Goal: Task Accomplishment & Management: Complete application form

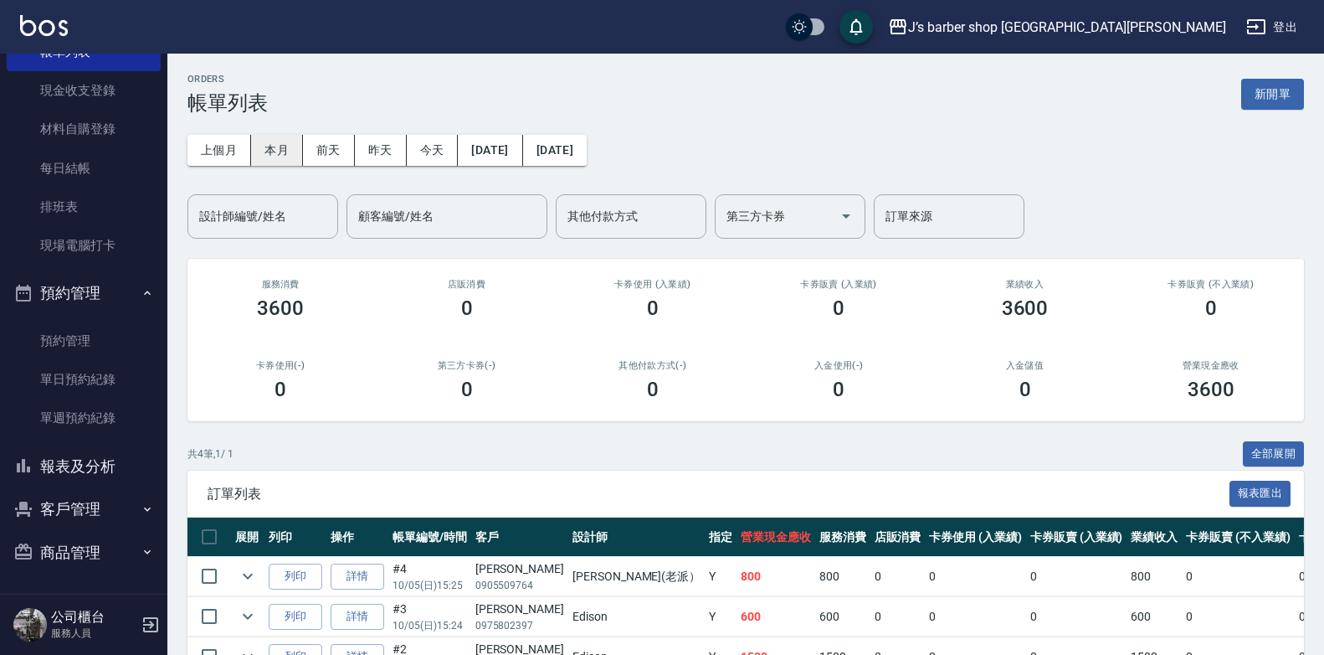
click at [275, 153] on button "本月" at bounding box center [277, 150] width 52 height 31
click at [445, 147] on button "今天" at bounding box center [433, 150] width 52 height 31
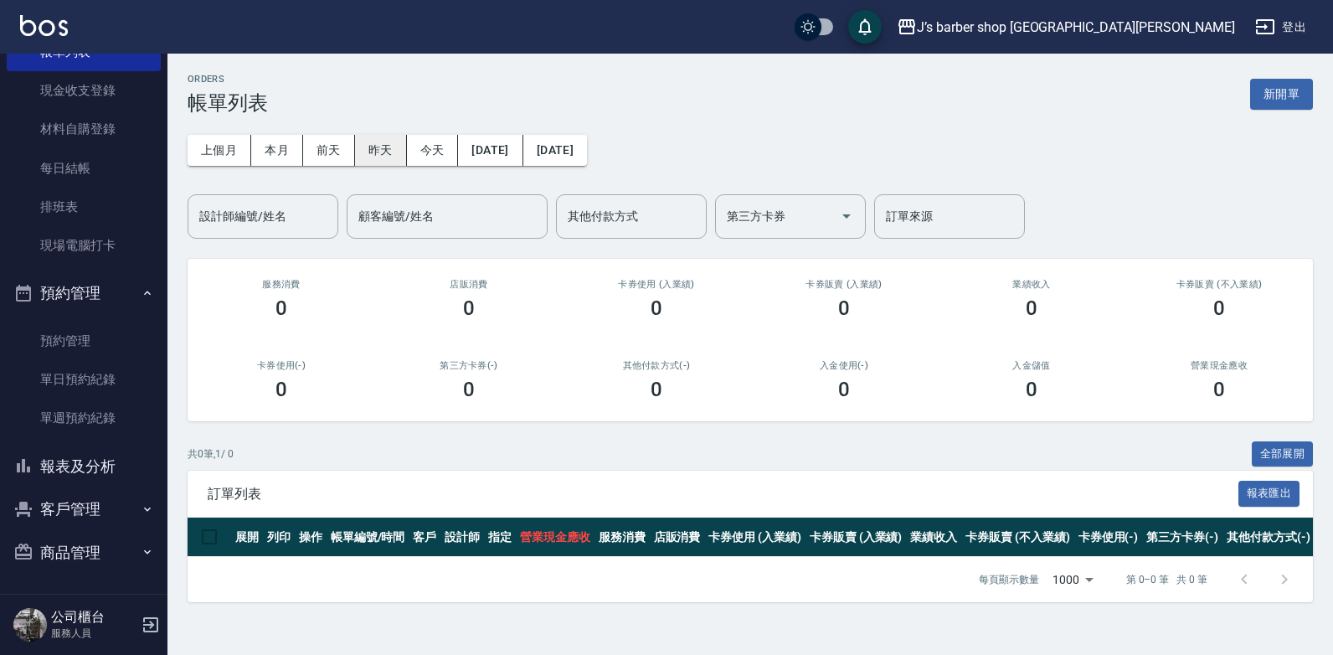
click at [373, 152] on button "昨天" at bounding box center [381, 150] width 52 height 31
click at [333, 152] on button "前天" at bounding box center [329, 150] width 52 height 31
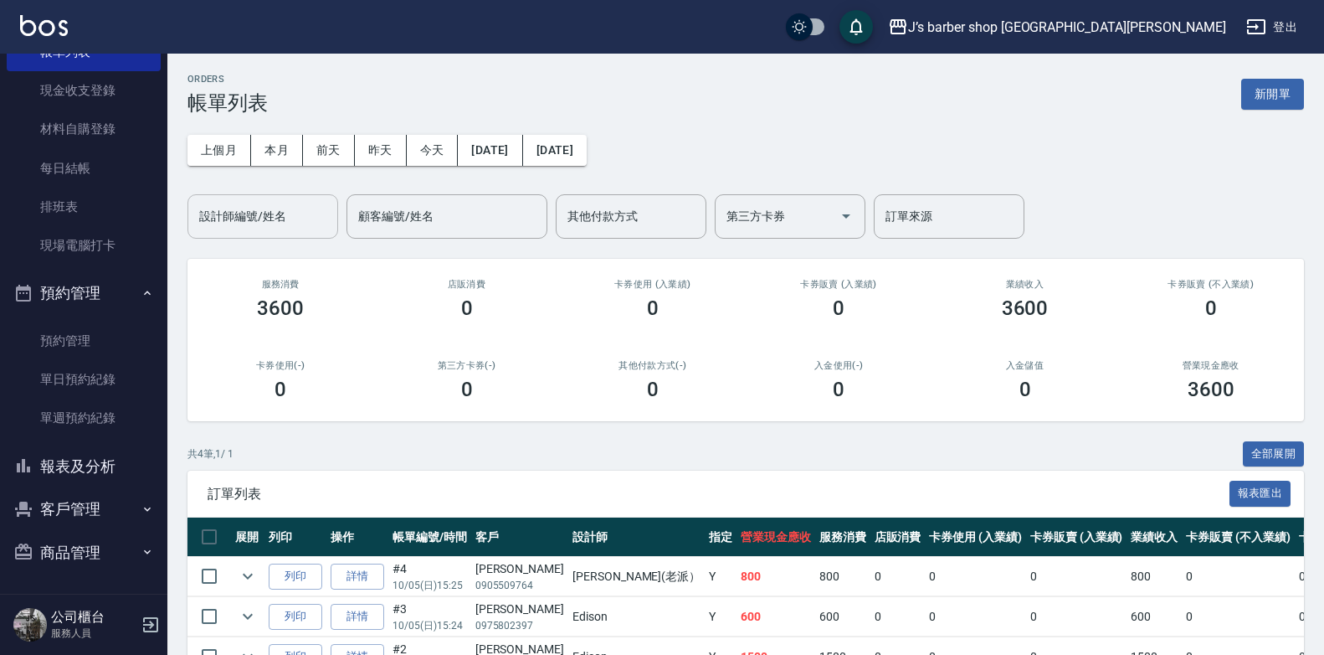
click at [253, 216] on input "設計師編號/姓名" at bounding box center [263, 216] width 136 height 29
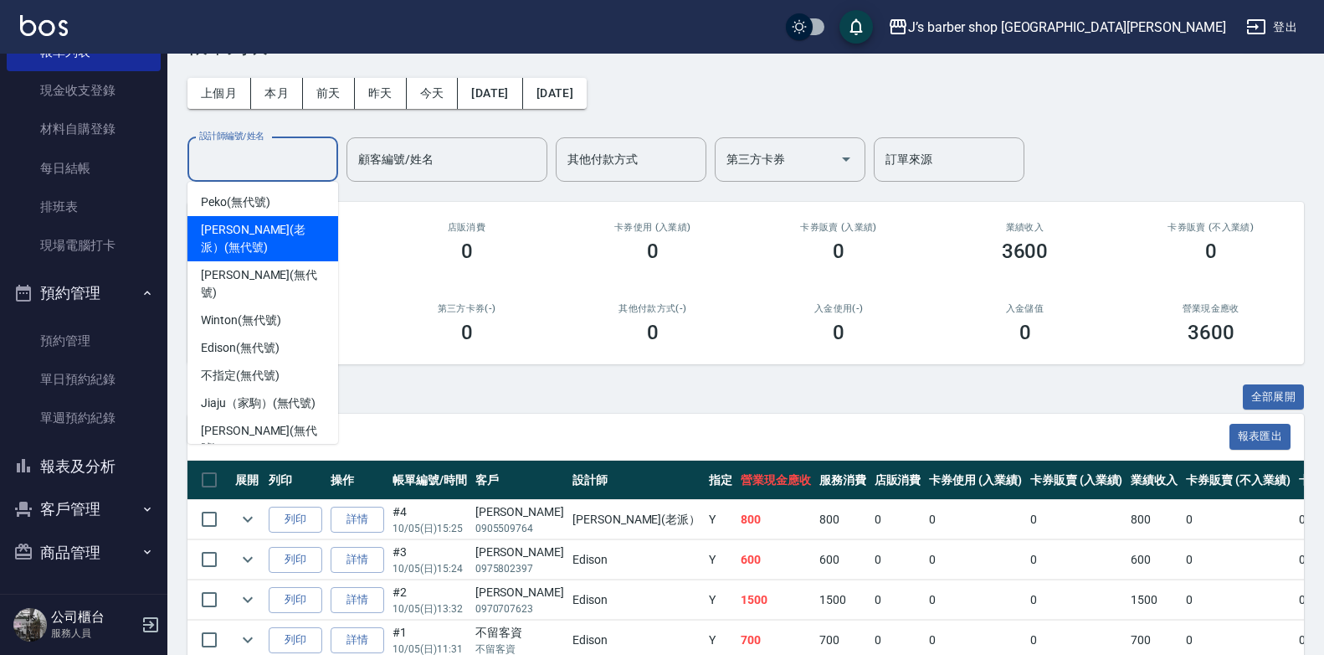
scroll to position [84, 0]
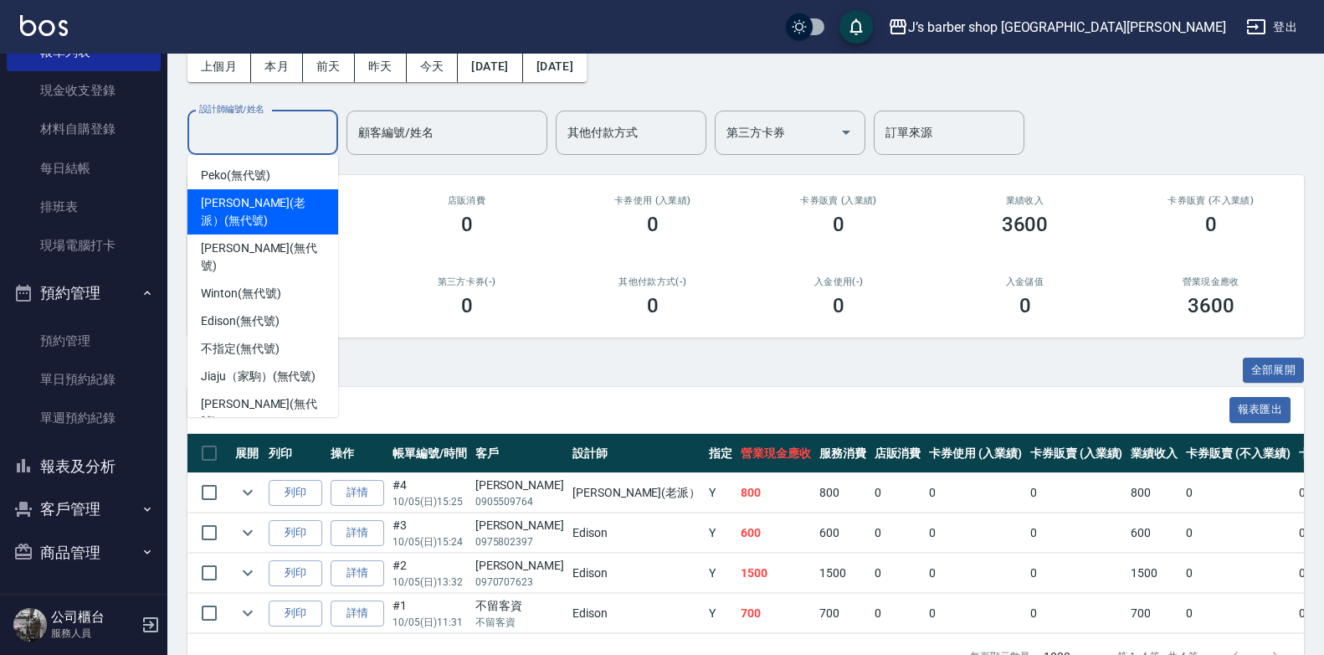
click at [275, 207] on span "[PERSON_NAME](老派） (無代號)" at bounding box center [263, 211] width 124 height 35
type input "[PERSON_NAME](老派）(無代號)"
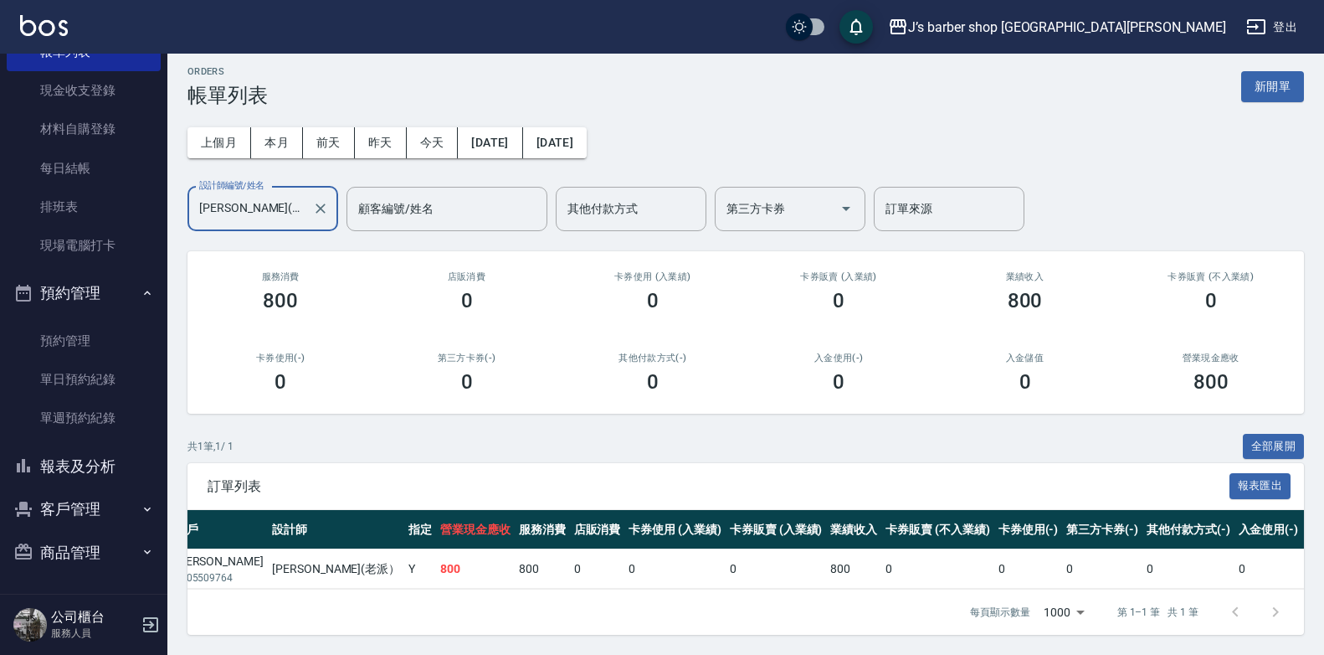
scroll to position [0, 0]
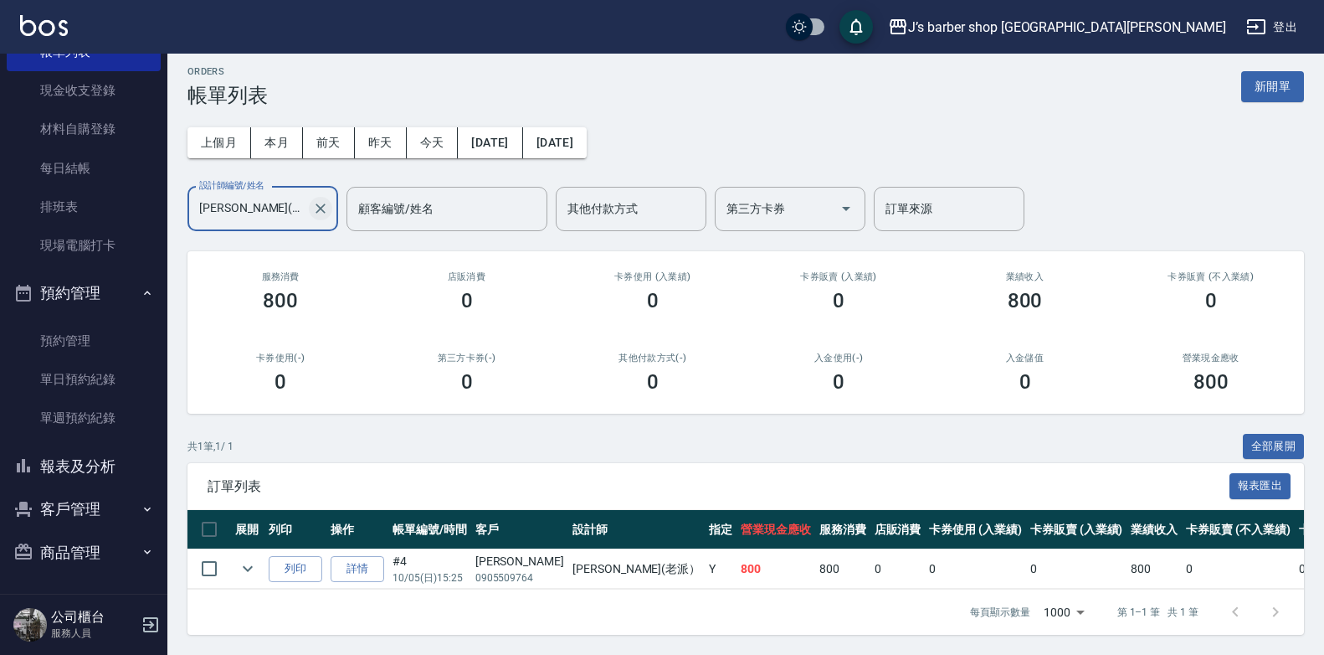
click at [318, 200] on icon "Clear" at bounding box center [320, 208] width 17 height 17
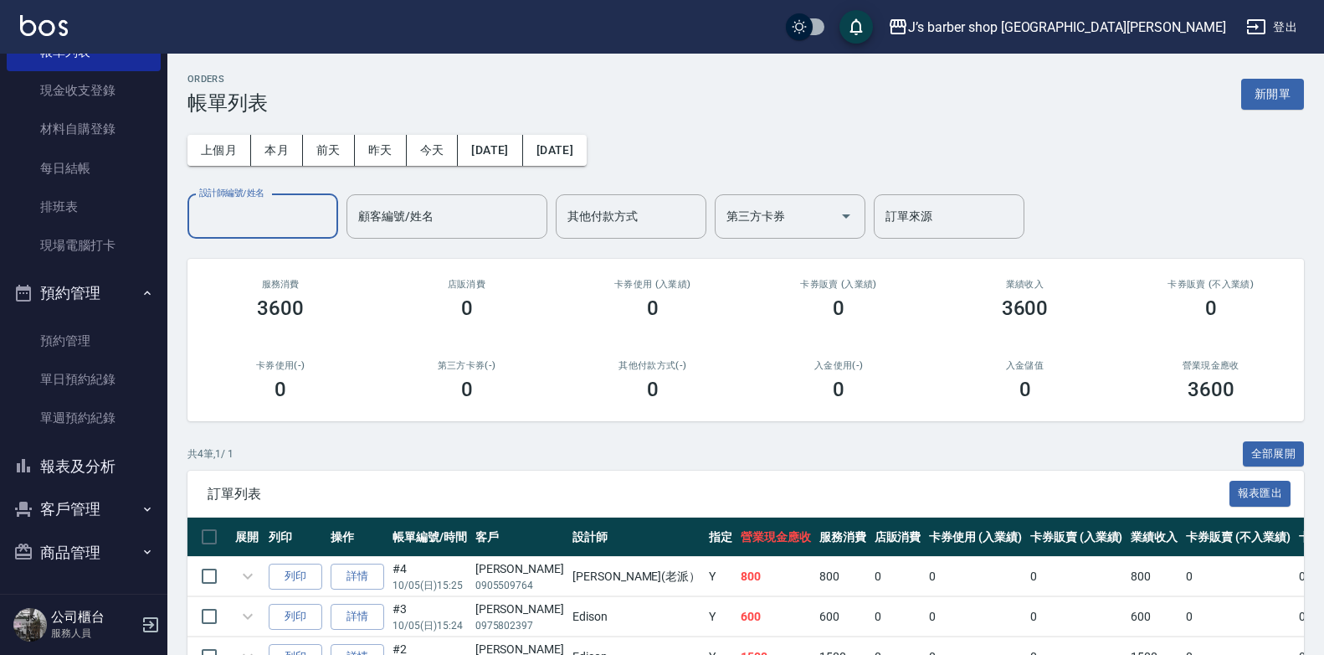
click at [281, 196] on div "設計師編號/姓名" at bounding box center [263, 216] width 151 height 44
click at [267, 224] on input "設計師編號/姓名" at bounding box center [263, 216] width 136 height 29
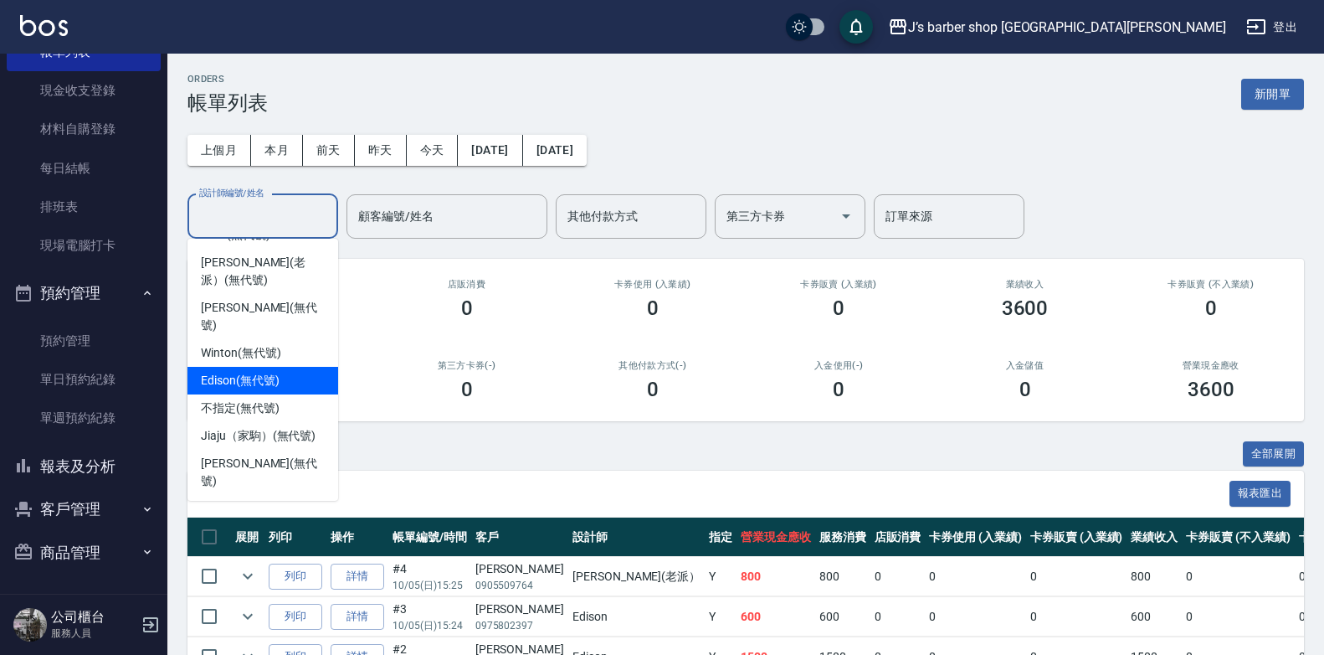
scroll to position [45, 0]
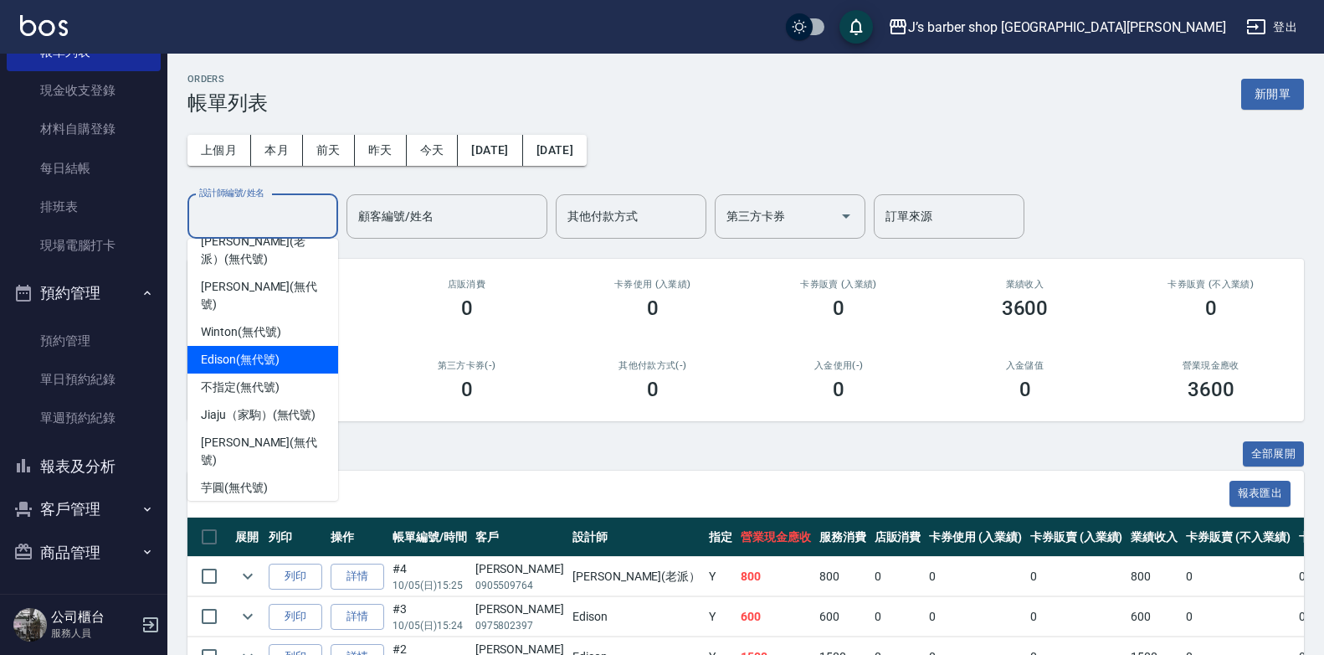
click at [234, 351] on span "Edison (無代號)" at bounding box center [240, 360] width 78 height 18
type input "Edison(無代號)"
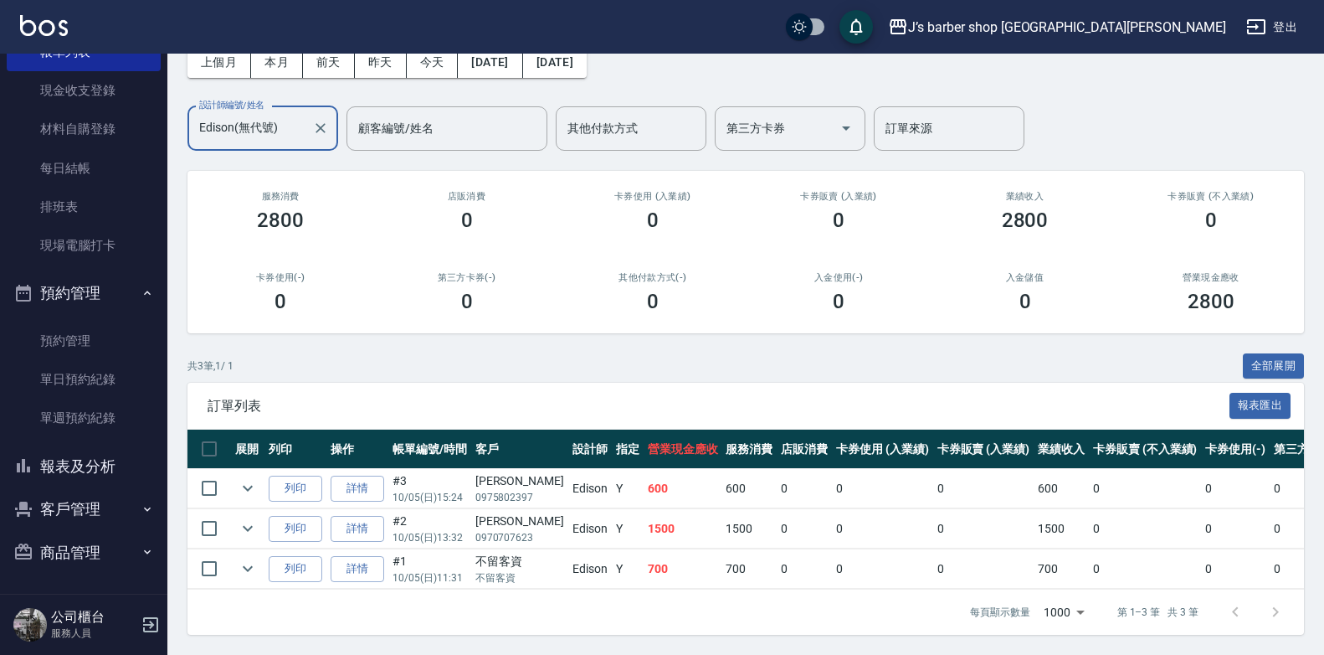
scroll to position [100, 0]
drag, startPoint x: 560, startPoint y: 589, endPoint x: 1026, endPoint y: 562, distance: 467.1
click at [1026, 562] on div "訂單列表 報表匯出 展開 列印 操作 帳單編號/時間 客戶 設計師 指定 營業現金應收 服務消費 店販消費 卡券使用 (入業績) 卡券販賣 (入業績) 業績收…" at bounding box center [746, 509] width 1117 height 252
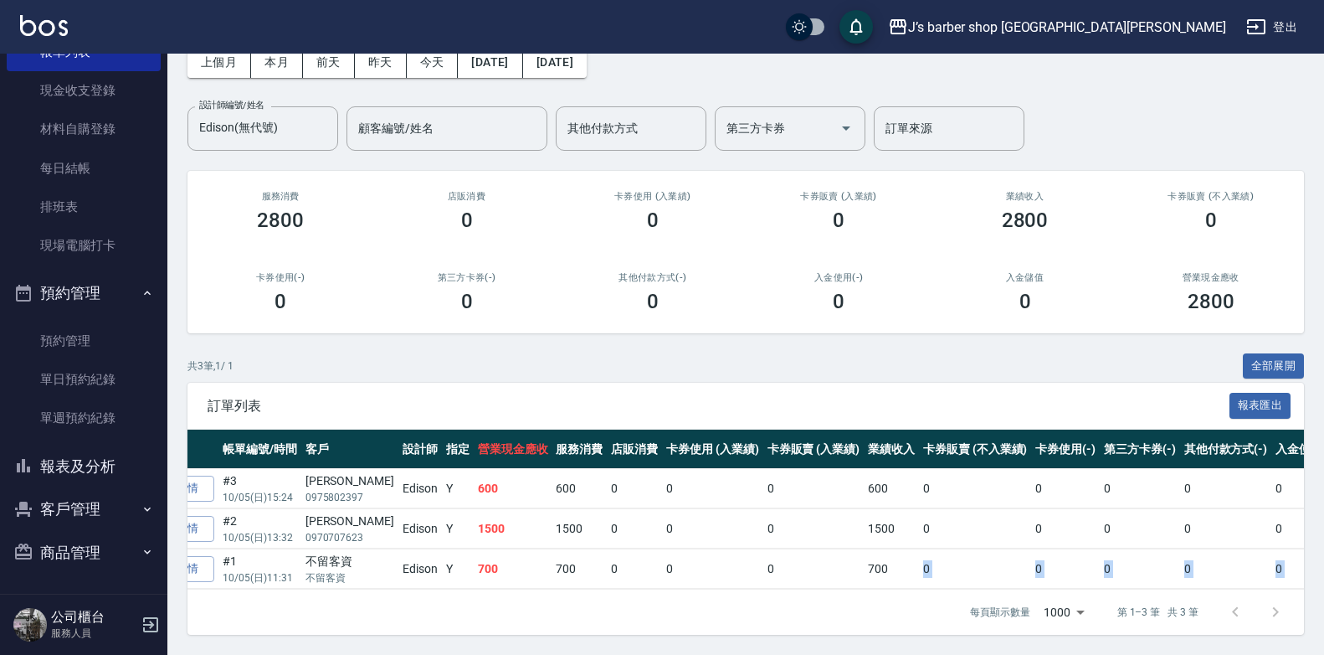
scroll to position [0, 259]
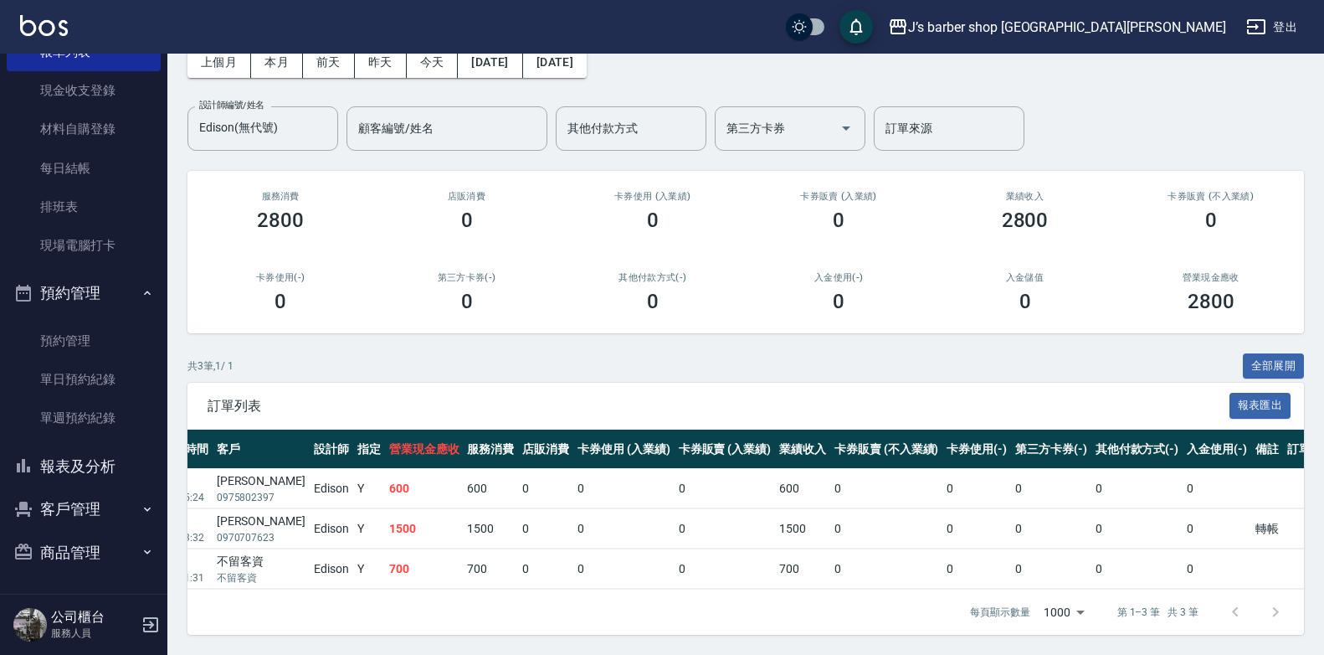
click at [574, 304] on div "其他付款方式(-) 0" at bounding box center [653, 292] width 186 height 81
click at [307, 134] on div "Edison(無代號) 設計師編號/姓名" at bounding box center [263, 128] width 151 height 44
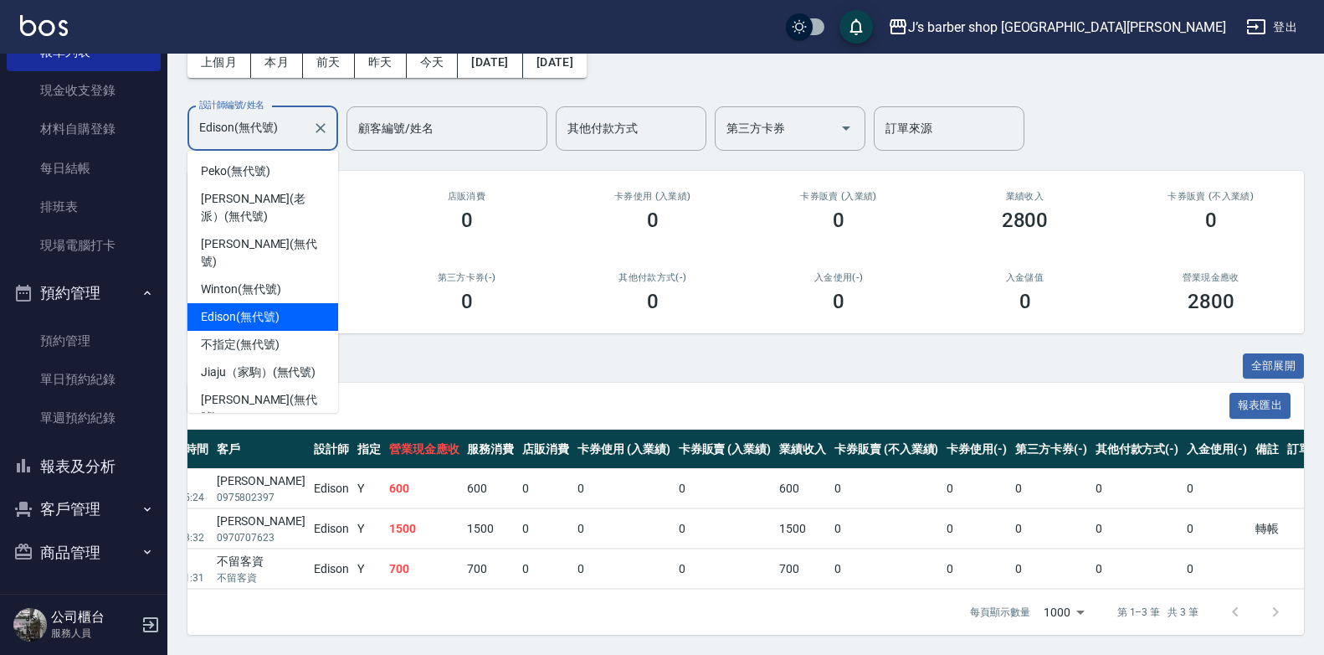
click at [334, 113] on div "Edison(無代號) 設計師編號/姓名" at bounding box center [263, 128] width 151 height 44
click at [327, 120] on icon "Clear" at bounding box center [320, 128] width 17 height 17
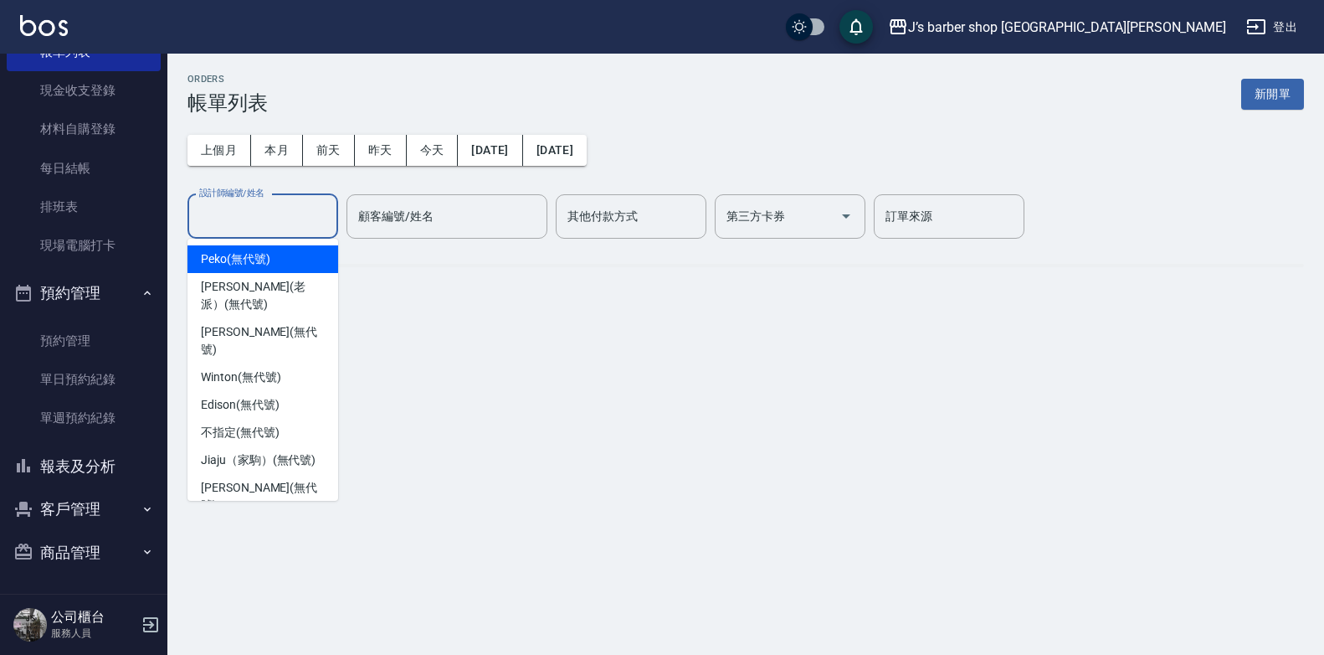
scroll to position [0, 0]
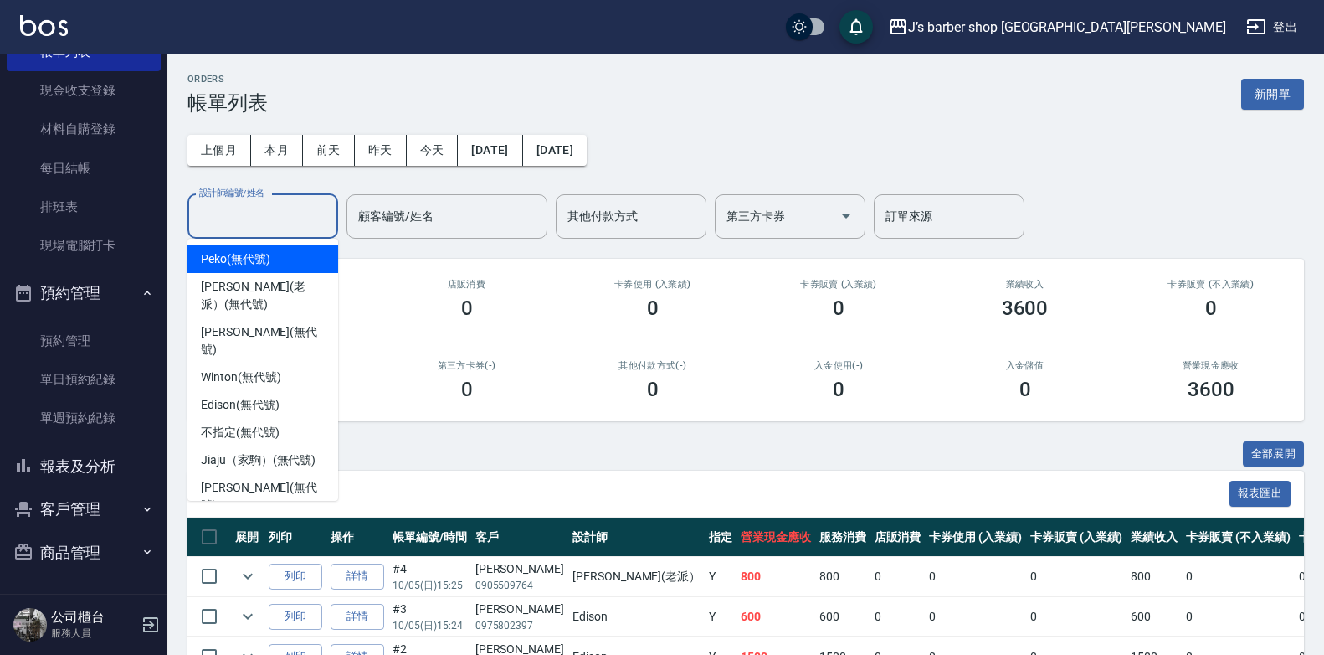
click at [294, 213] on input "設計師編號/姓名" at bounding box center [263, 216] width 136 height 29
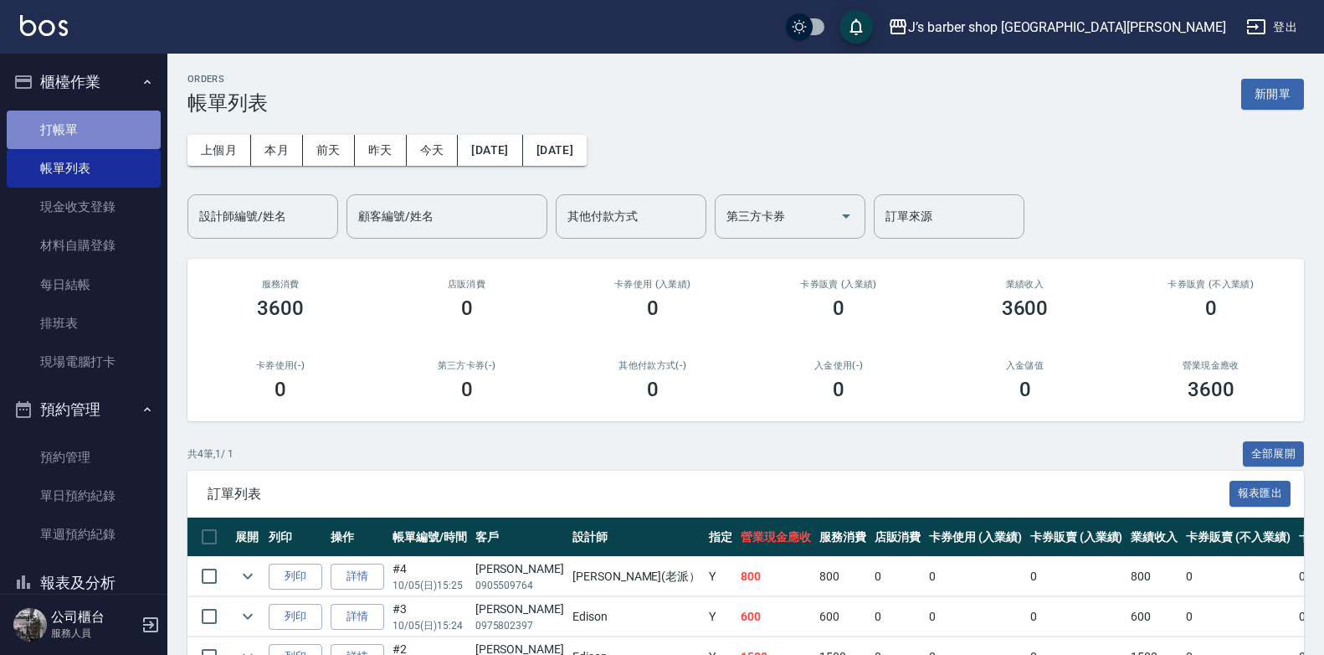
click at [95, 130] on link "打帳單" at bounding box center [84, 130] width 154 height 39
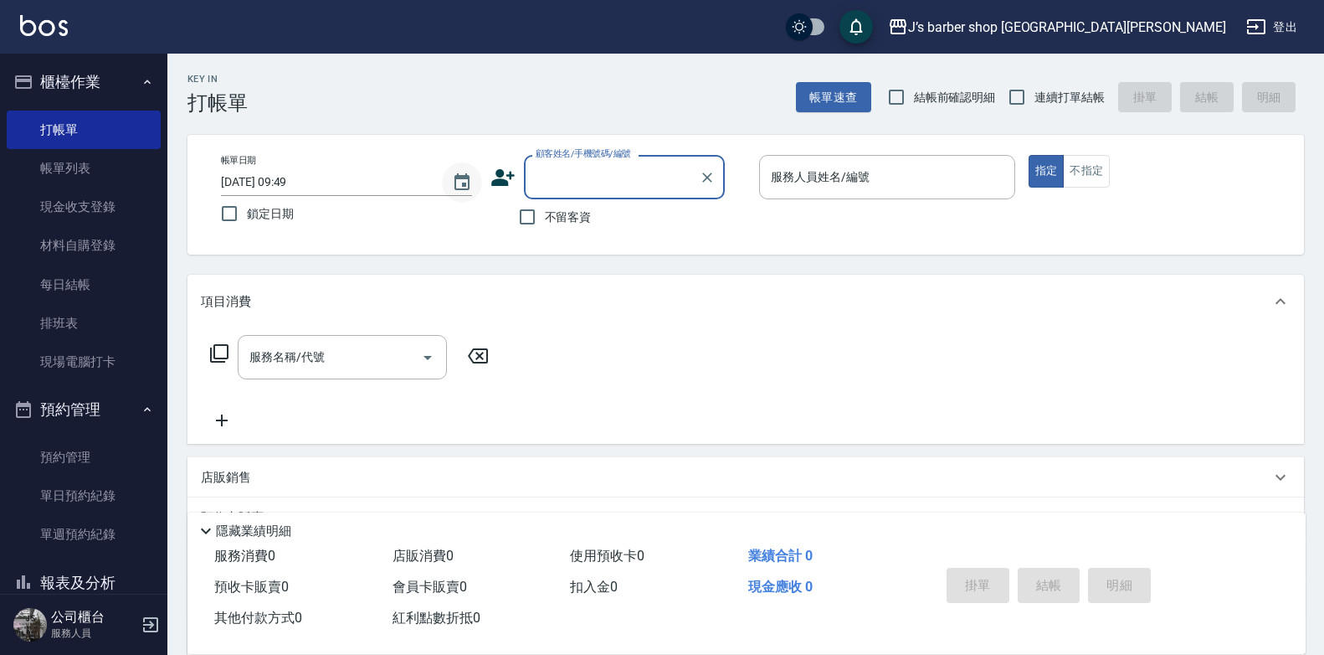
click at [449, 179] on button "Choose date, selected date is 2025-10-07" at bounding box center [462, 182] width 40 height 40
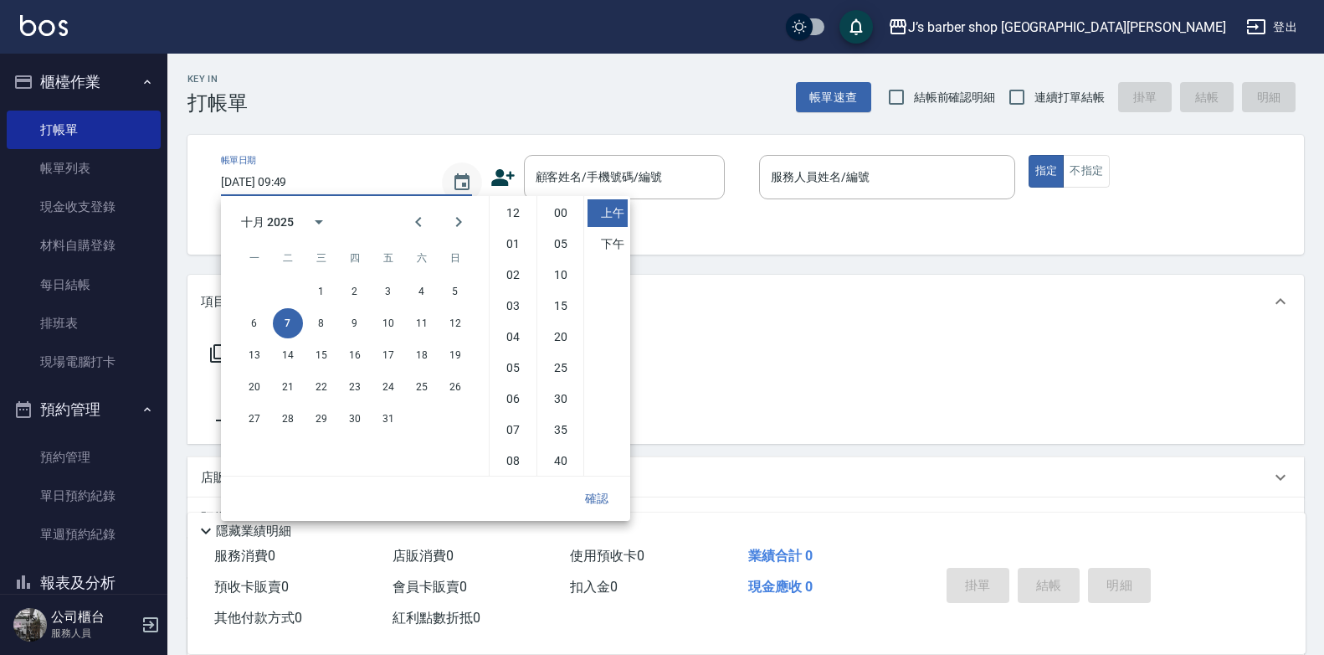
scroll to position [94, 0]
click at [455, 296] on button "5" at bounding box center [455, 291] width 30 height 30
click at [506, 456] on li "11" at bounding box center [513, 460] width 40 height 28
click at [572, 211] on li "00" at bounding box center [561, 213] width 40 height 28
type input "[DATE] 11:00"
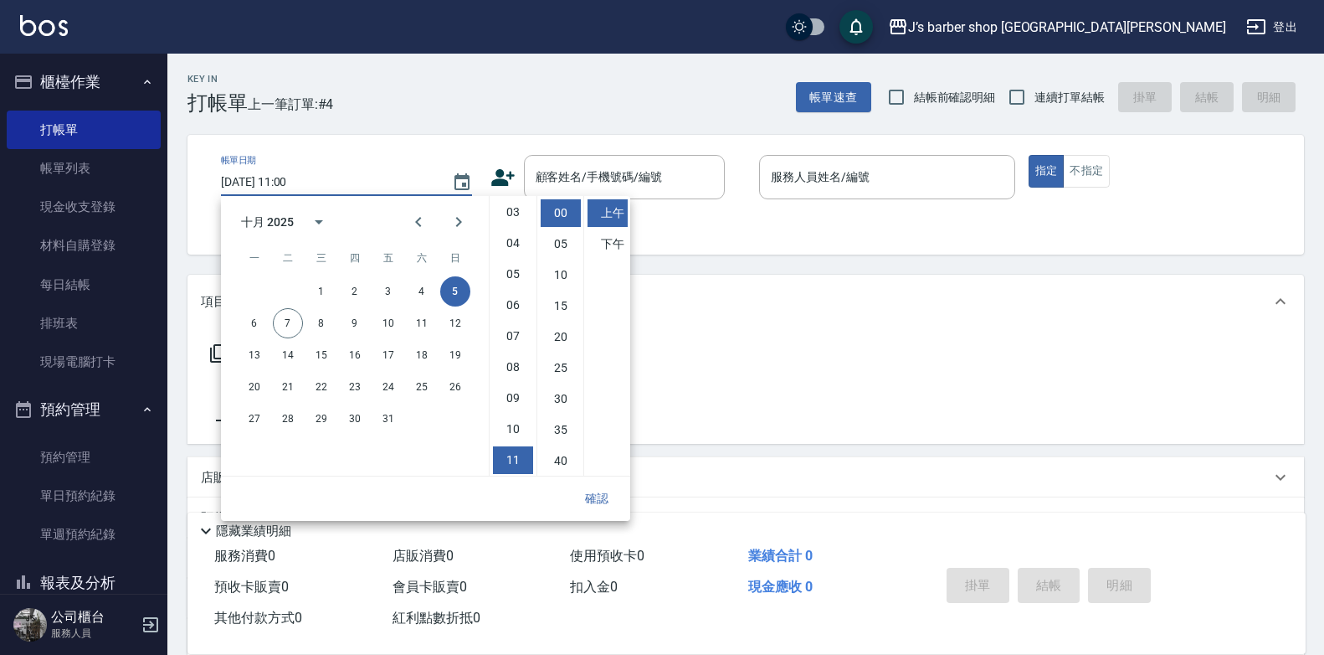
click at [594, 495] on button "確認" at bounding box center [597, 498] width 54 height 31
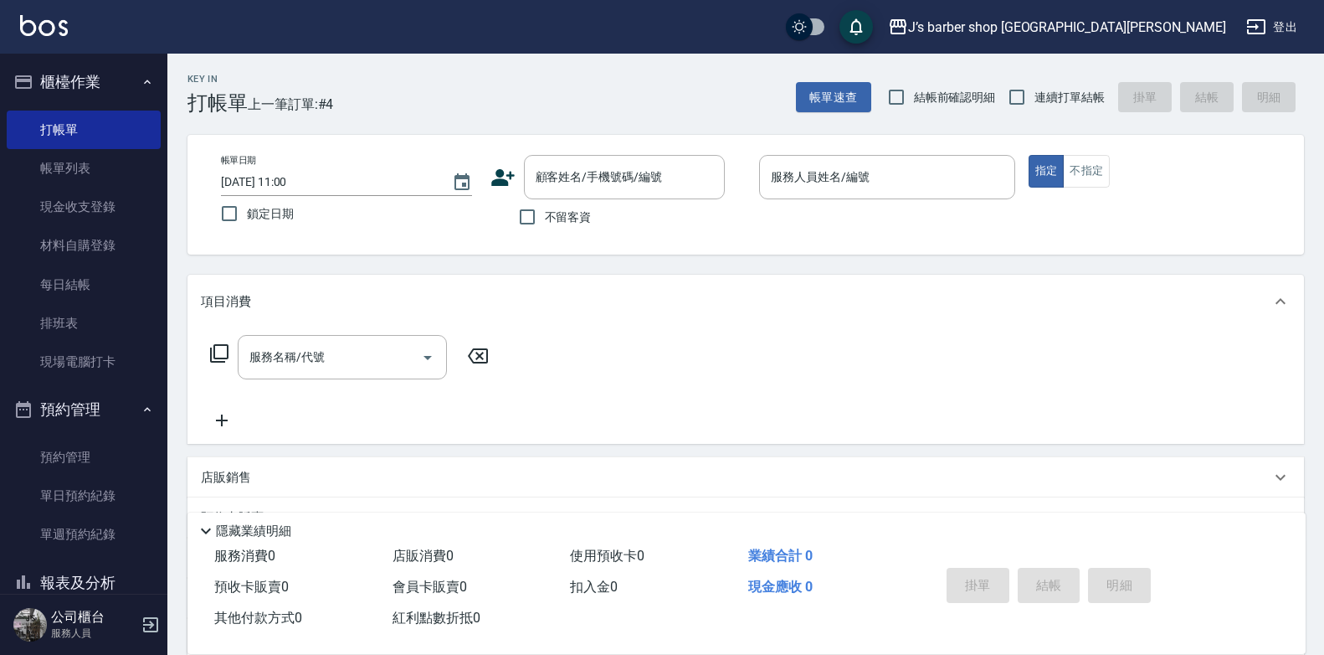
click at [563, 224] on span "不留客資" at bounding box center [568, 217] width 47 height 18
click at [545, 224] on input "不留客資" at bounding box center [527, 216] width 35 height 35
checkbox input "true"
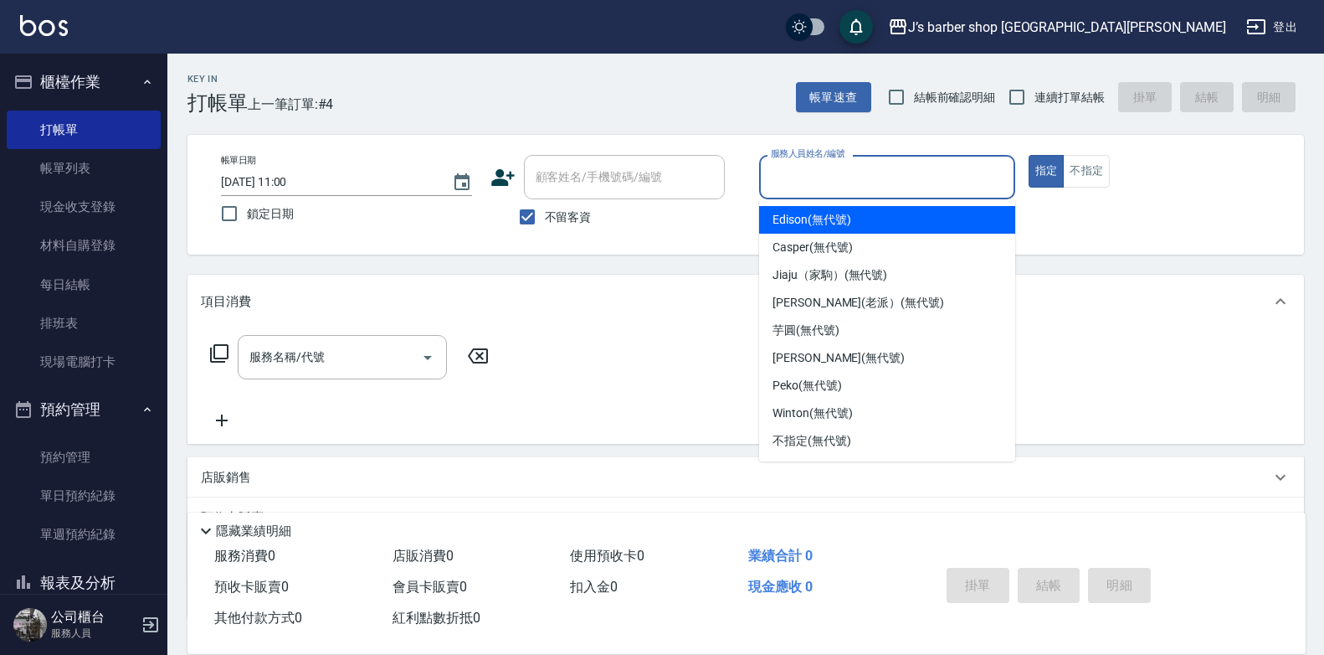
click at [801, 176] on input "服務人員姓名/編號" at bounding box center [887, 176] width 241 height 29
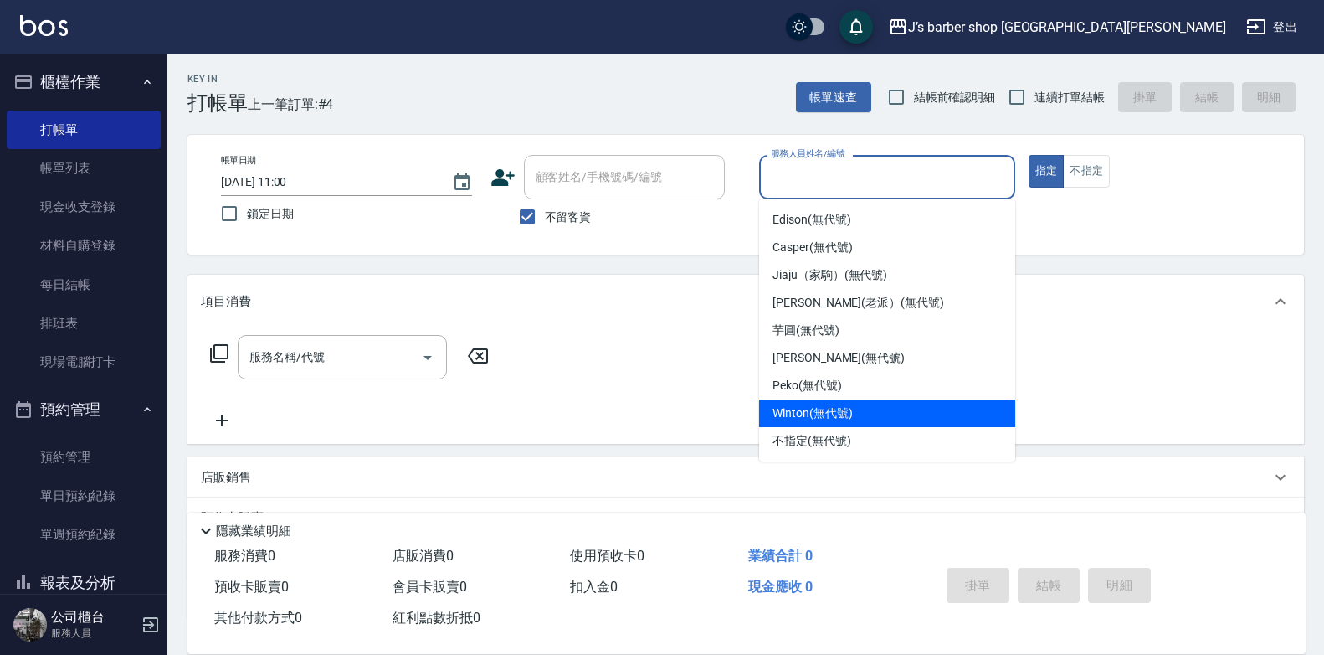
scroll to position [28, 0]
click at [800, 431] on div "[PERSON_NAME] (無代號)" at bounding box center [887, 441] width 256 height 28
type input "[PERSON_NAME](無代號)"
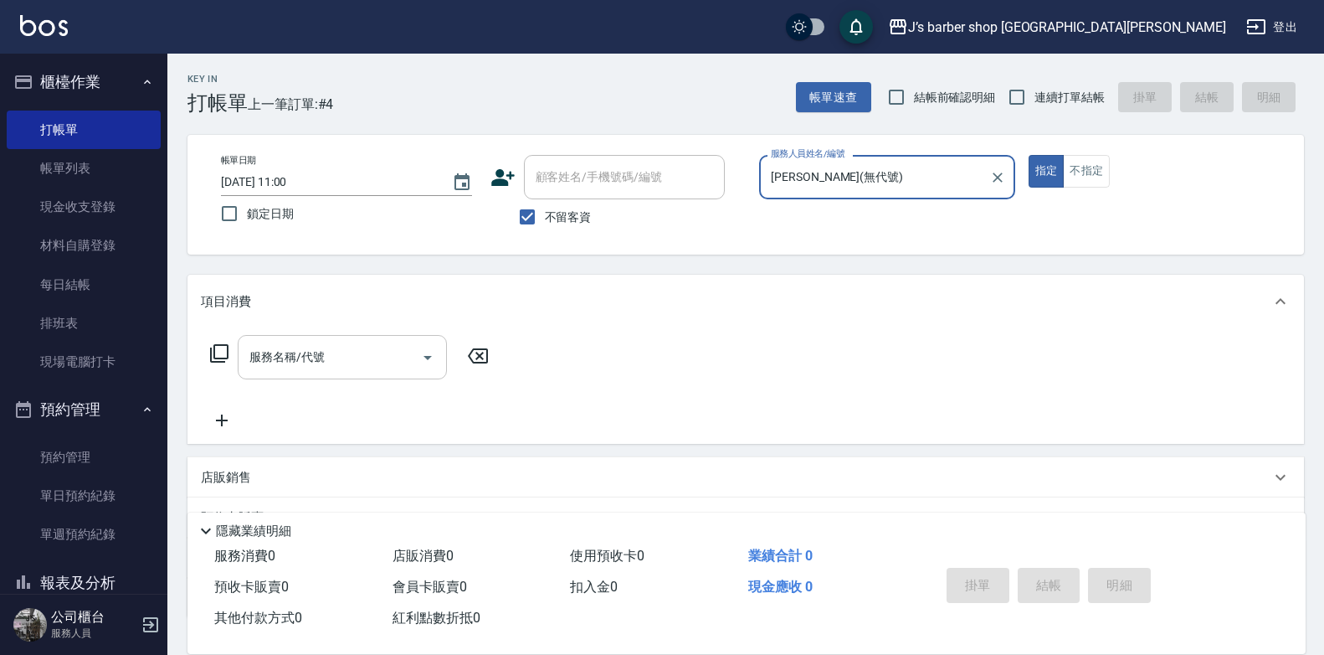
click at [381, 360] on input "服務名稱/代號" at bounding box center [329, 356] width 169 height 29
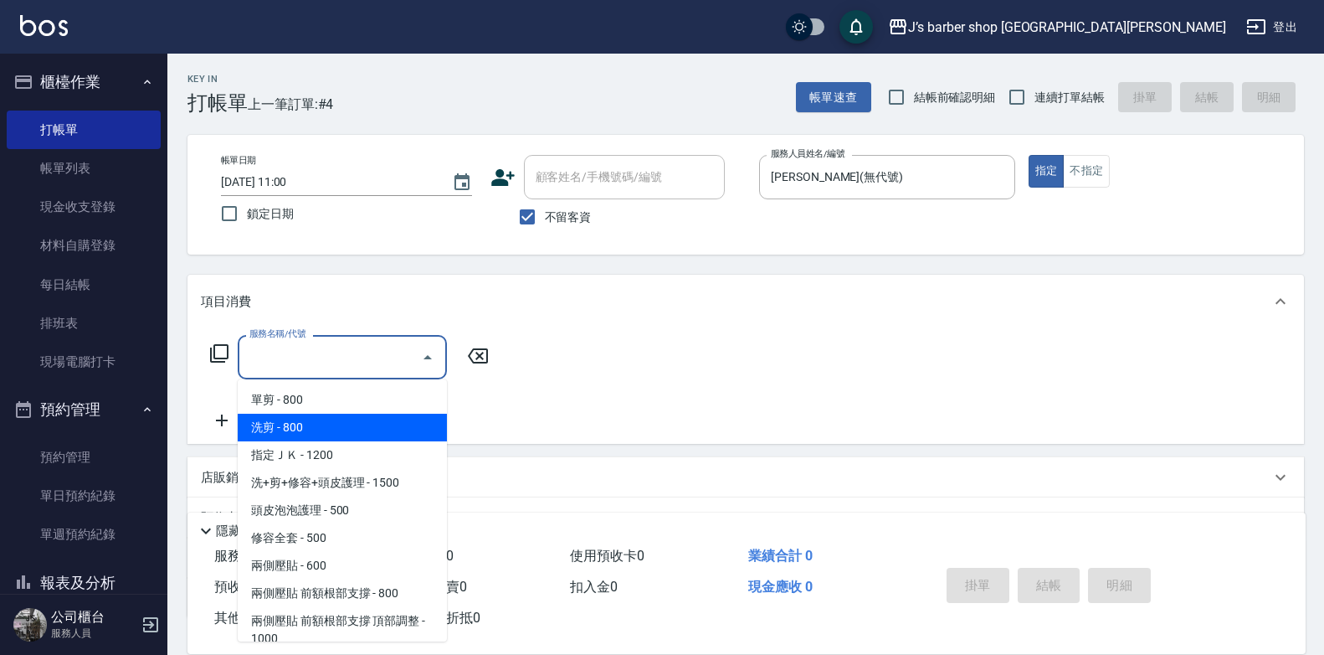
click at [354, 424] on span "洗剪 - 800" at bounding box center [342, 428] width 209 height 28
type input "洗剪(101)"
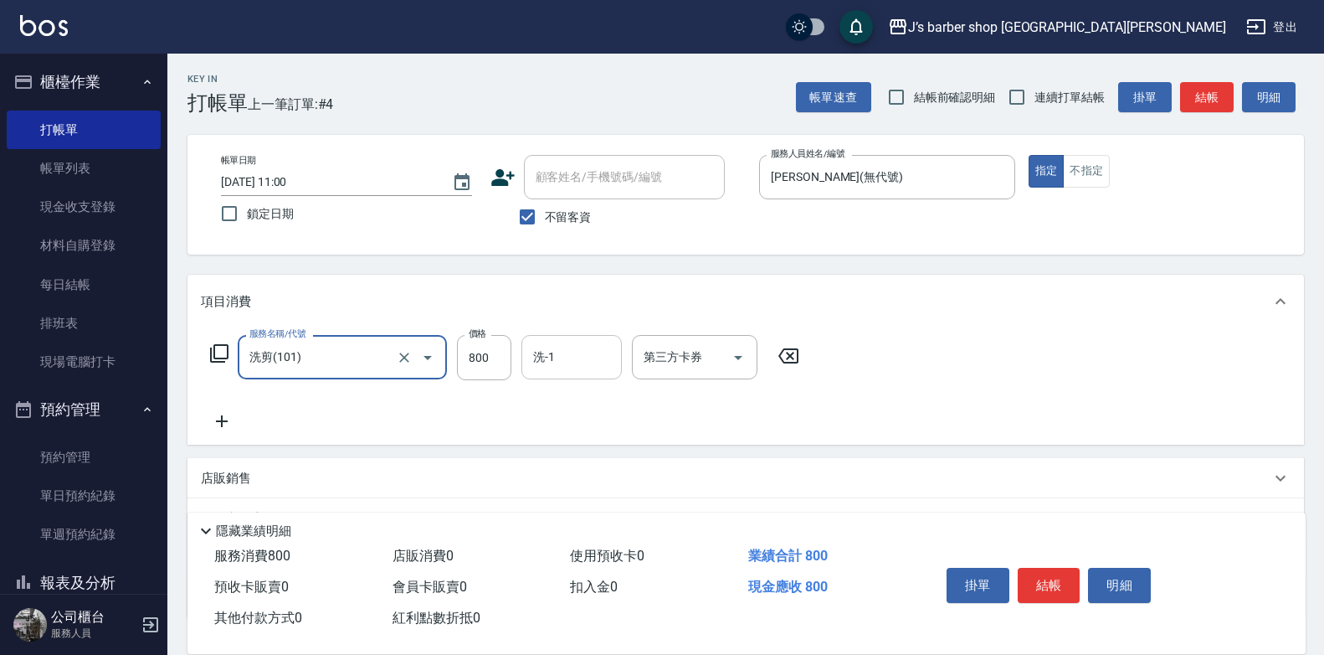
click at [597, 357] on input "洗-1" at bounding box center [571, 356] width 85 height 29
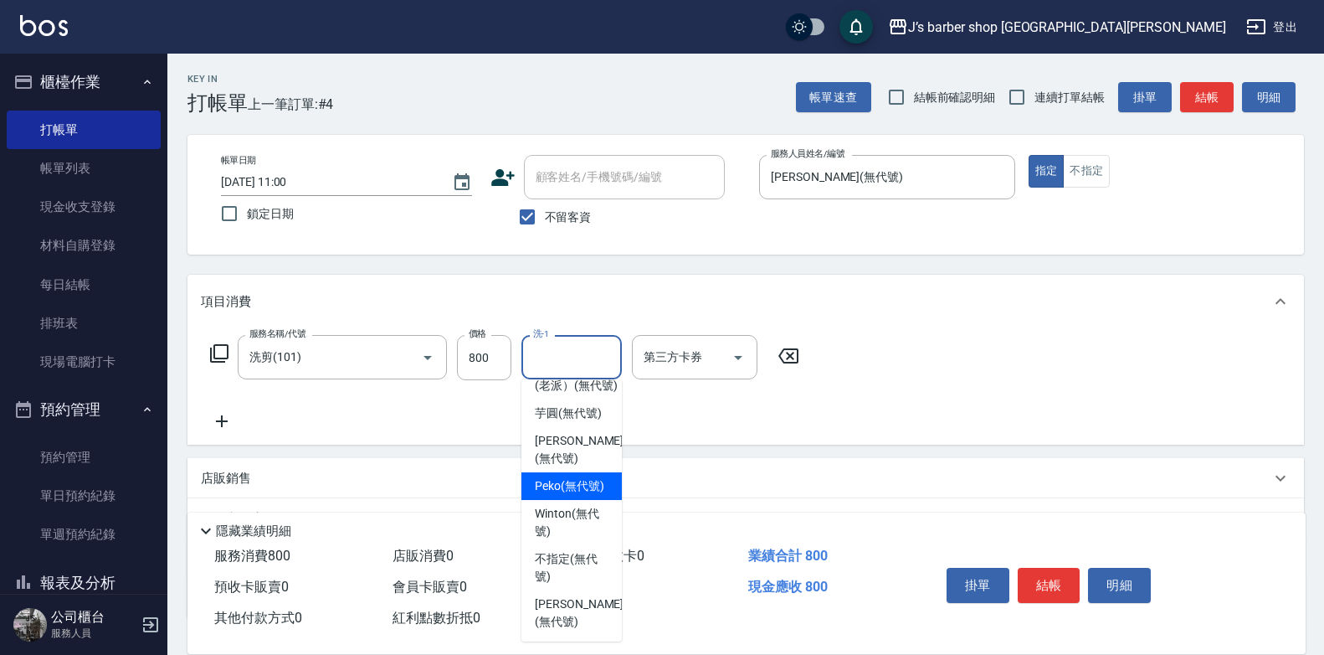
scroll to position [239, 0]
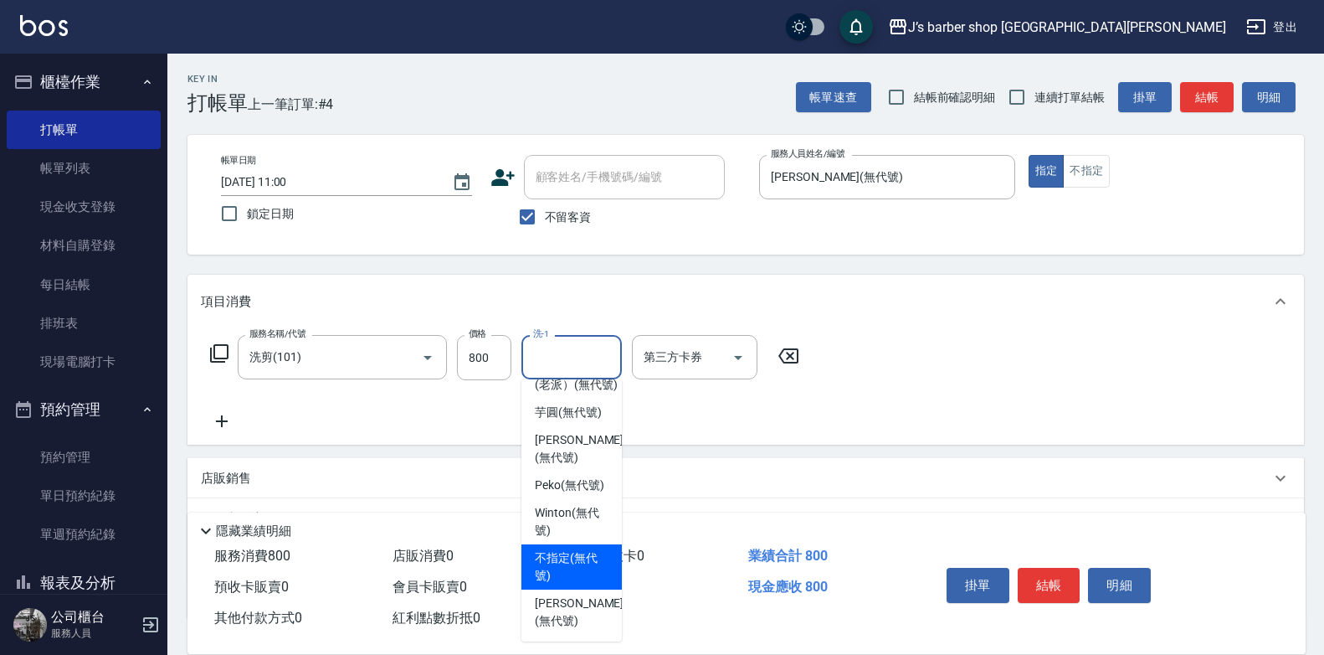
click at [567, 590] on div "[PERSON_NAME] (無代號)" at bounding box center [572, 611] width 100 height 45
type input "[PERSON_NAME](無代號)"
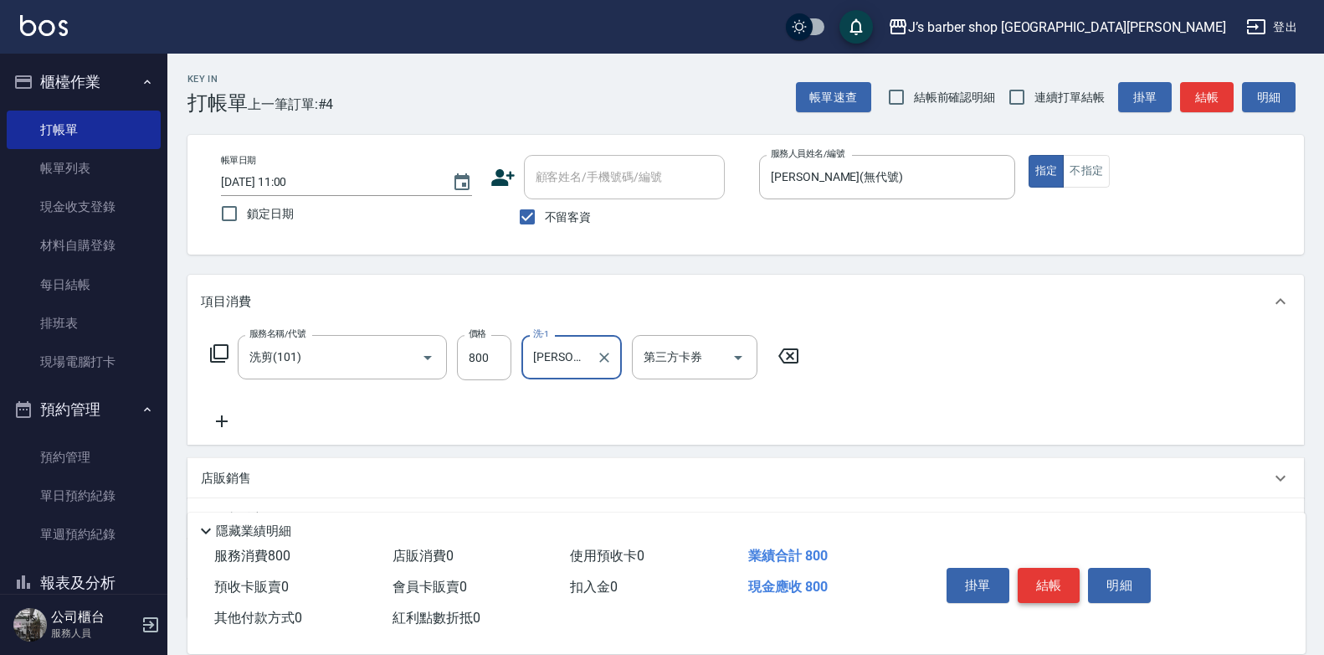
click at [1053, 577] on button "結帳" at bounding box center [1049, 585] width 63 height 35
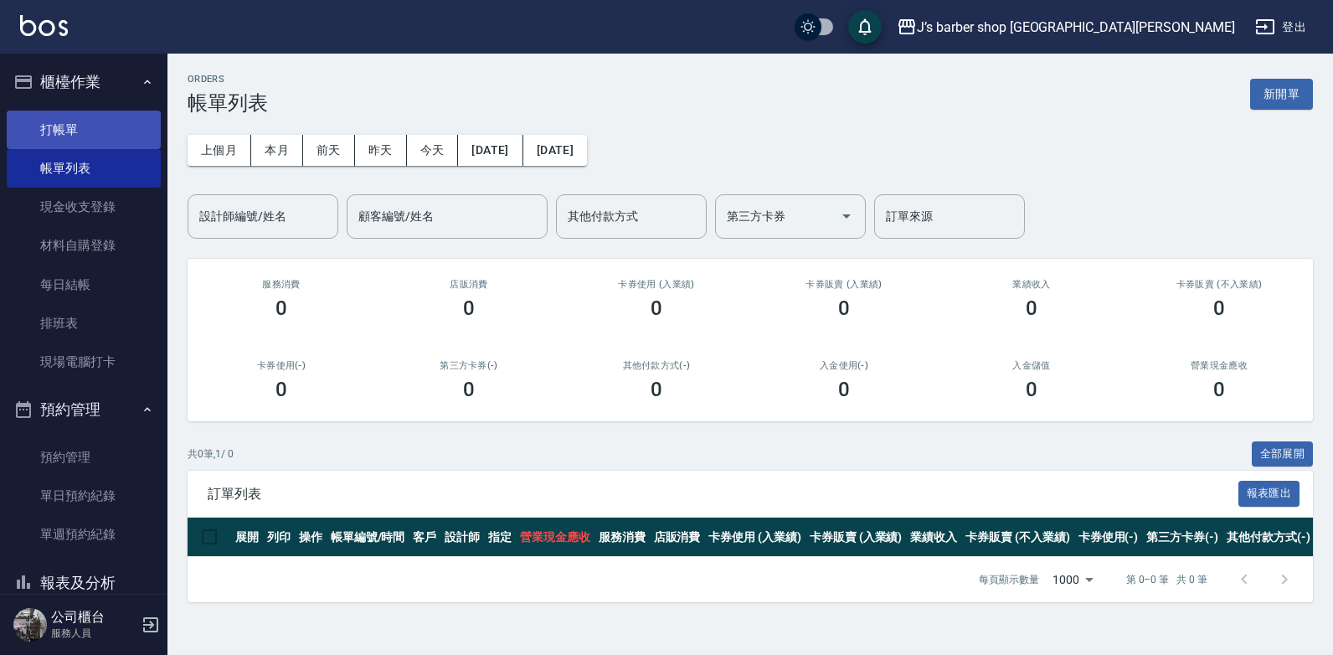
click at [107, 130] on link "打帳單" at bounding box center [84, 130] width 154 height 39
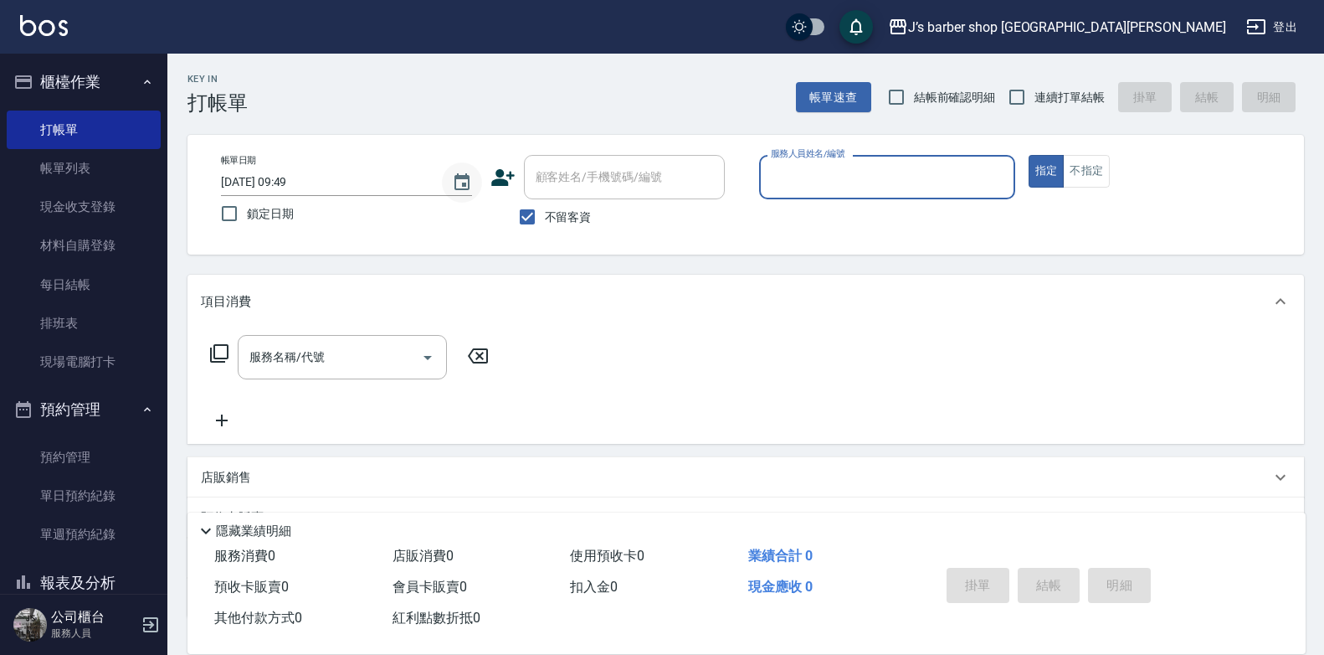
click at [462, 182] on icon "Choose date, selected date is 2025-10-07" at bounding box center [462, 182] width 20 height 20
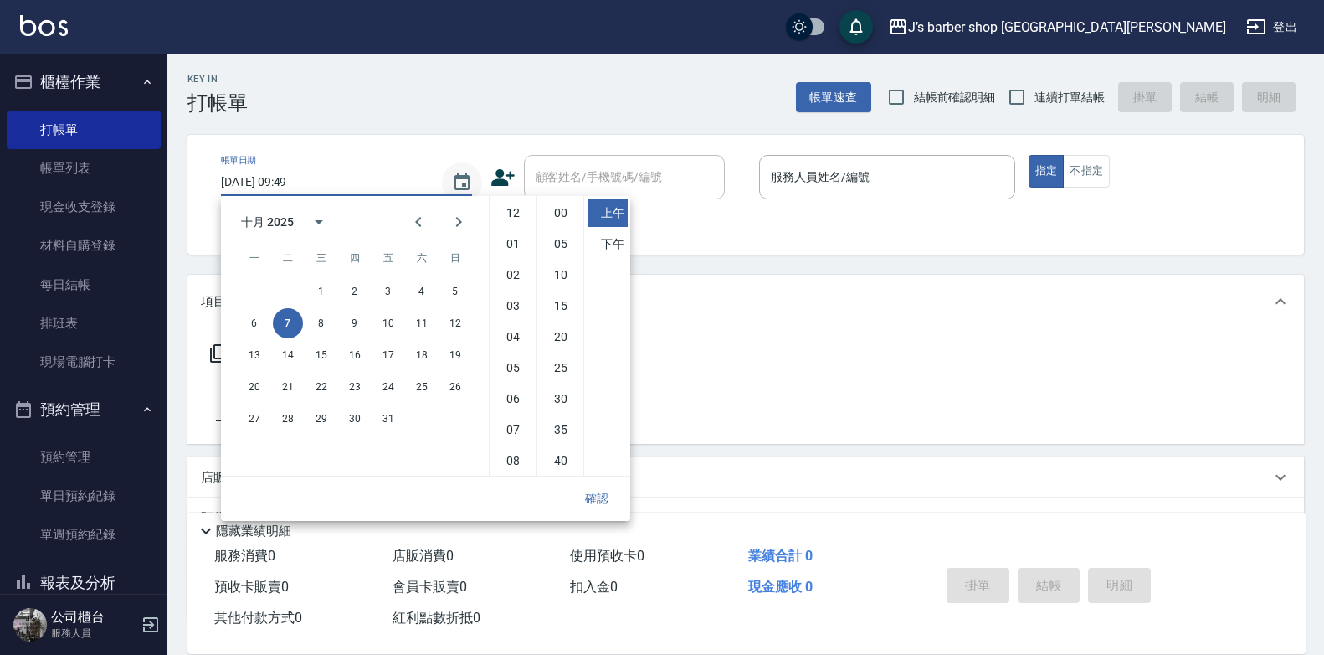
scroll to position [94, 0]
click at [446, 287] on button "5" at bounding box center [455, 291] width 30 height 30
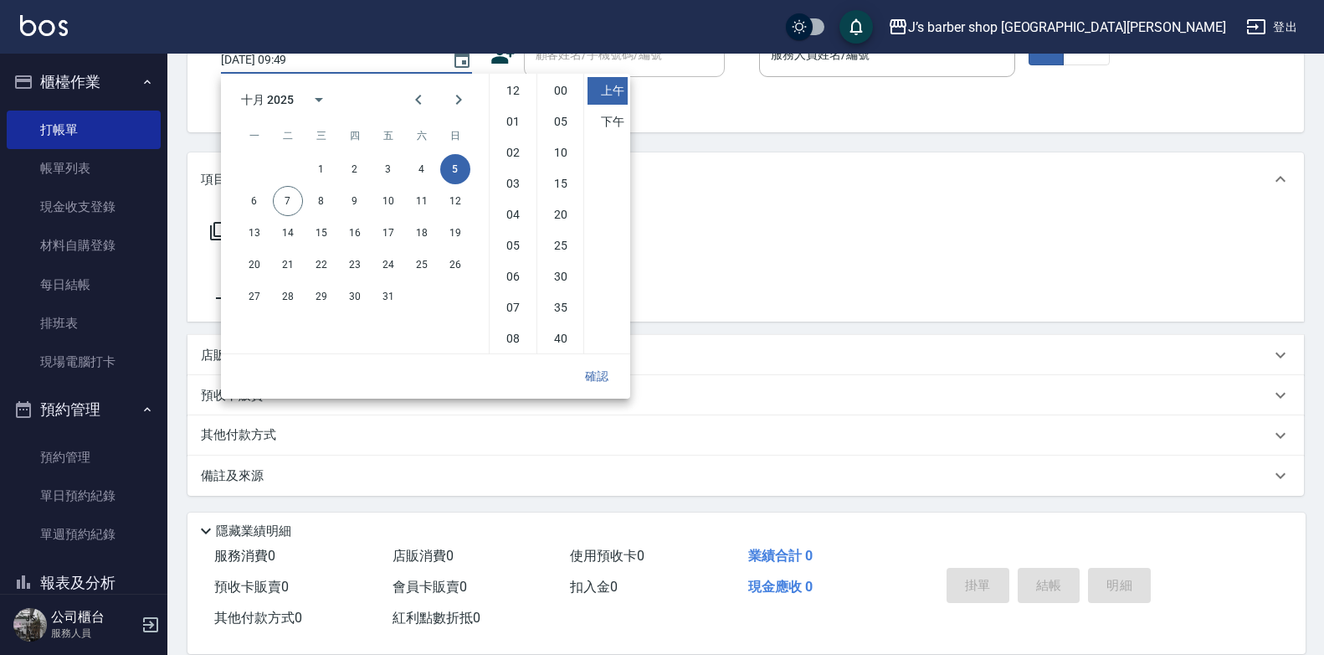
scroll to position [0, 0]
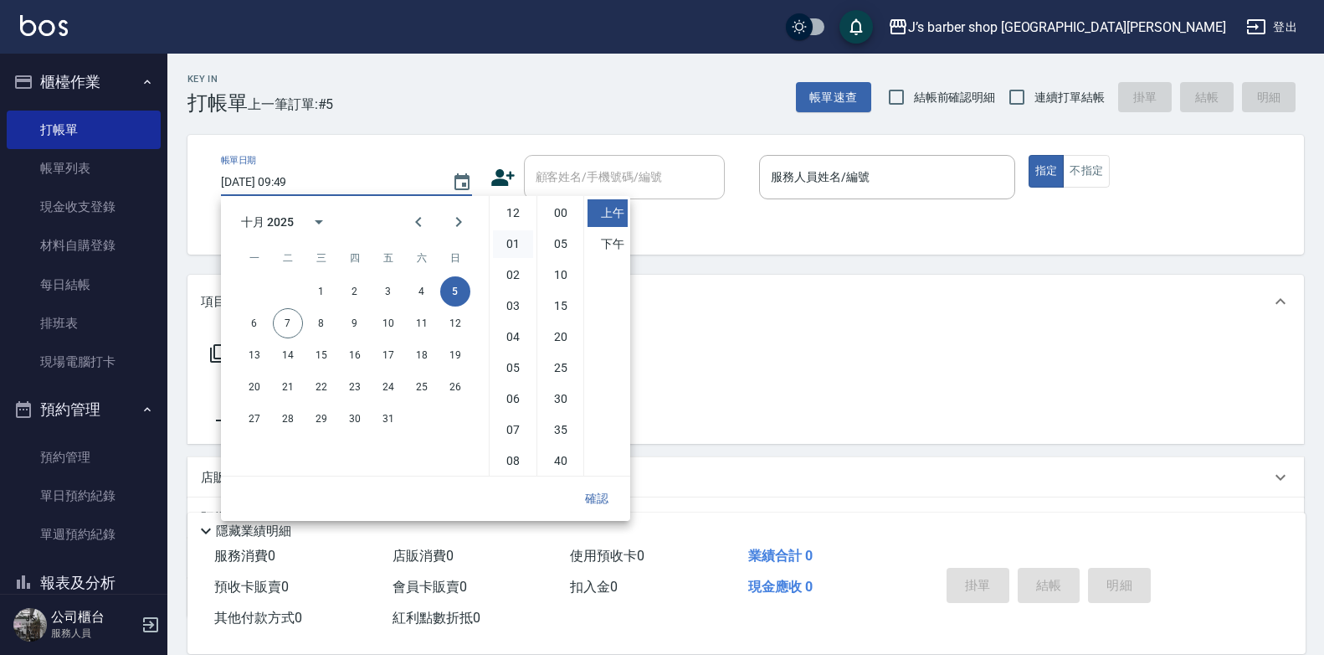
click at [514, 244] on li "01" at bounding box center [513, 244] width 40 height 28
click at [561, 217] on li "00" at bounding box center [561, 213] width 40 height 28
click at [611, 239] on li "下午" at bounding box center [608, 244] width 40 height 28
type input "[DATE] 13:00"
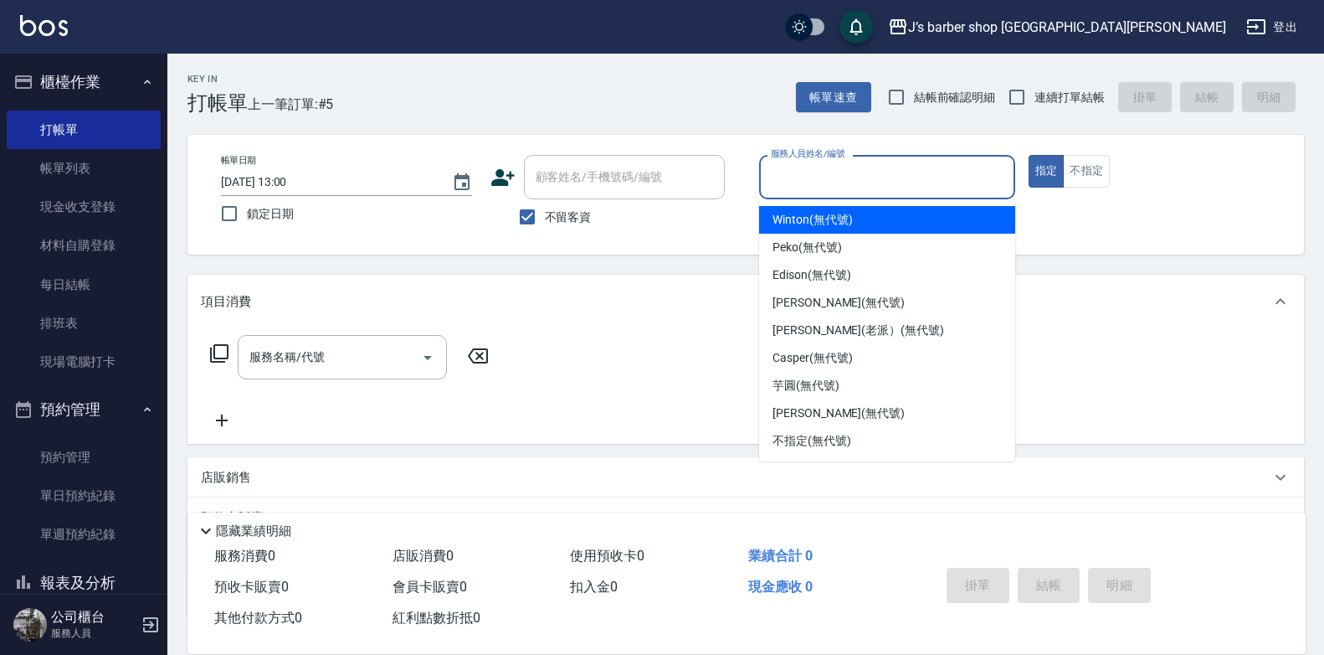
click at [796, 185] on input "服務人員姓名/編號" at bounding box center [887, 176] width 241 height 29
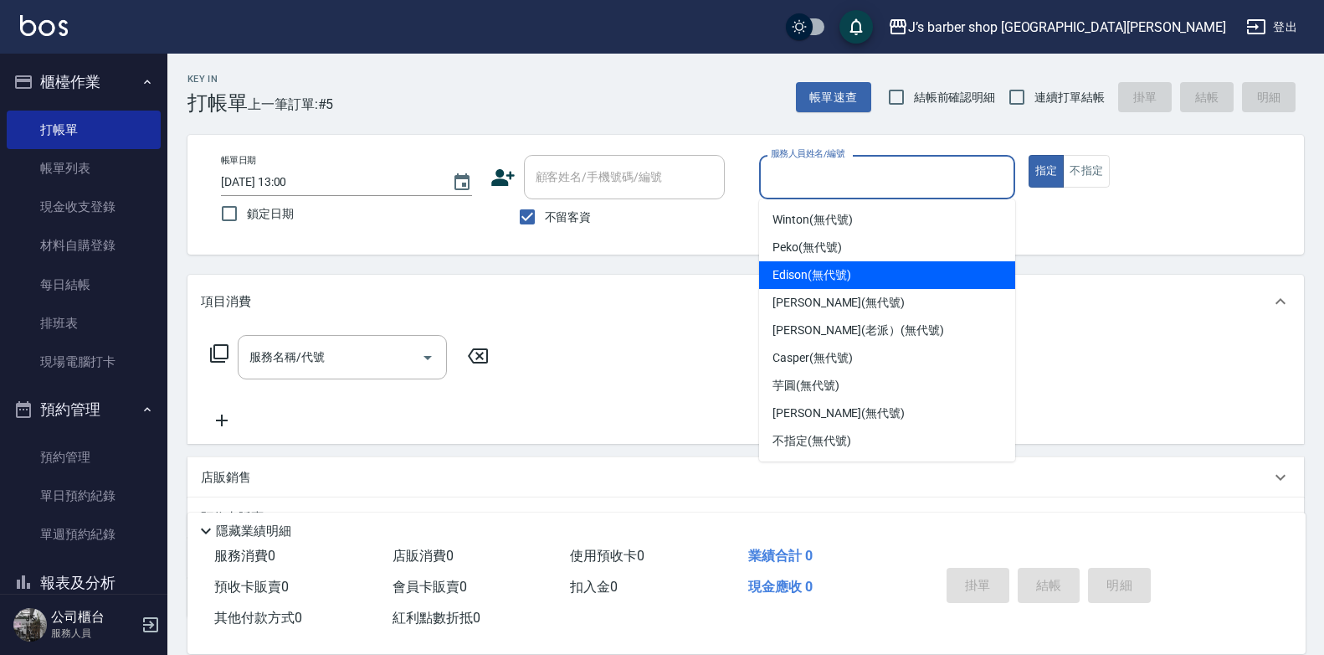
click at [809, 302] on span "[PERSON_NAME] (無代號)" at bounding box center [839, 303] width 132 height 18
type input "[PERSON_NAME](無代號)"
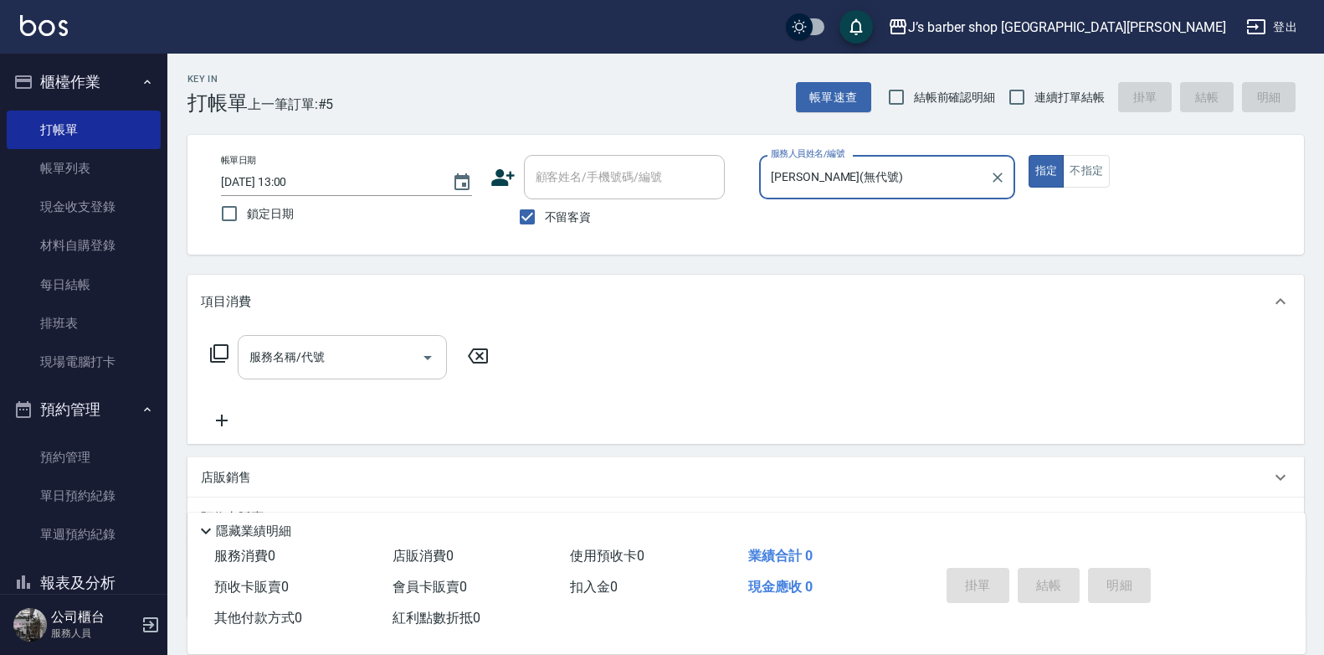
click at [395, 364] on input "服務名稱/代號" at bounding box center [329, 356] width 169 height 29
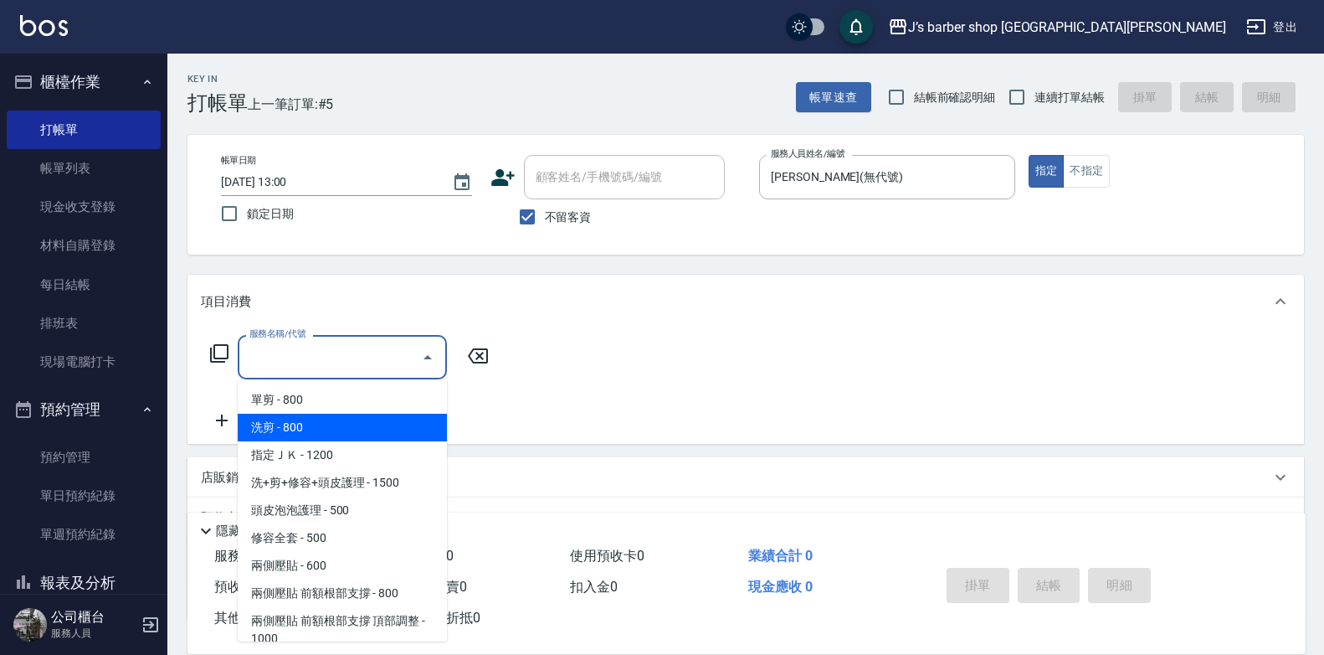
click at [368, 423] on span "洗剪 - 800" at bounding box center [342, 428] width 209 height 28
type input "洗剪(101)"
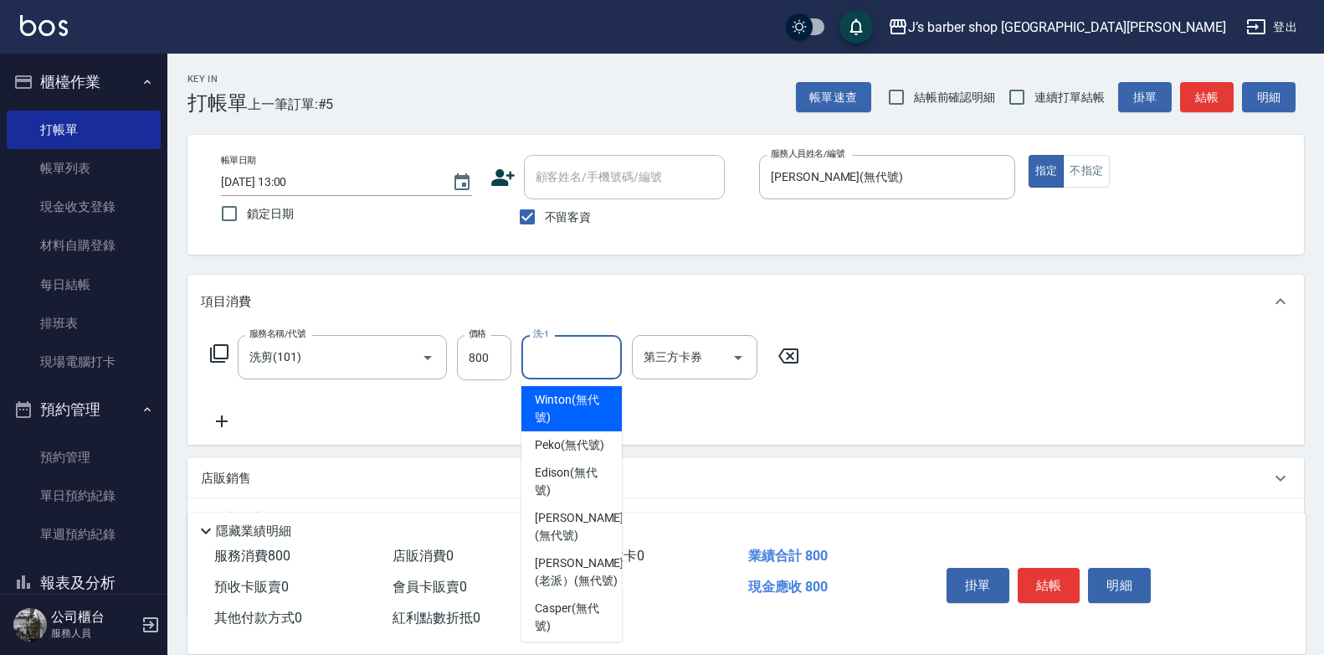
click at [581, 357] on input "洗-1" at bounding box center [571, 356] width 85 height 29
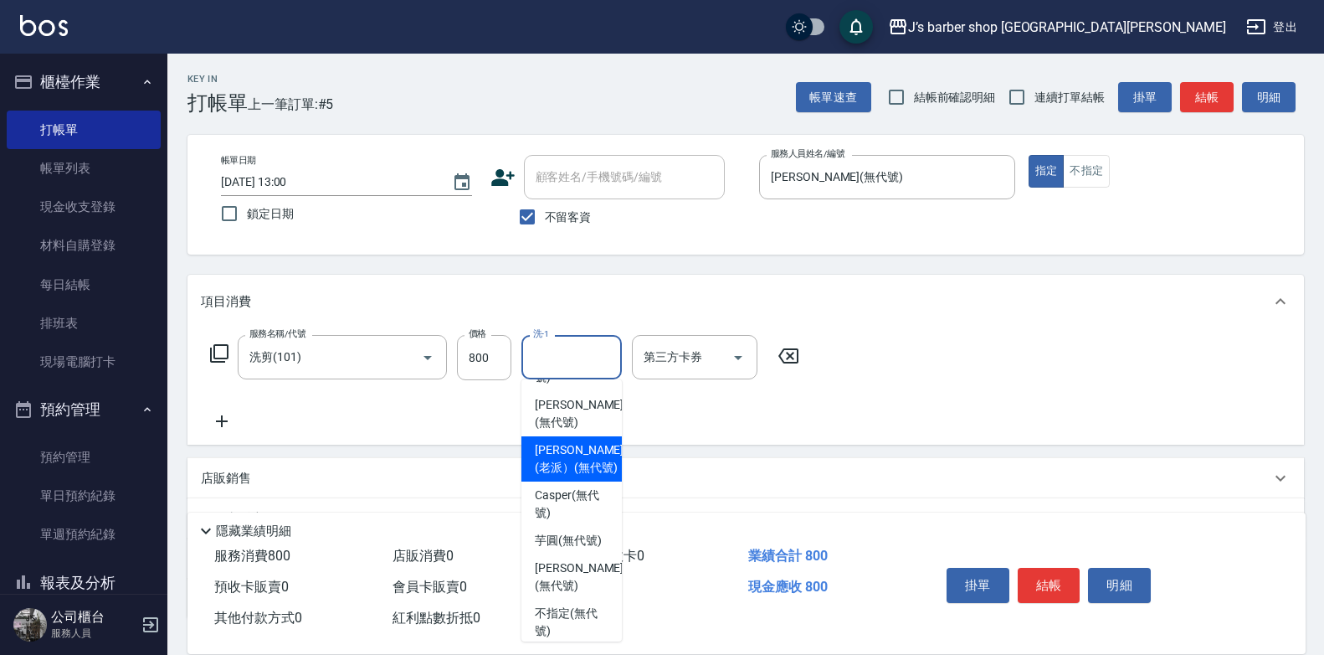
scroll to position [84, 0]
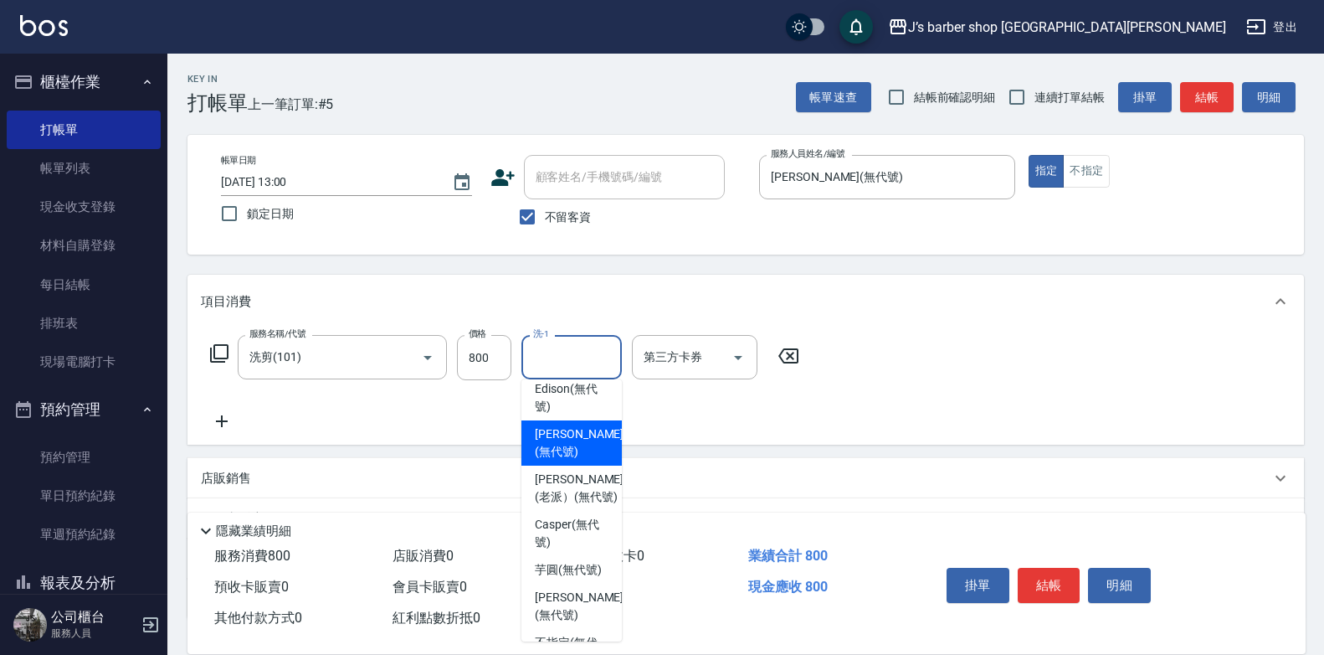
click at [584, 460] on span "[PERSON_NAME] (無代號)" at bounding box center [579, 442] width 89 height 35
type input "[PERSON_NAME](無代號)"
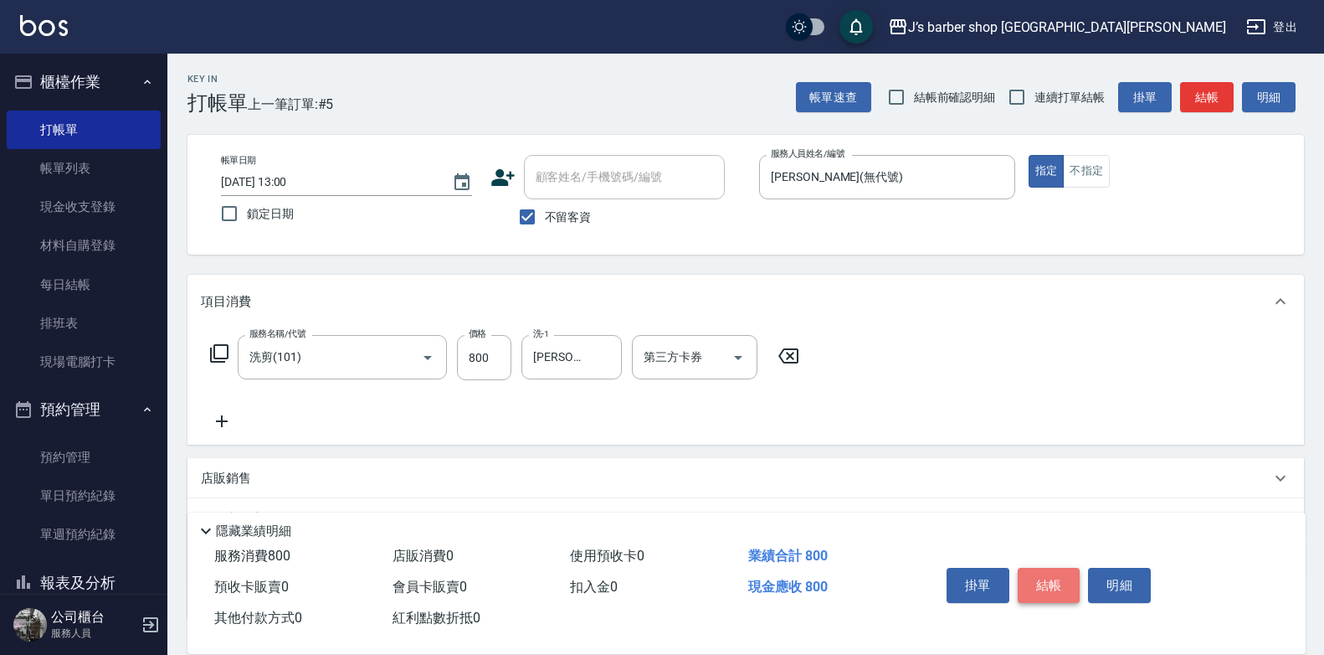
click at [1041, 568] on button "結帳" at bounding box center [1049, 585] width 63 height 35
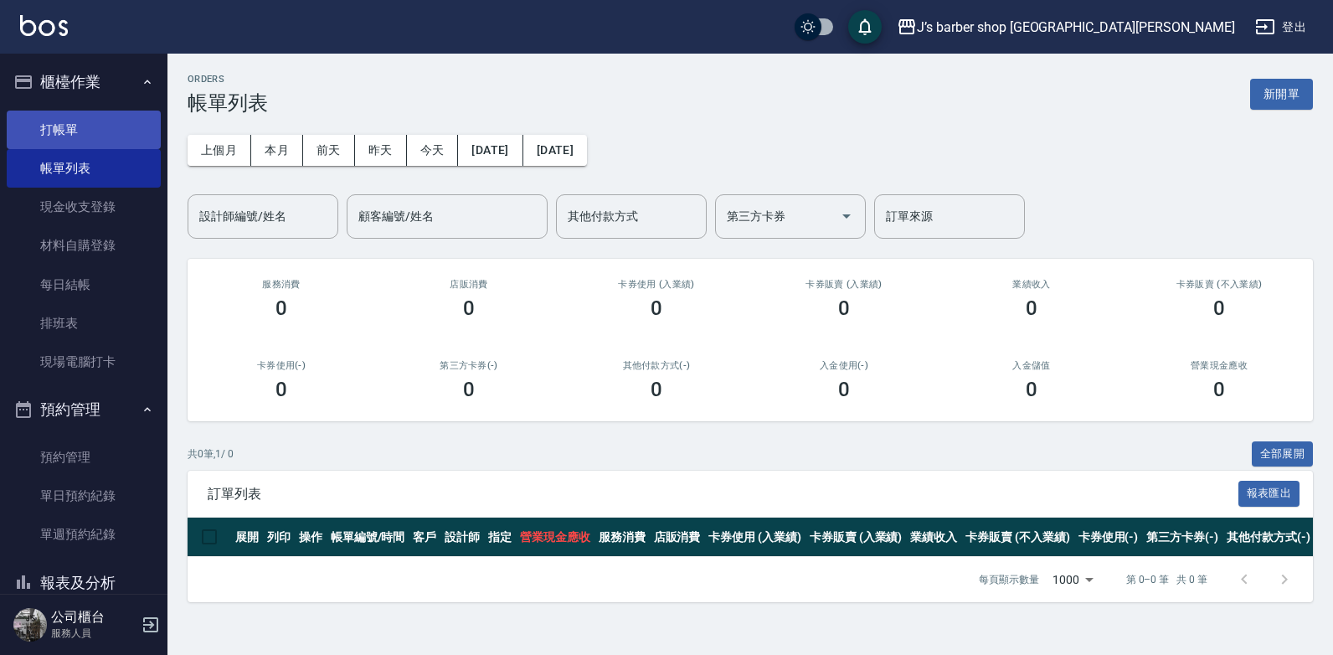
click at [95, 121] on link "打帳單" at bounding box center [84, 130] width 154 height 39
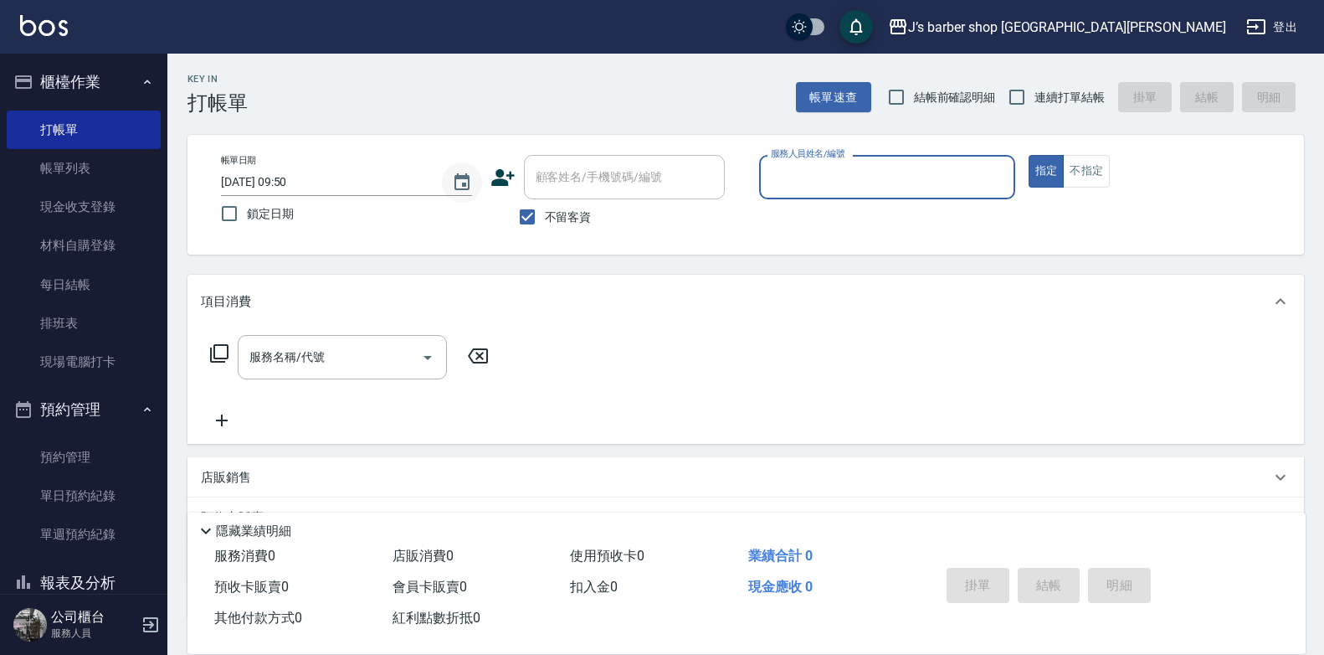
click at [460, 181] on icon "Choose date, selected date is 2025-10-07" at bounding box center [462, 182] width 20 height 20
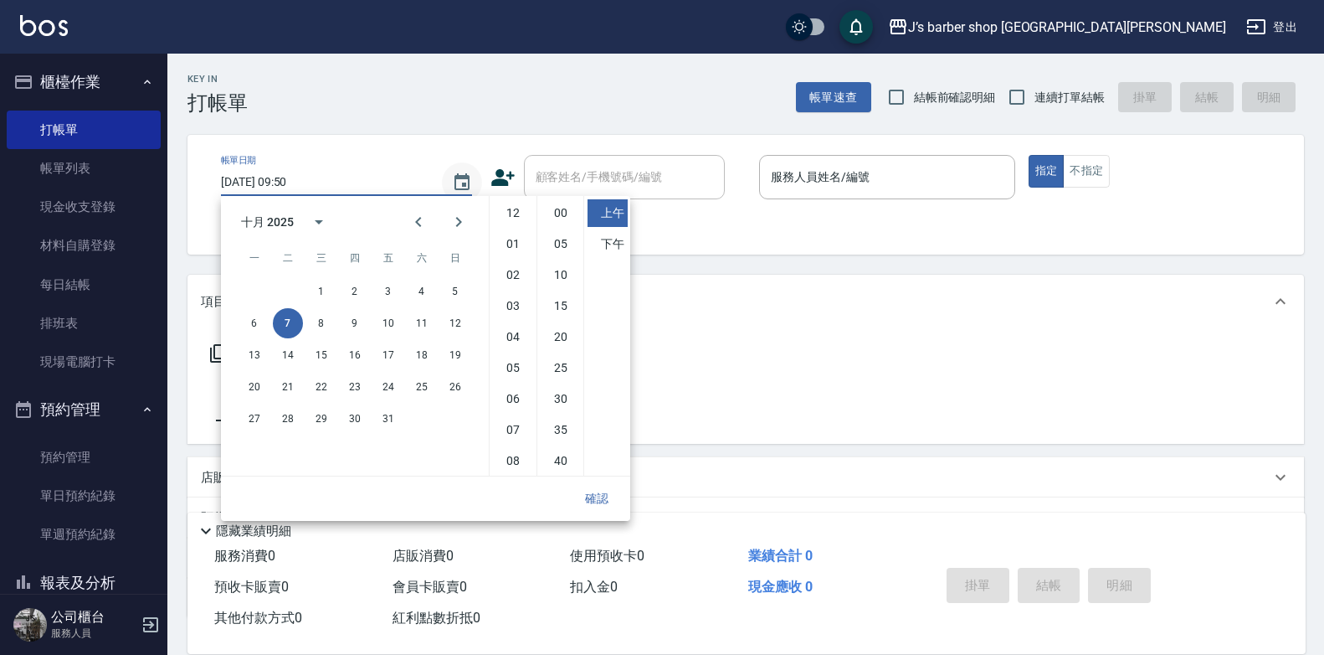
scroll to position [94, 0]
click at [462, 296] on button "5" at bounding box center [455, 291] width 30 height 30
click at [516, 280] on li "02" at bounding box center [513, 275] width 40 height 28
click at [563, 219] on li "00" at bounding box center [561, 213] width 40 height 28
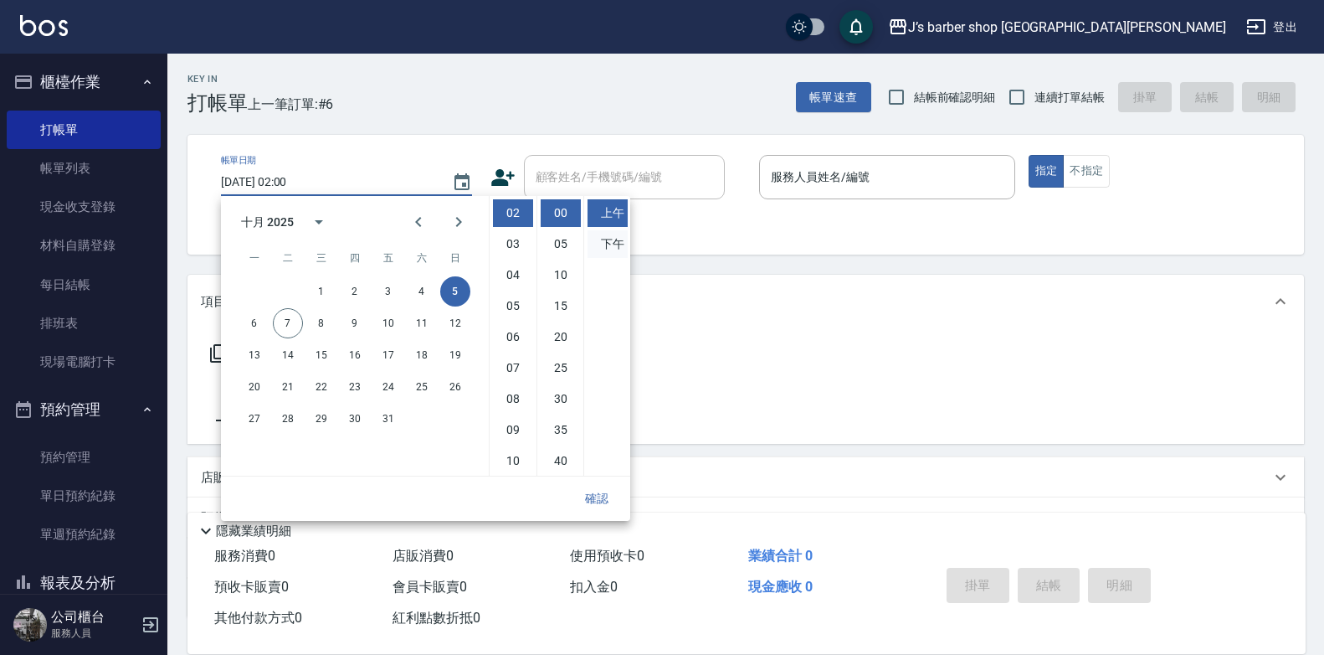
click at [602, 239] on li "下午" at bounding box center [608, 244] width 40 height 28
type input "[DATE] 14:00"
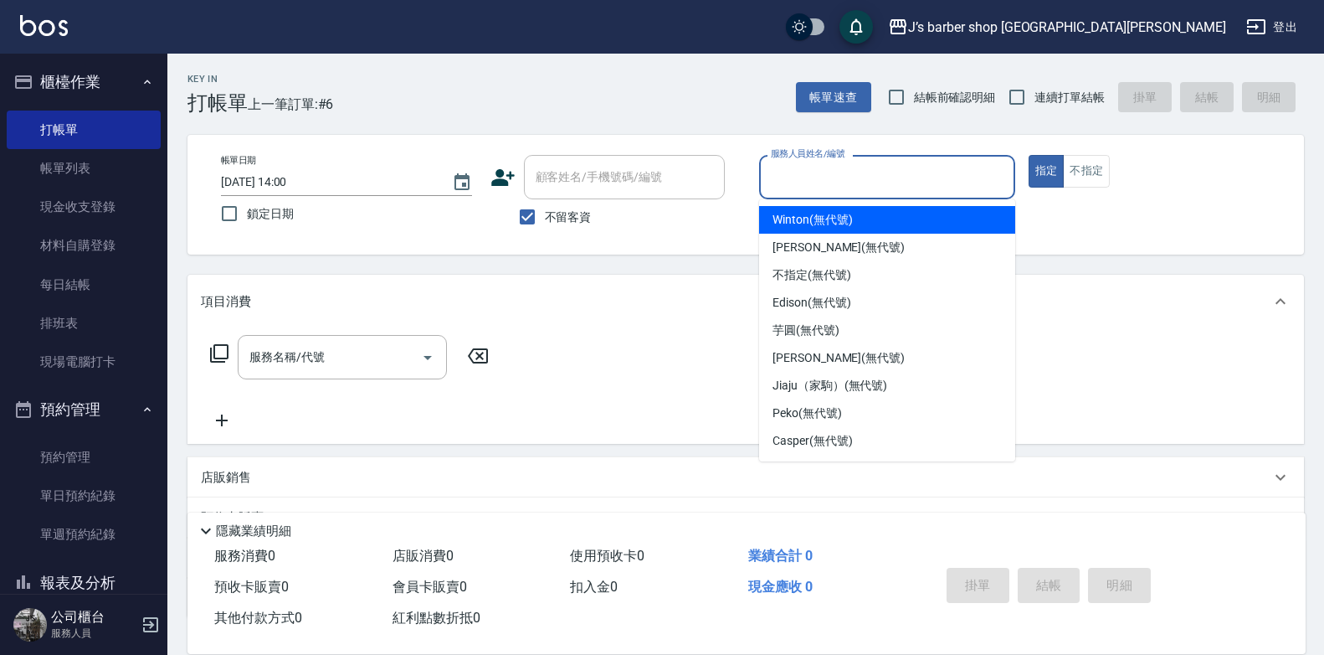
click at [836, 186] on input "服務人員姓名/編號" at bounding box center [887, 176] width 241 height 29
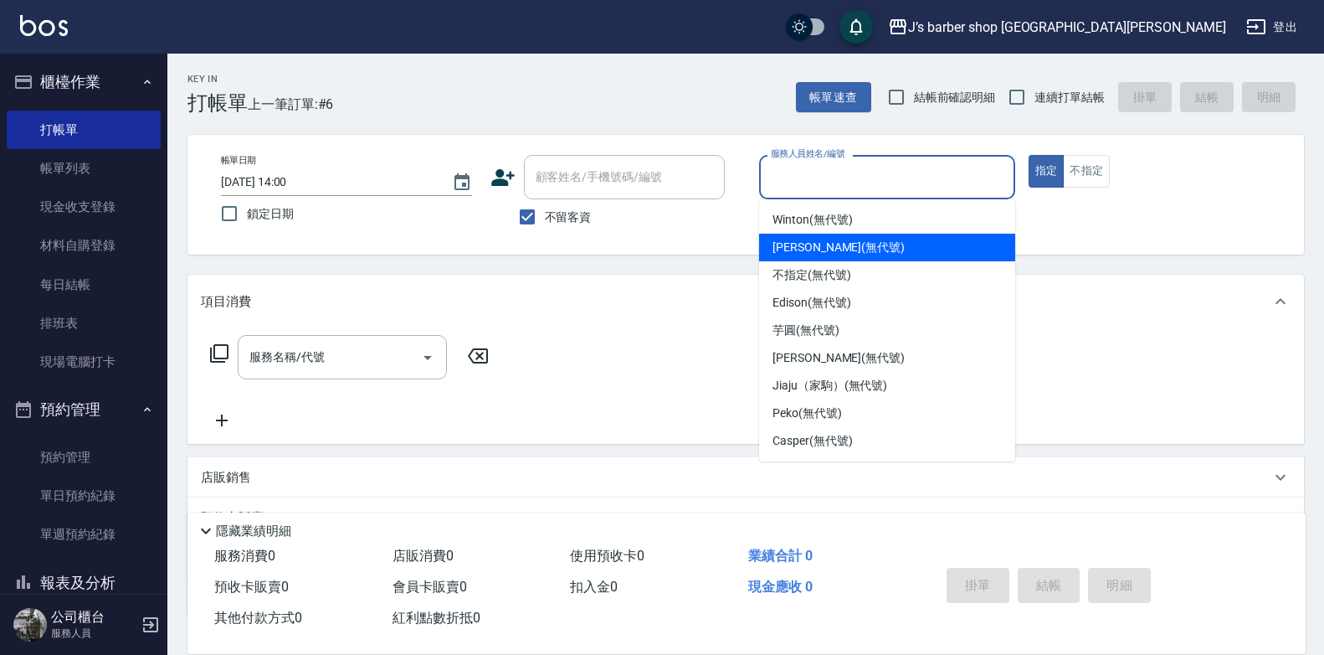
click at [816, 241] on span "[PERSON_NAME] (無代號)" at bounding box center [839, 248] width 132 height 18
type input "[PERSON_NAME](無代號)"
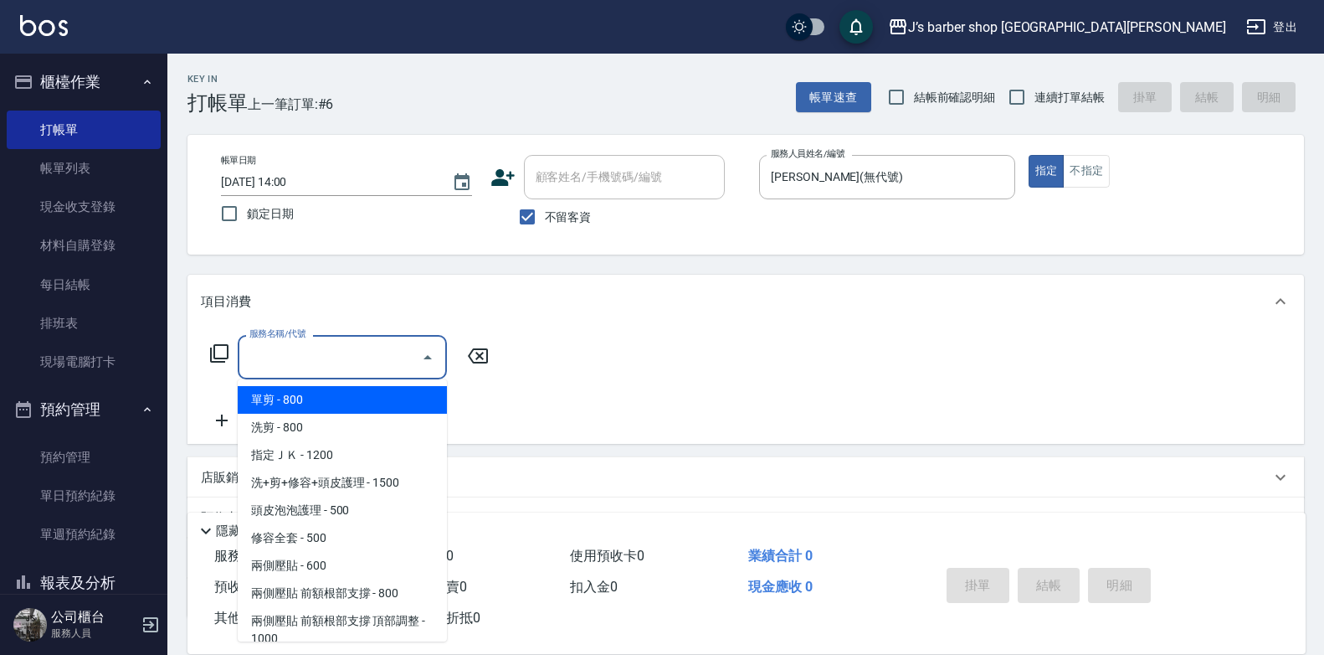
click at [406, 355] on input "服務名稱/代號" at bounding box center [329, 356] width 169 height 29
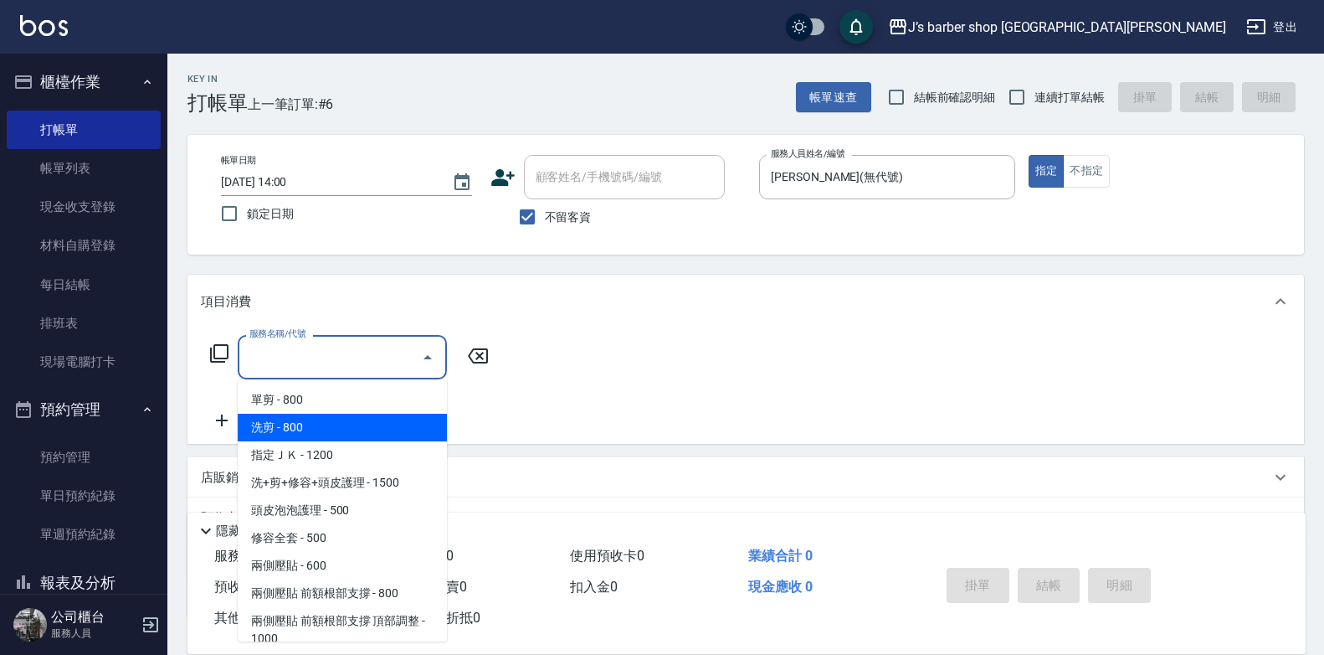
drag, startPoint x: 344, startPoint y: 431, endPoint x: 355, endPoint y: 431, distance: 10.9
click at [344, 431] on span "洗剪 - 800" at bounding box center [342, 428] width 209 height 28
type input "洗剪(101)"
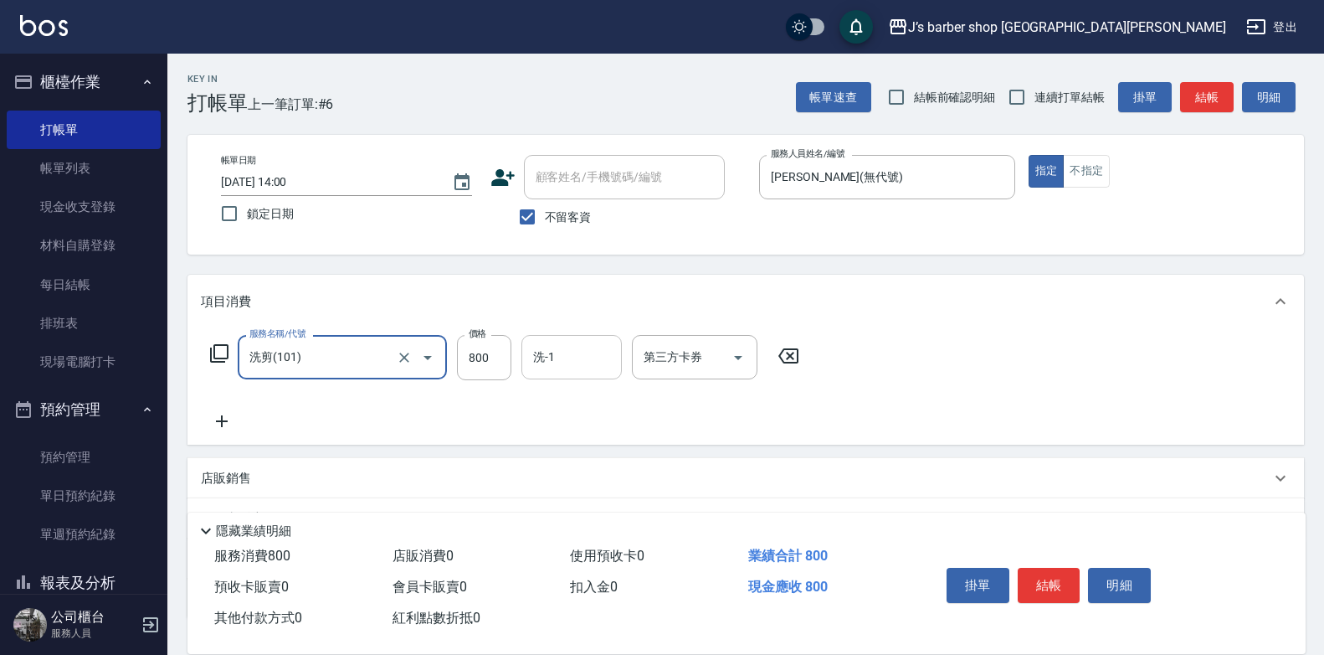
click at [578, 363] on input "洗-1" at bounding box center [571, 356] width 85 height 29
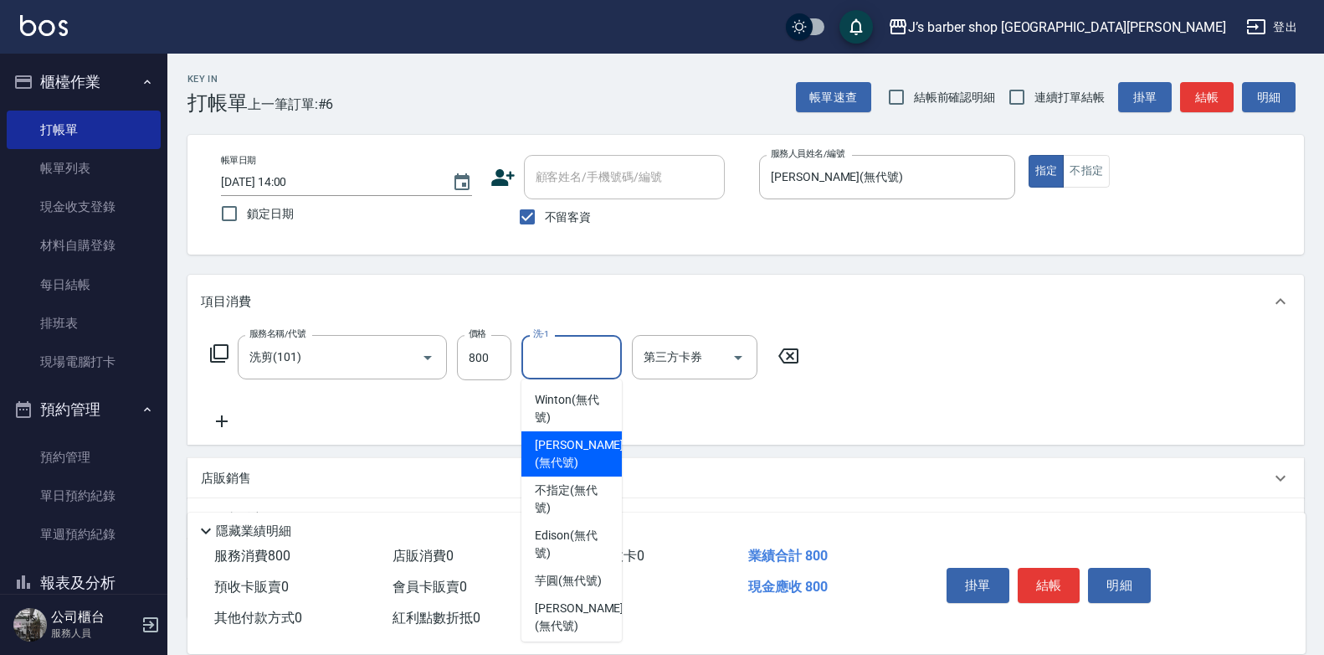
click at [563, 436] on span "[PERSON_NAME] (無代號)" at bounding box center [579, 453] width 89 height 35
type input "[PERSON_NAME](無代號)"
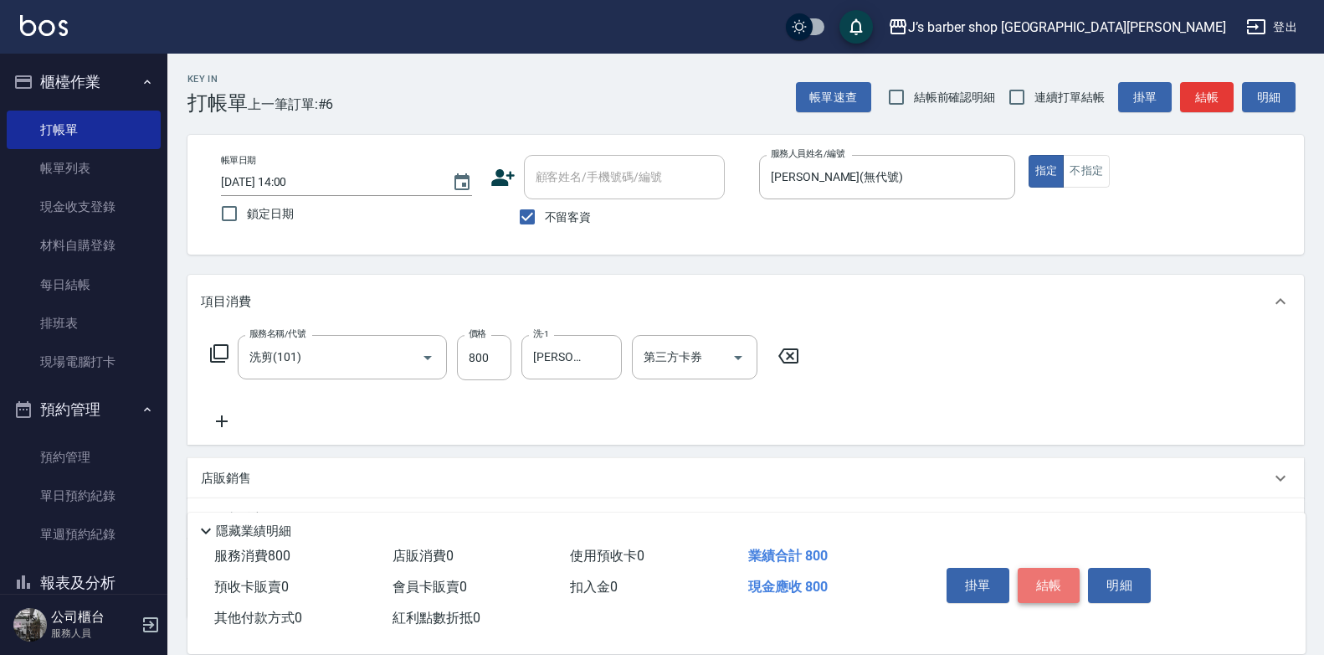
click at [1031, 579] on button "結帳" at bounding box center [1049, 585] width 63 height 35
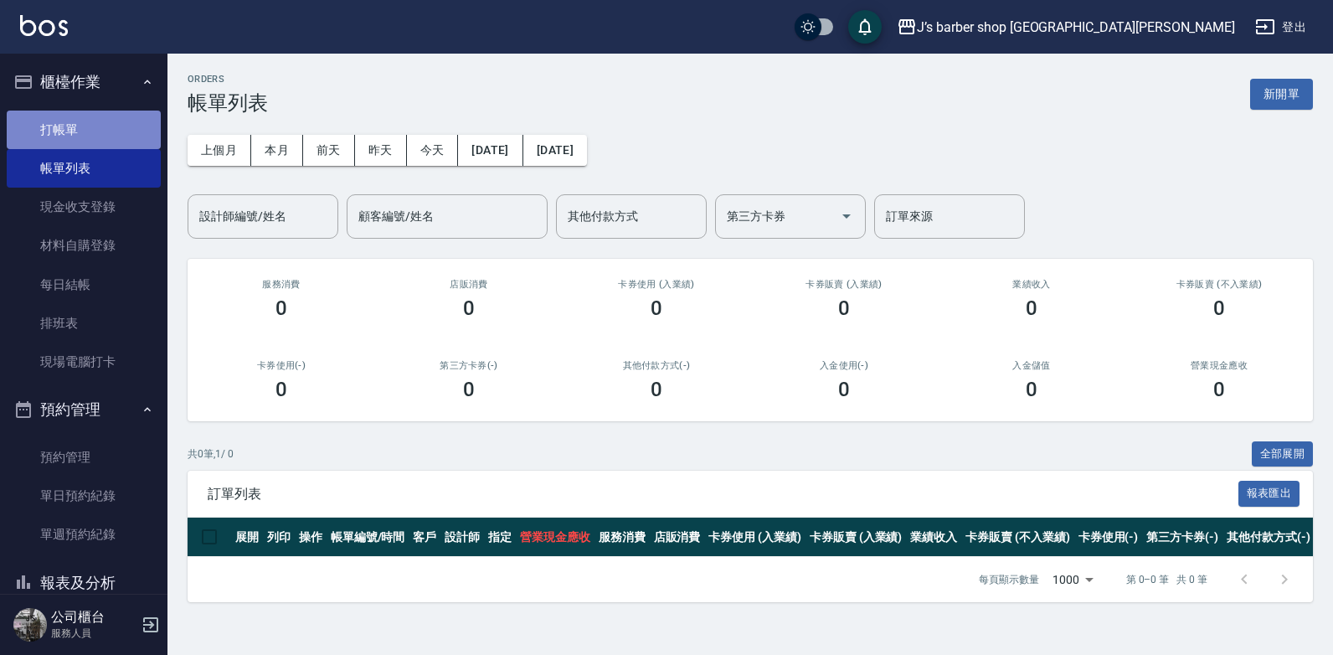
click at [105, 135] on link "打帳單" at bounding box center [84, 130] width 154 height 39
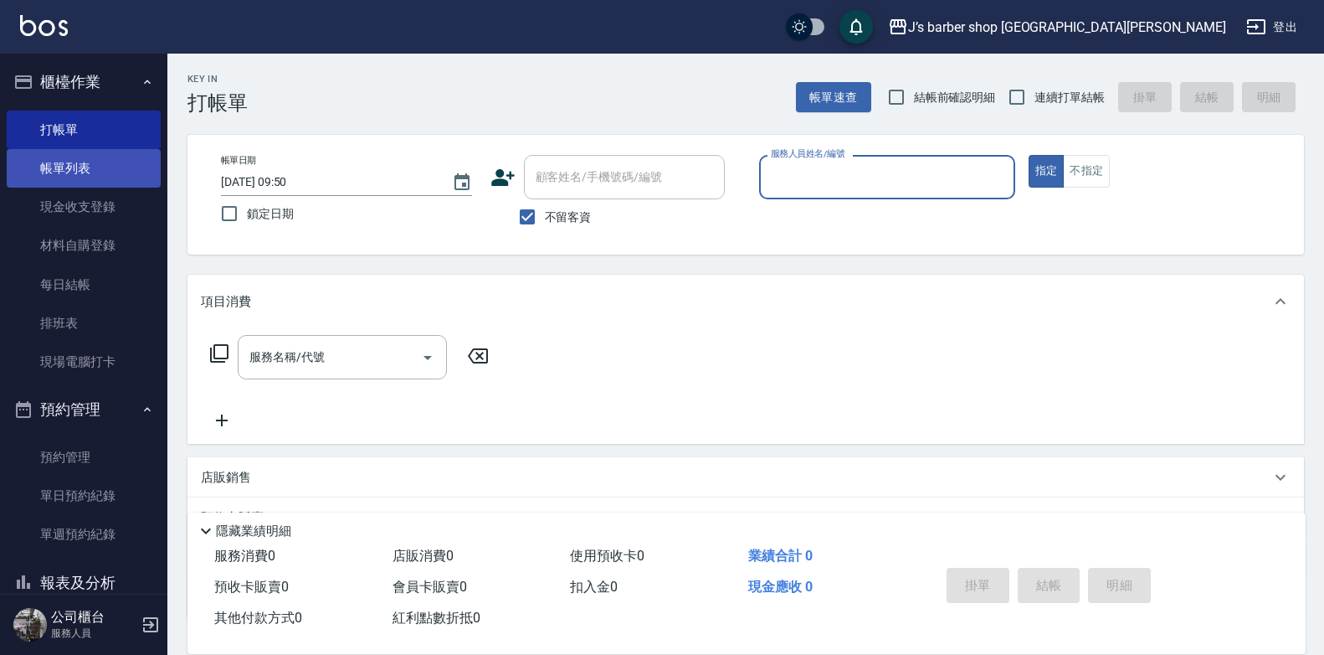
click at [111, 174] on link "帳單列表" at bounding box center [84, 168] width 154 height 39
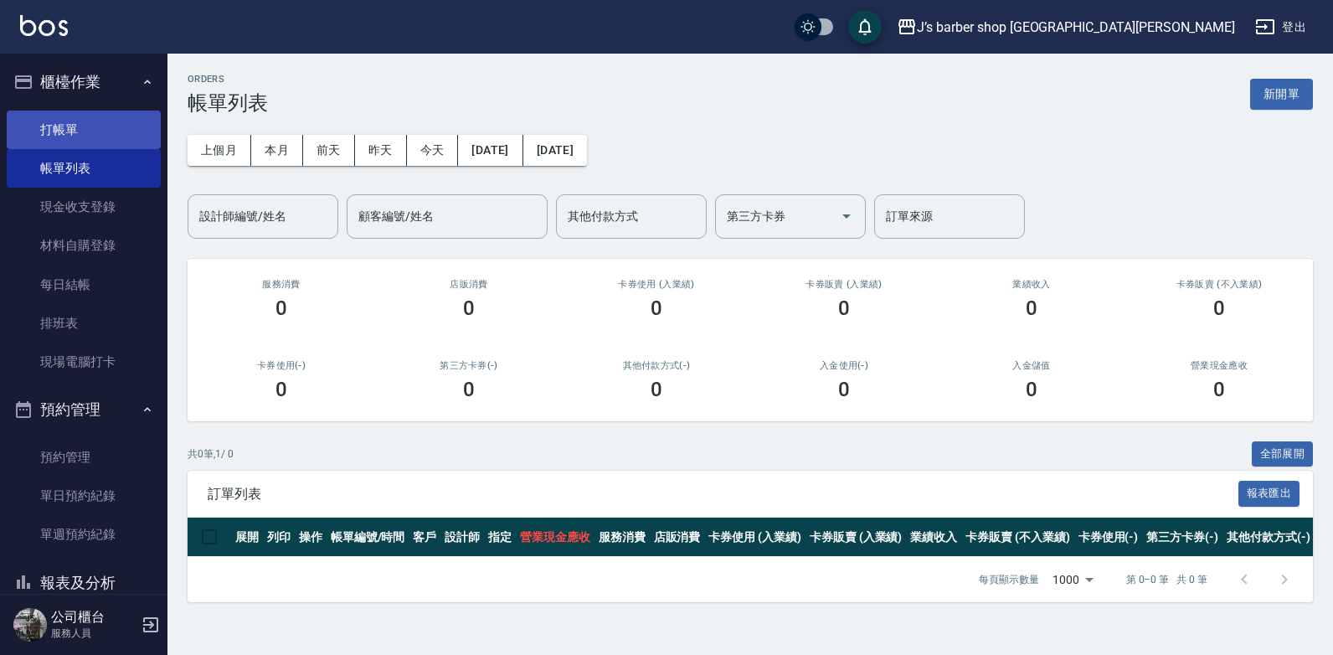
click at [100, 132] on link "打帳單" at bounding box center [84, 130] width 154 height 39
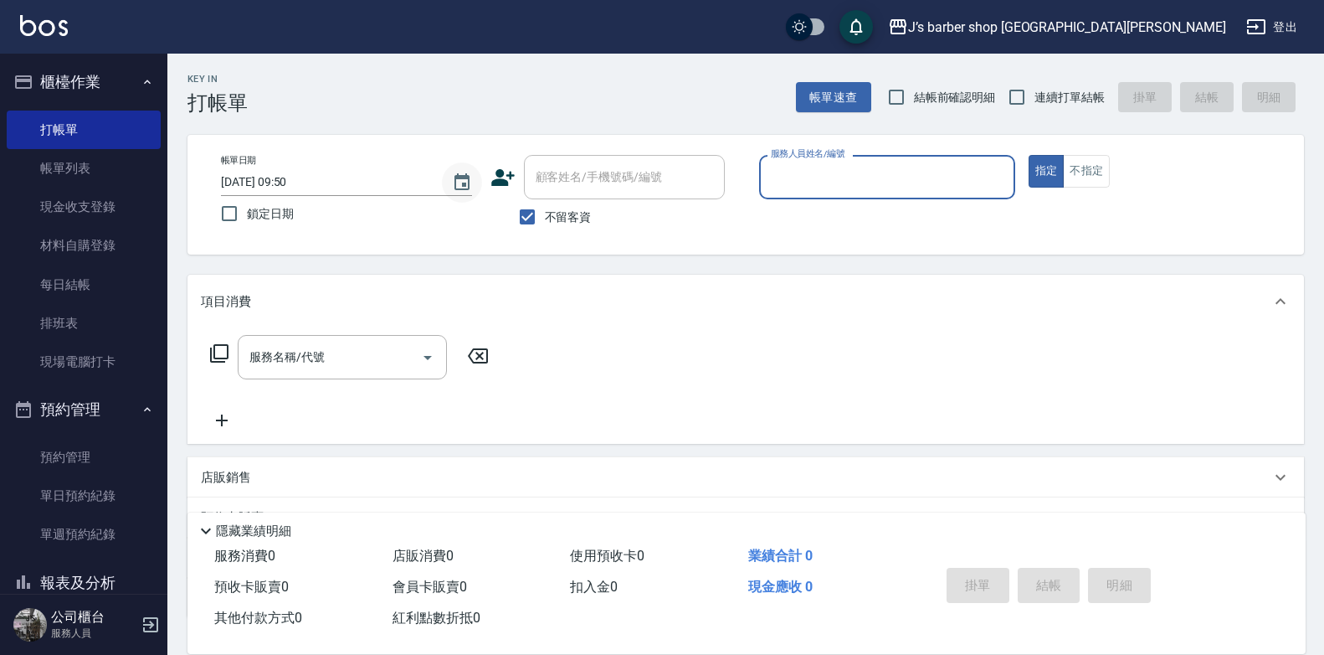
click at [460, 178] on icon "Choose date, selected date is 2025-10-07" at bounding box center [462, 181] width 15 height 17
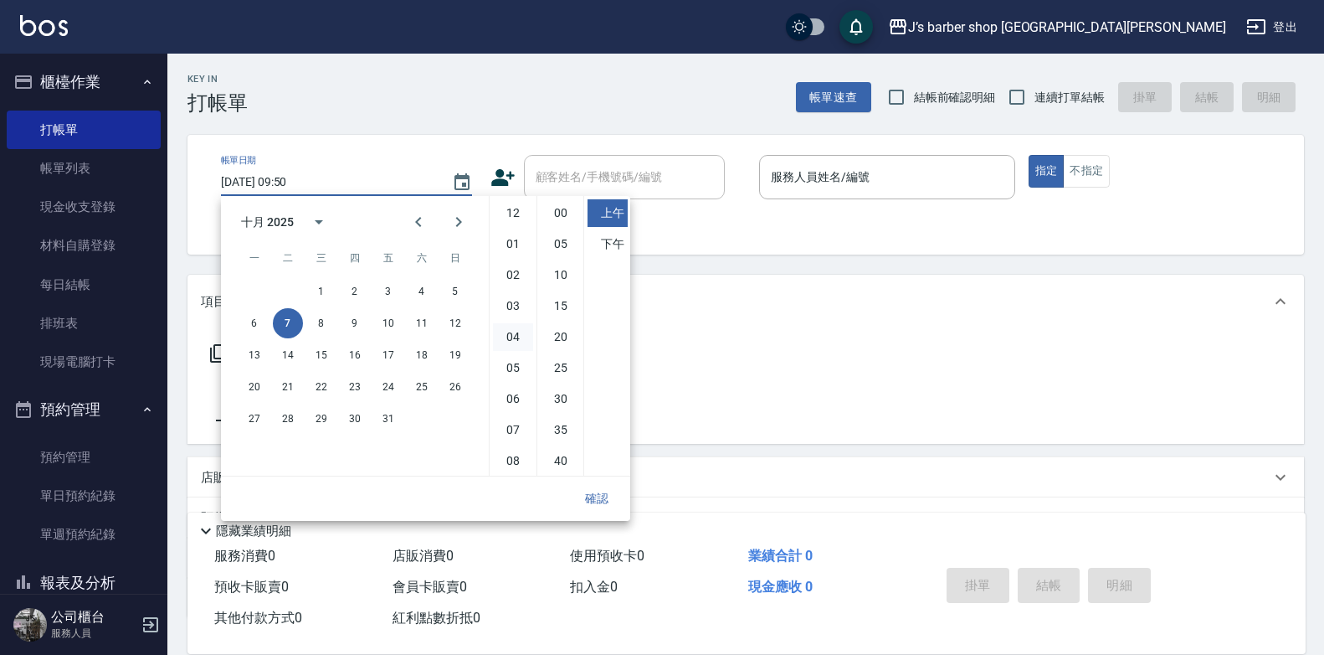
scroll to position [94, 0]
click at [448, 287] on button "5" at bounding box center [455, 291] width 30 height 30
click at [513, 217] on li "03" at bounding box center [513, 212] width 40 height 28
click at [551, 220] on li "00" at bounding box center [561, 213] width 40 height 28
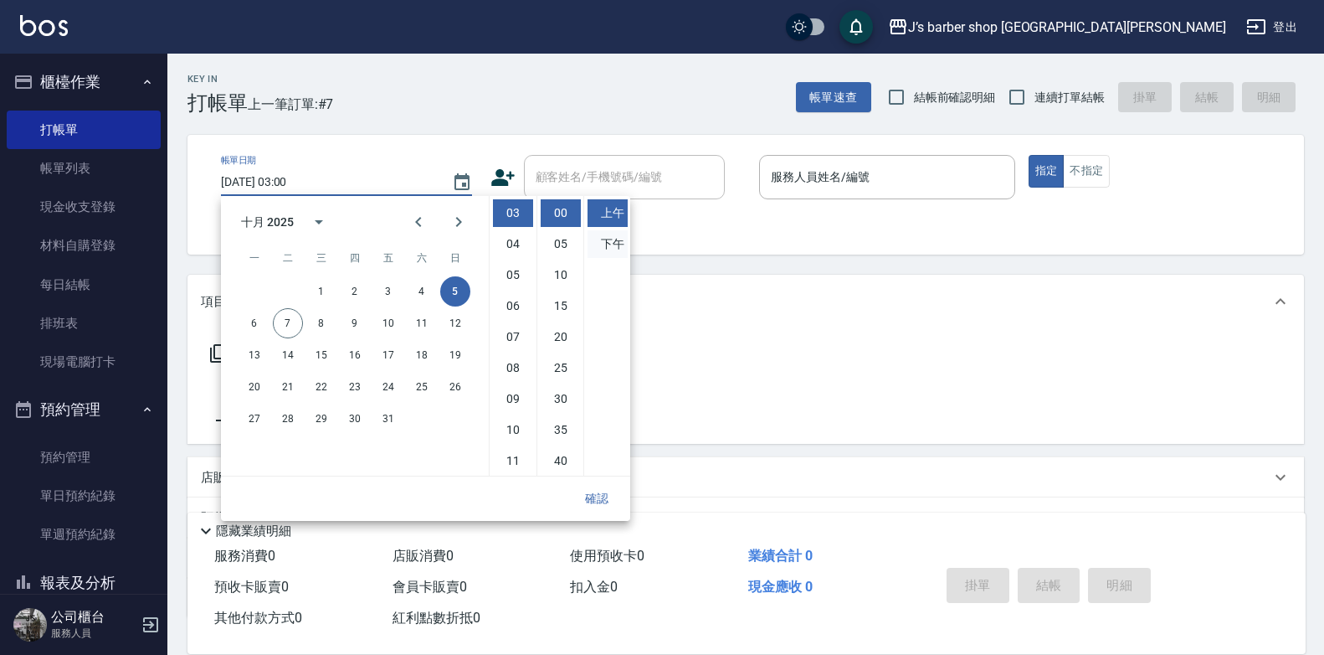
click at [605, 239] on li "下午" at bounding box center [608, 244] width 40 height 28
type input "[DATE] 15:00"
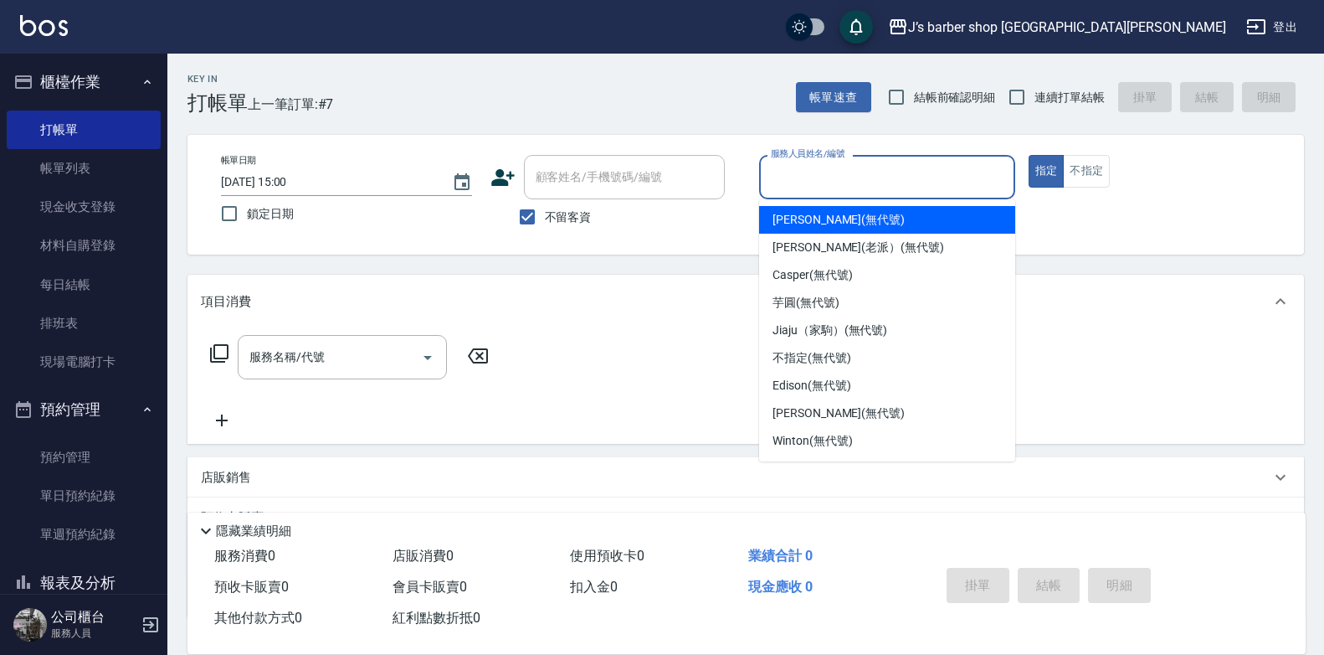
drag, startPoint x: 830, startPoint y: 168, endPoint x: 838, endPoint y: 172, distance: 8.6
click at [833, 169] on input "服務人員姓名/編號" at bounding box center [887, 176] width 241 height 29
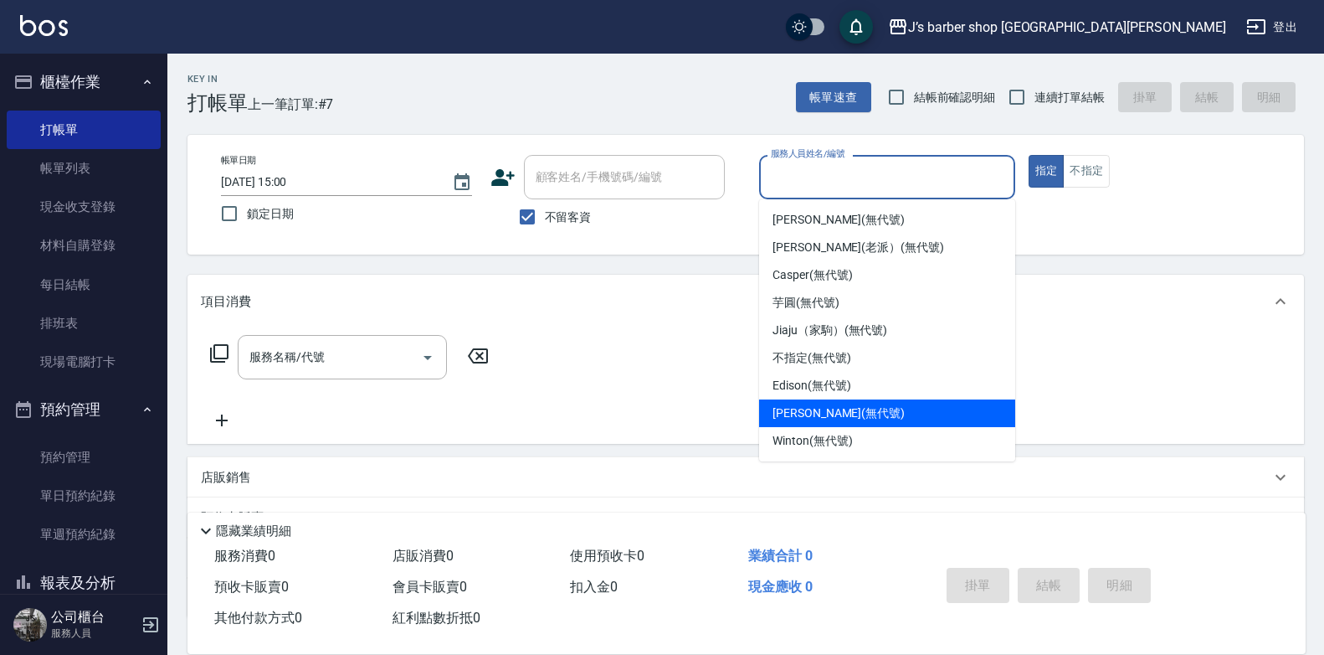
click at [820, 414] on span "[PERSON_NAME] (無代號)" at bounding box center [839, 413] width 132 height 18
type input "[PERSON_NAME](無代號)"
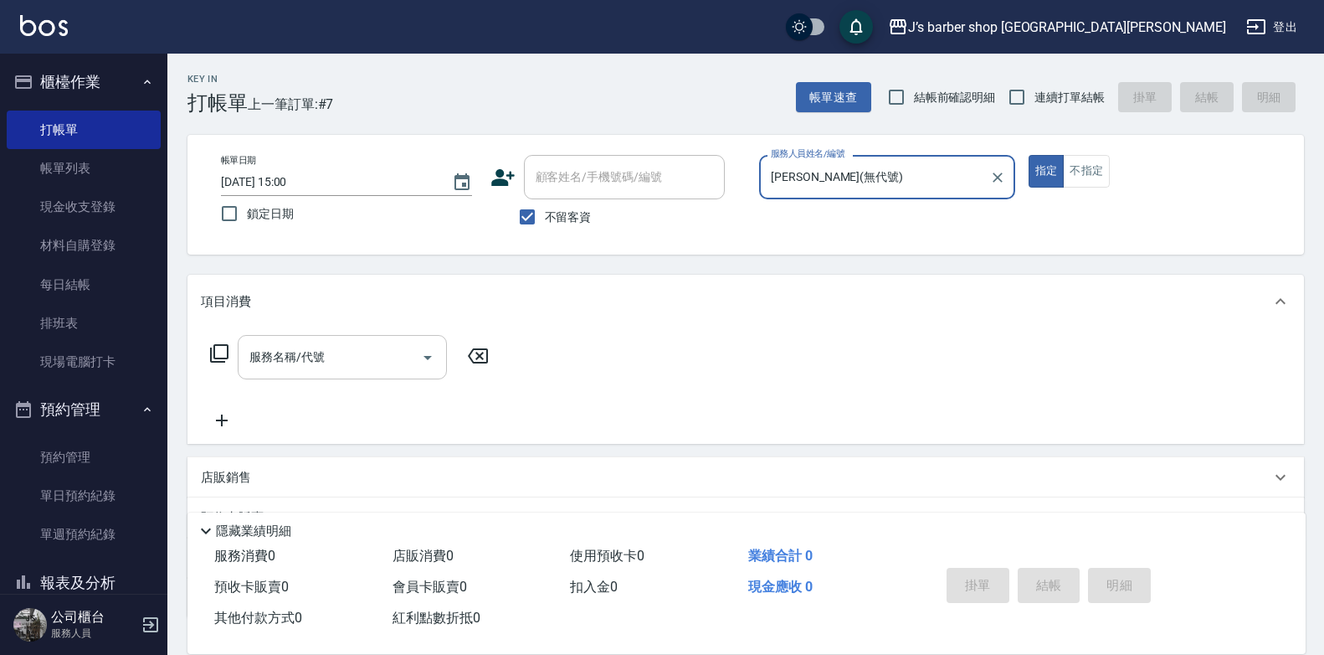
click at [409, 368] on input "服務名稱/代號" at bounding box center [329, 356] width 169 height 29
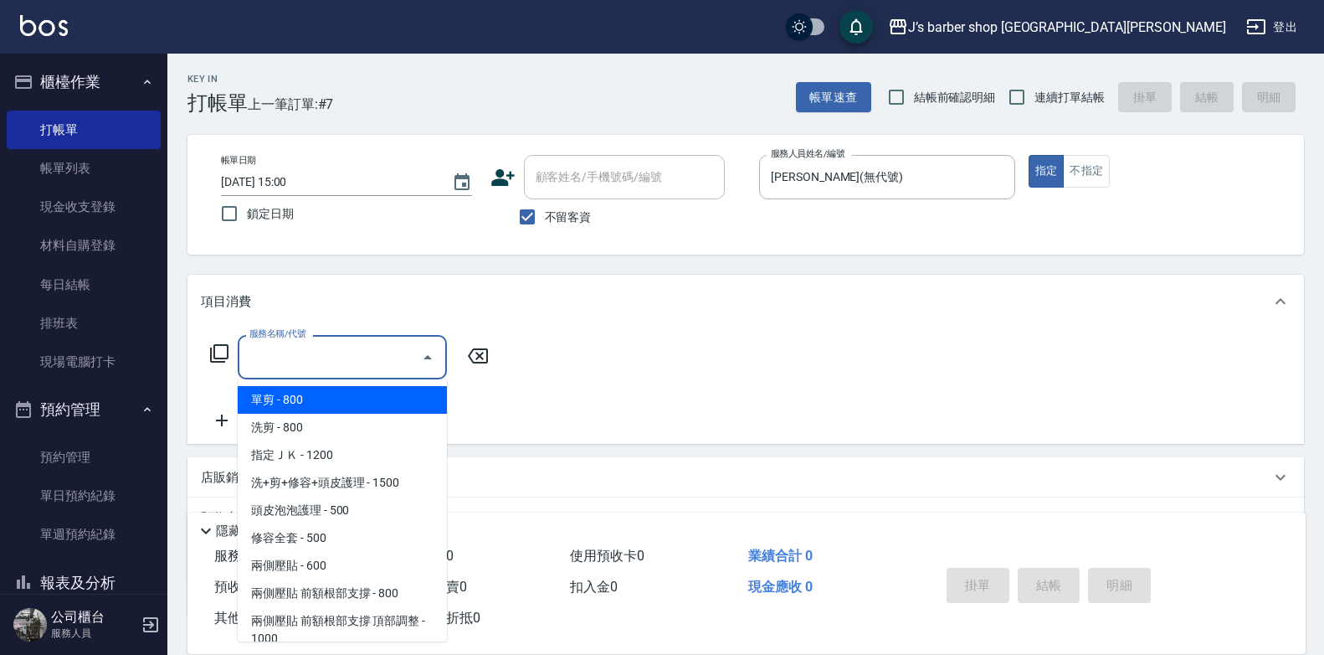
click at [378, 427] on span "洗剪 - 800" at bounding box center [342, 428] width 209 height 28
type input "洗剪(101)"
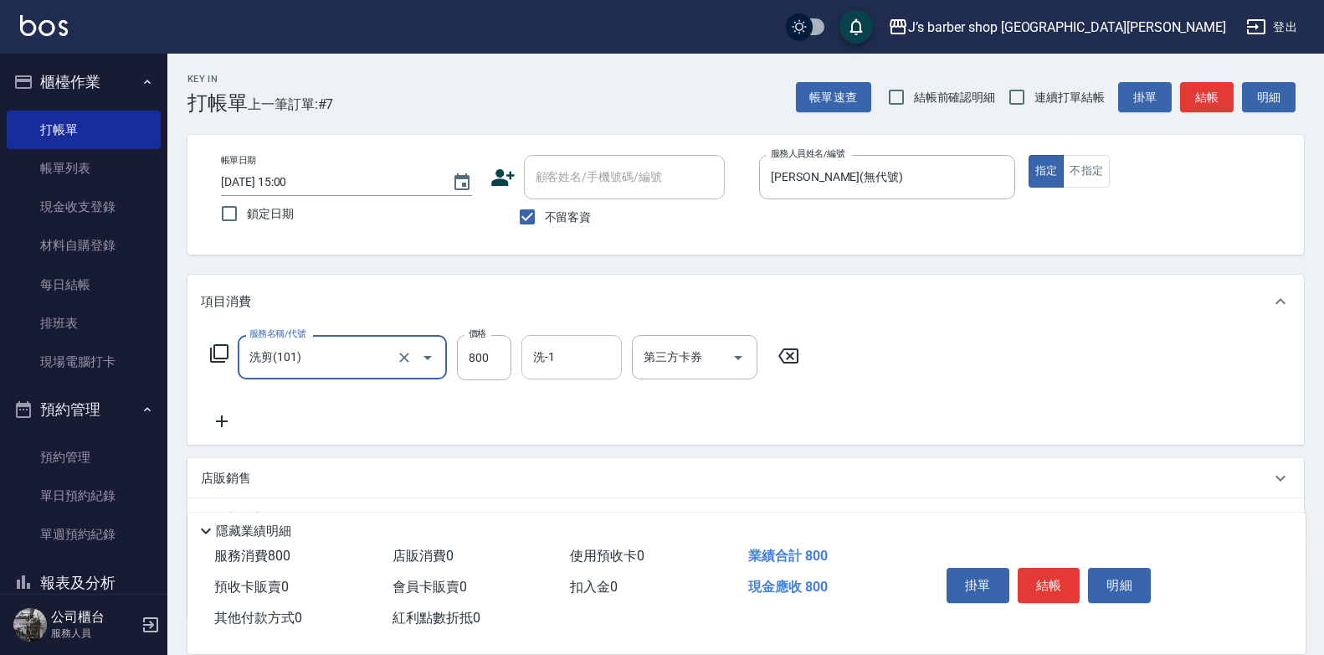
click at [592, 362] on input "洗-1" at bounding box center [571, 356] width 85 height 29
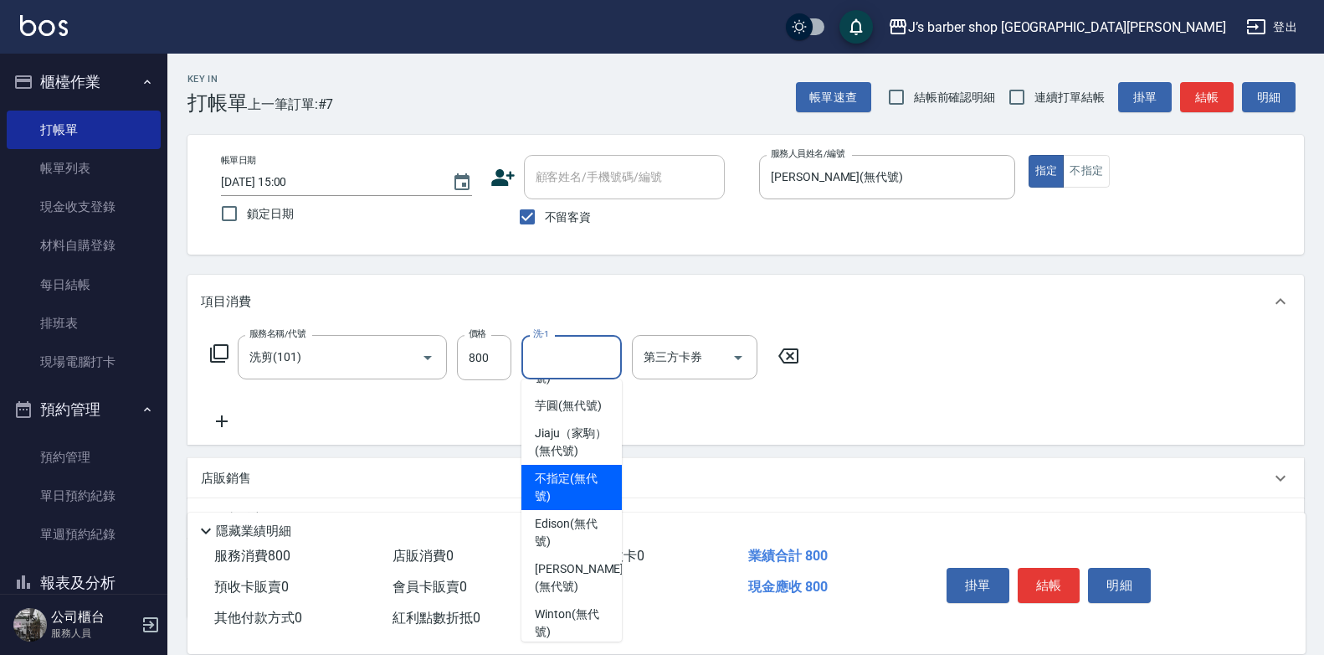
scroll to position [239, 0]
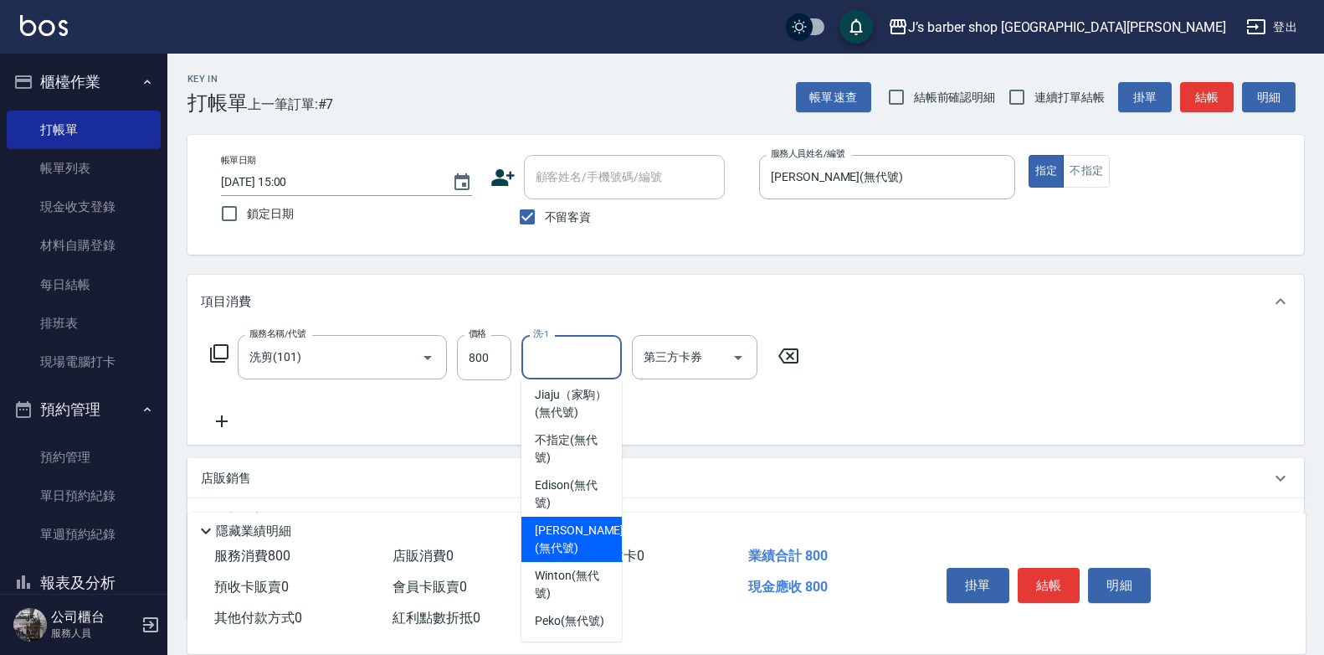
click at [571, 522] on span "[PERSON_NAME] (無代號)" at bounding box center [579, 539] width 89 height 35
type input "[PERSON_NAME](無代號)"
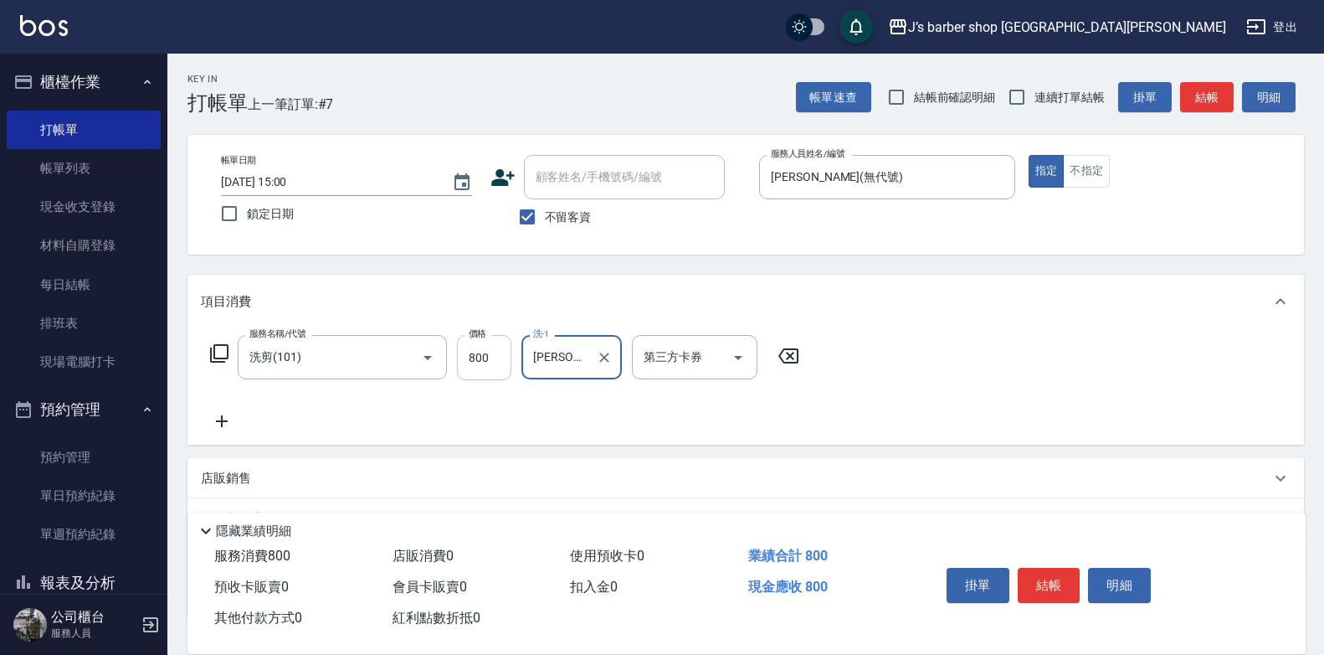
click at [493, 347] on input "800" at bounding box center [484, 357] width 54 height 45
type input "700"
click at [1044, 578] on button "結帳" at bounding box center [1049, 585] width 63 height 35
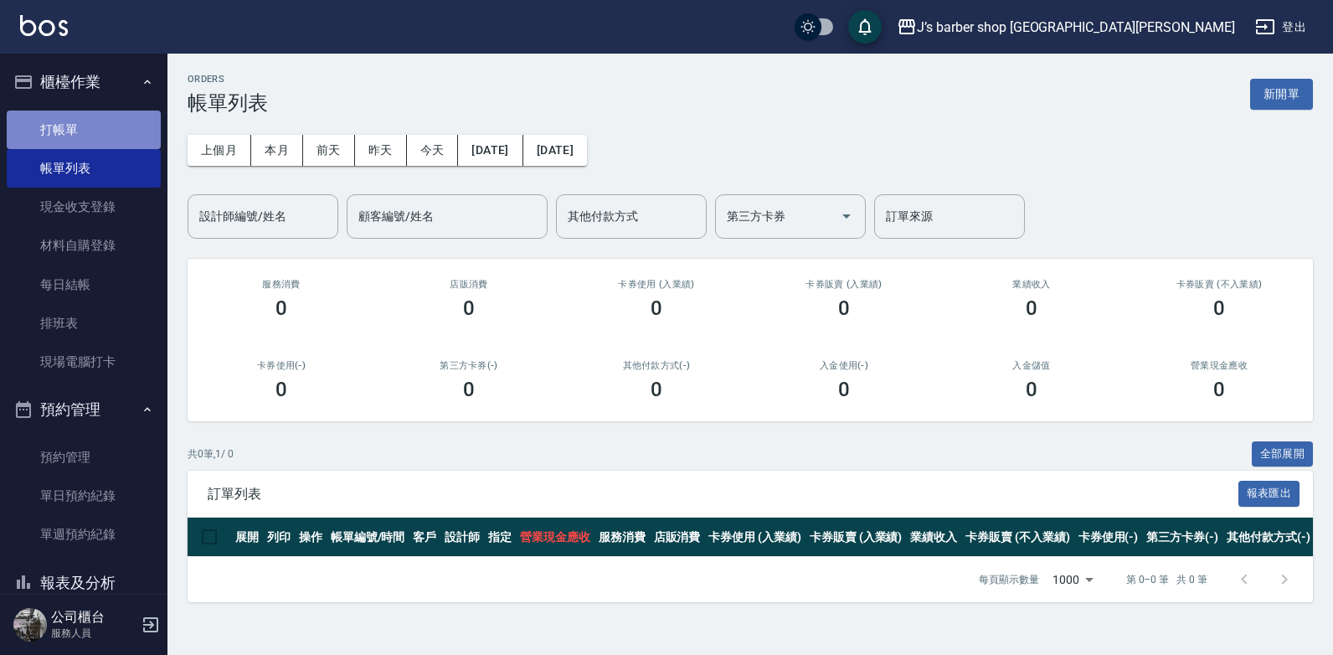
click at [98, 147] on link "打帳單" at bounding box center [84, 130] width 154 height 39
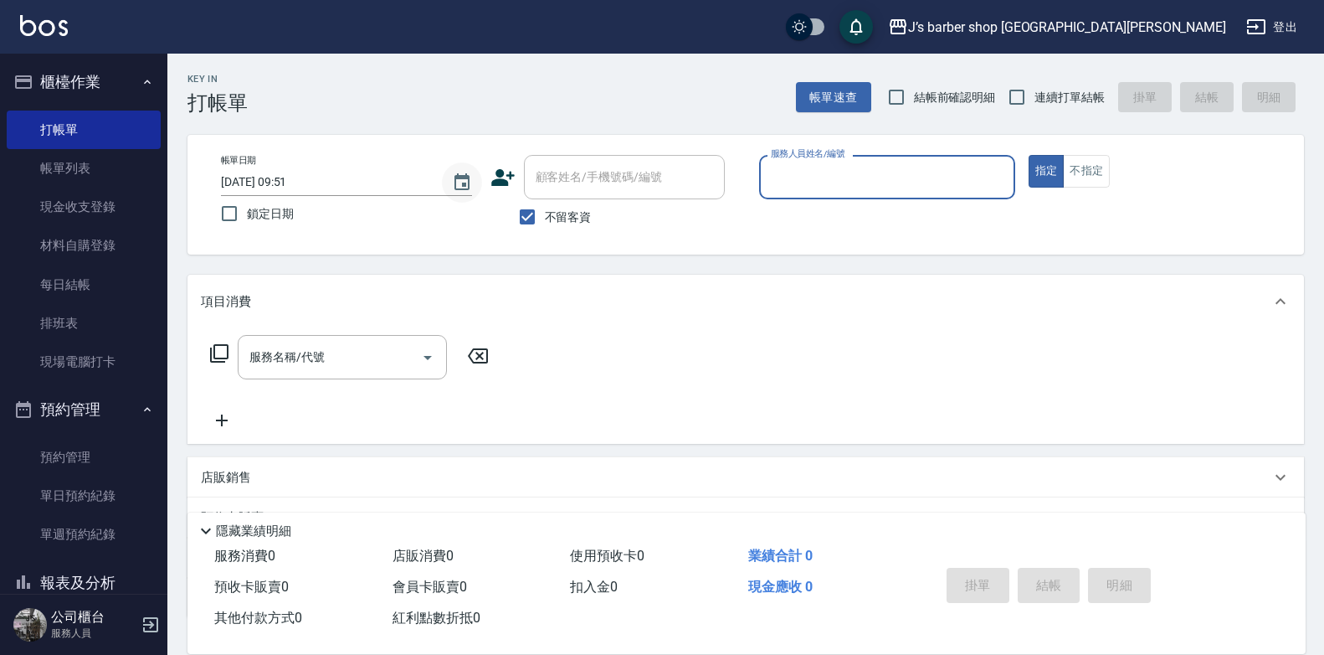
click at [464, 180] on icon "Choose date, selected date is 2025-10-07" at bounding box center [462, 182] width 20 height 20
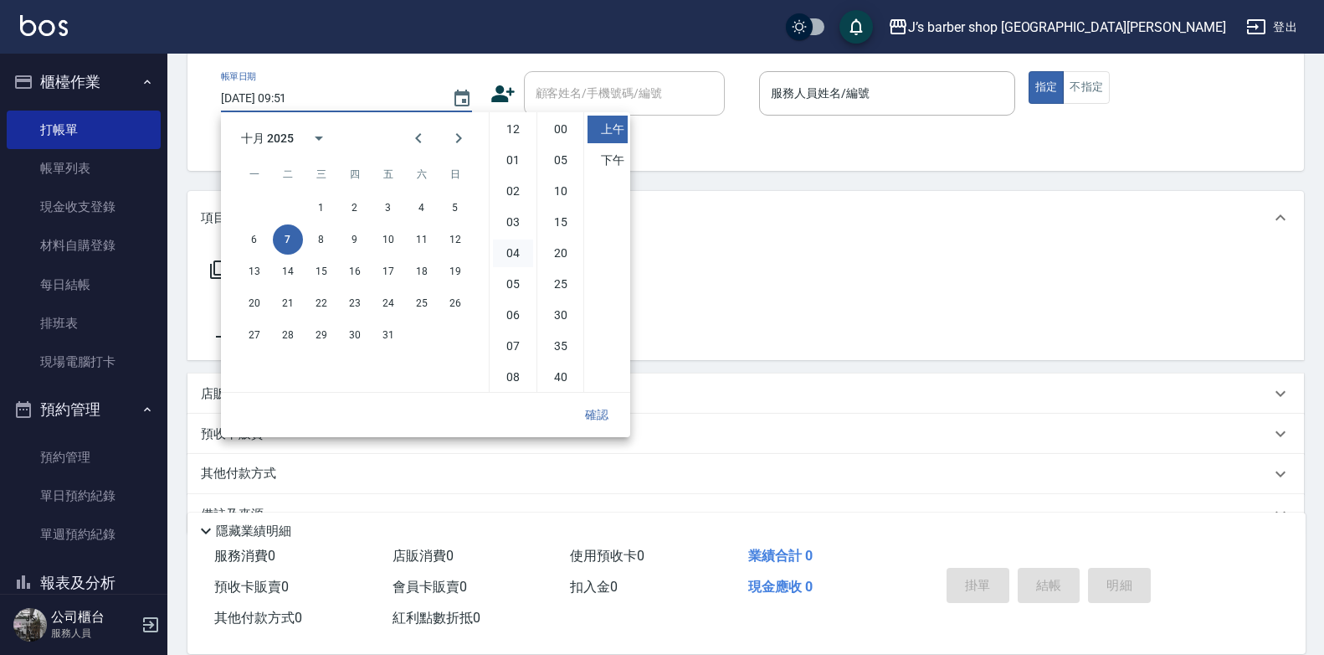
click at [509, 244] on li "04" at bounding box center [513, 253] width 40 height 28
click at [555, 125] on li "00" at bounding box center [561, 130] width 40 height 28
click at [601, 147] on li "下午" at bounding box center [608, 161] width 40 height 28
type input "[DATE] 16:00"
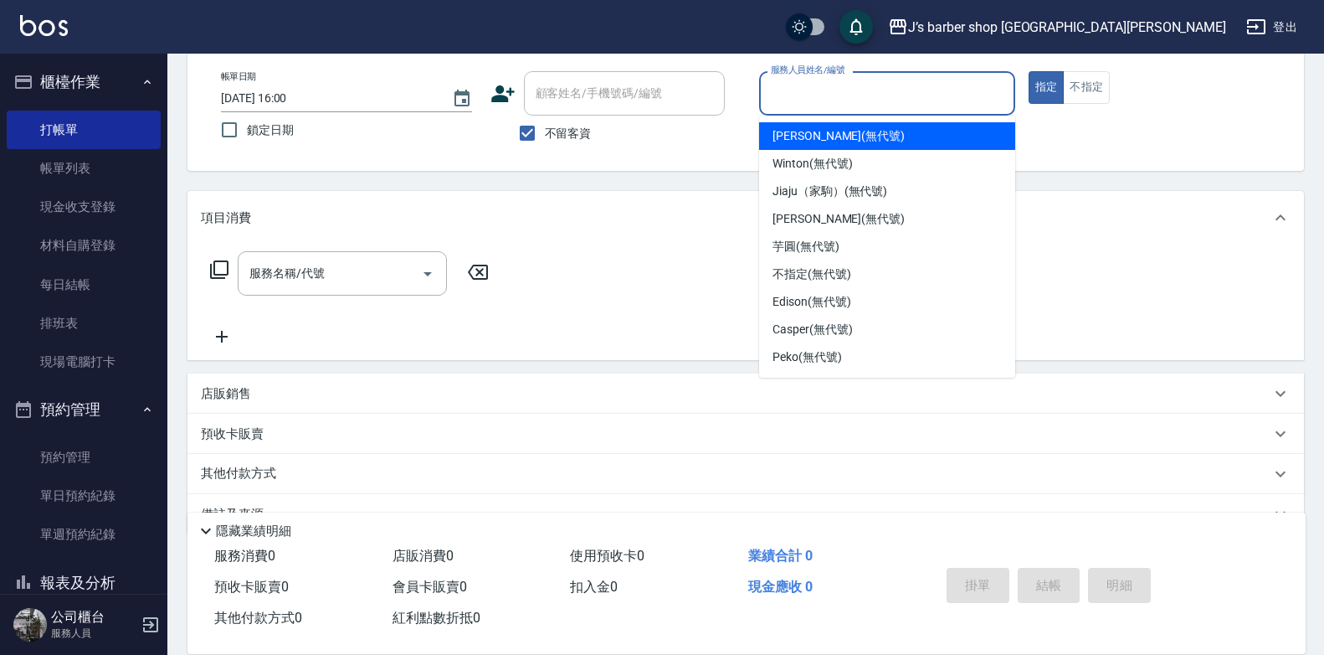
click at [832, 83] on input "服務人員姓名/編號" at bounding box center [887, 93] width 241 height 29
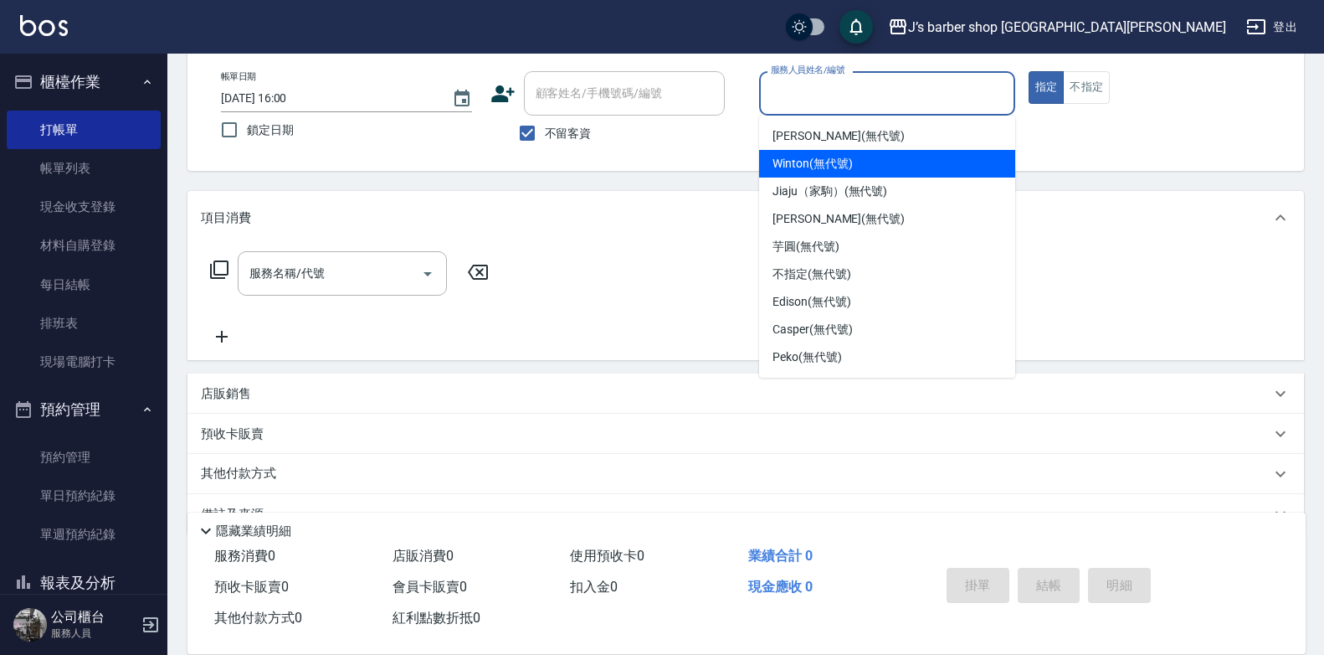
click at [832, 136] on span "[PERSON_NAME] (無代號)" at bounding box center [839, 136] width 132 height 18
type input "[PERSON_NAME](無代號)"
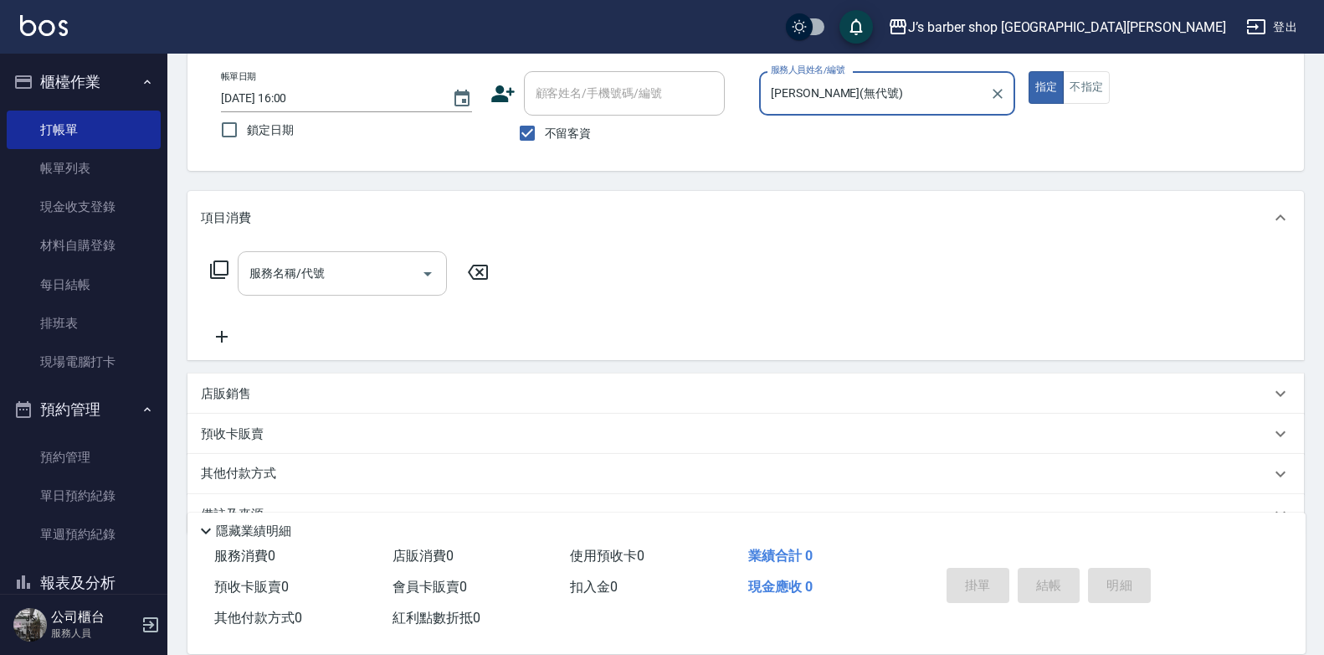
click at [400, 288] on input "服務名稱/代號" at bounding box center [329, 273] width 169 height 29
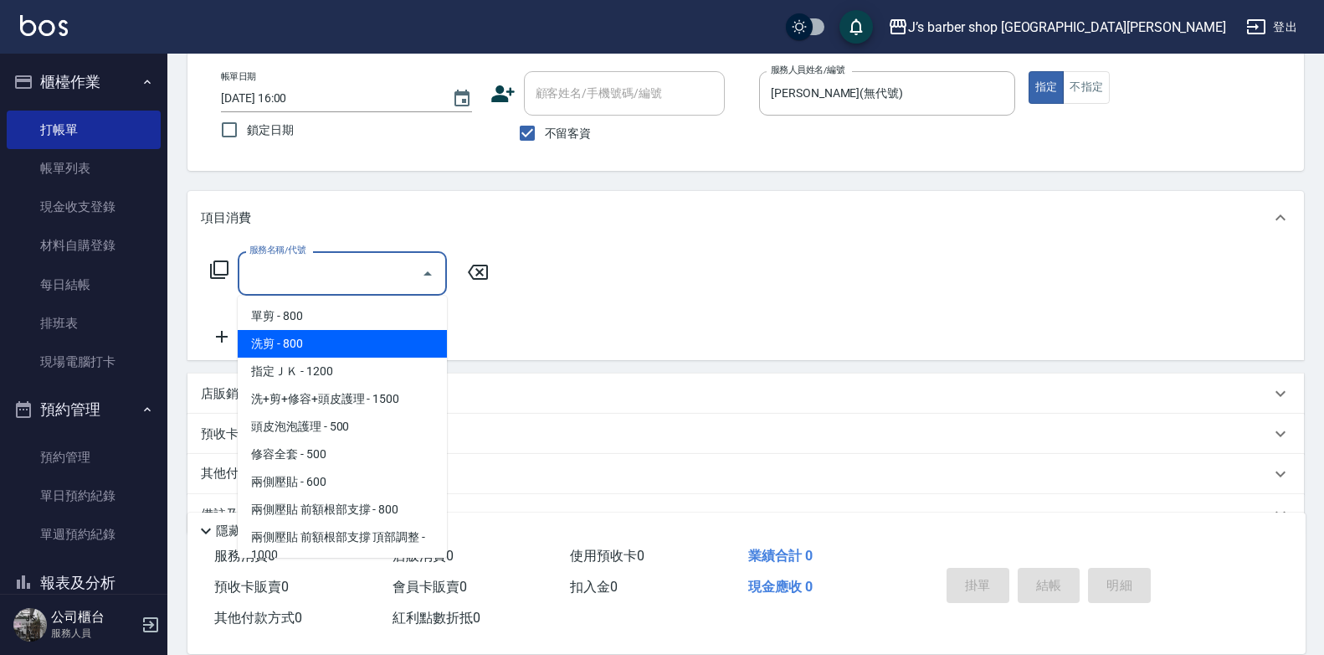
click at [364, 343] on span "洗剪 - 800" at bounding box center [342, 344] width 209 height 28
type input "洗剪(101)"
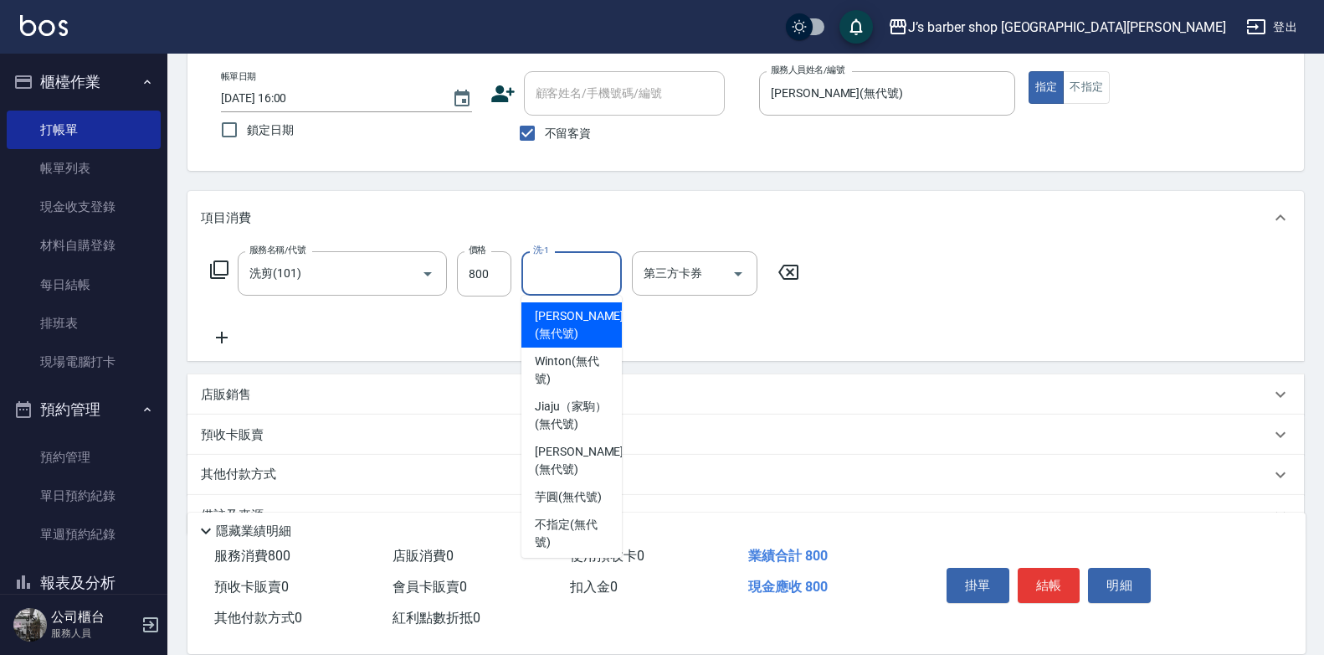
click at [562, 276] on input "洗-1" at bounding box center [571, 273] width 85 height 29
click at [573, 328] on span "[PERSON_NAME] (無代號)" at bounding box center [579, 324] width 89 height 35
type input "[PERSON_NAME](無代號)"
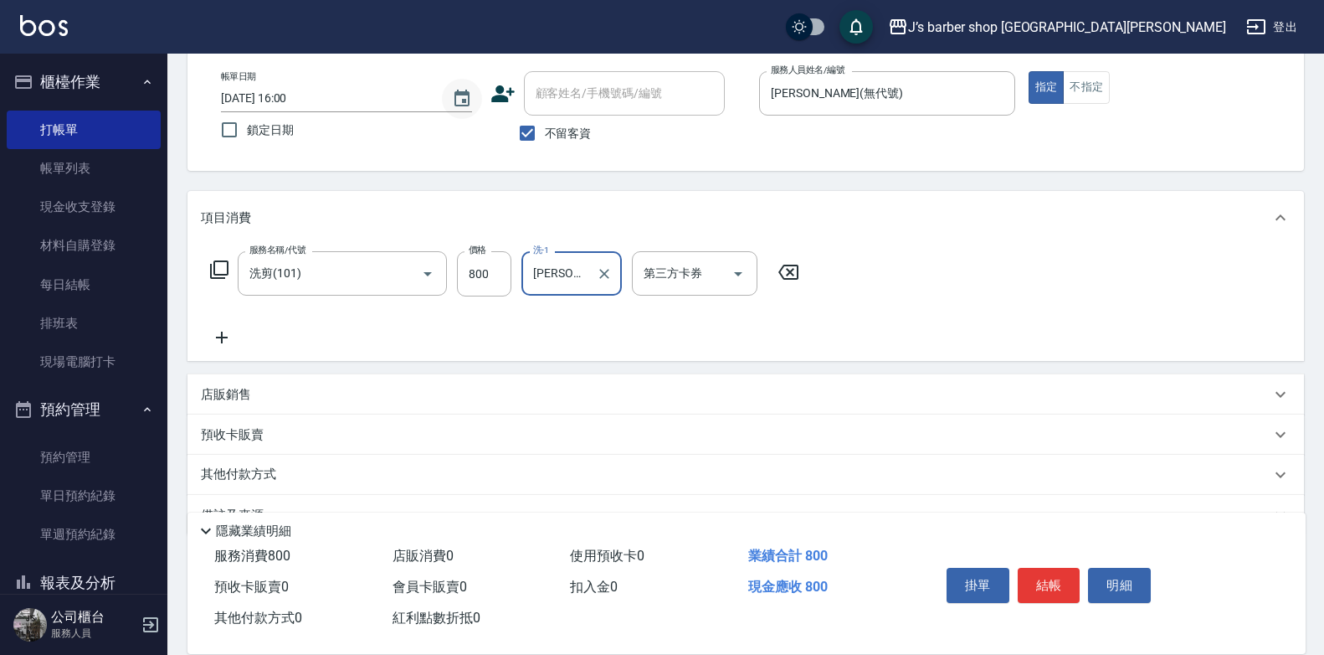
click at [470, 101] on icon "Choose date, selected date is 2025-10-07" at bounding box center [462, 99] width 20 height 20
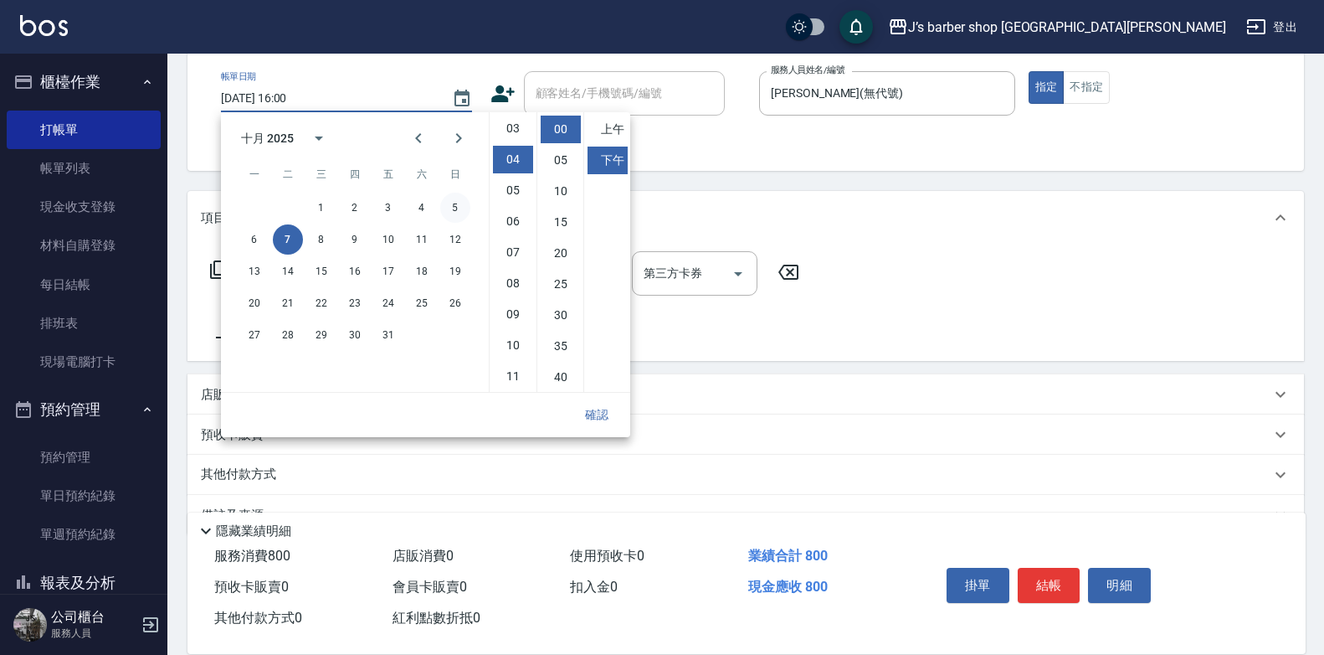
click at [449, 213] on button "5" at bounding box center [455, 208] width 30 height 30
type input "[DATE] 16:00"
click at [793, 334] on div "服務名稱/代號 洗剪(101) 服務名稱/代號 價格 800 價格 洗-1 KENNY(無代號) 洗-1 第三方卡券 第三方卡券" at bounding box center [505, 299] width 609 height 96
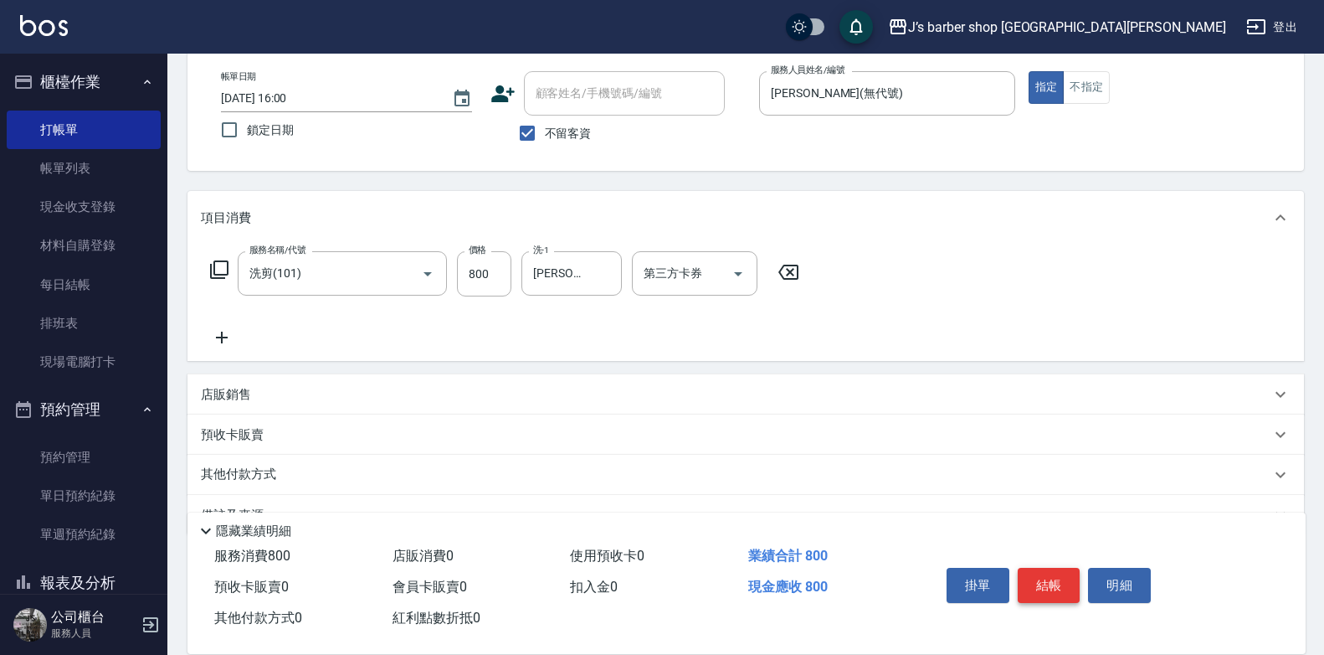
click at [1049, 580] on button "結帳" at bounding box center [1049, 585] width 63 height 35
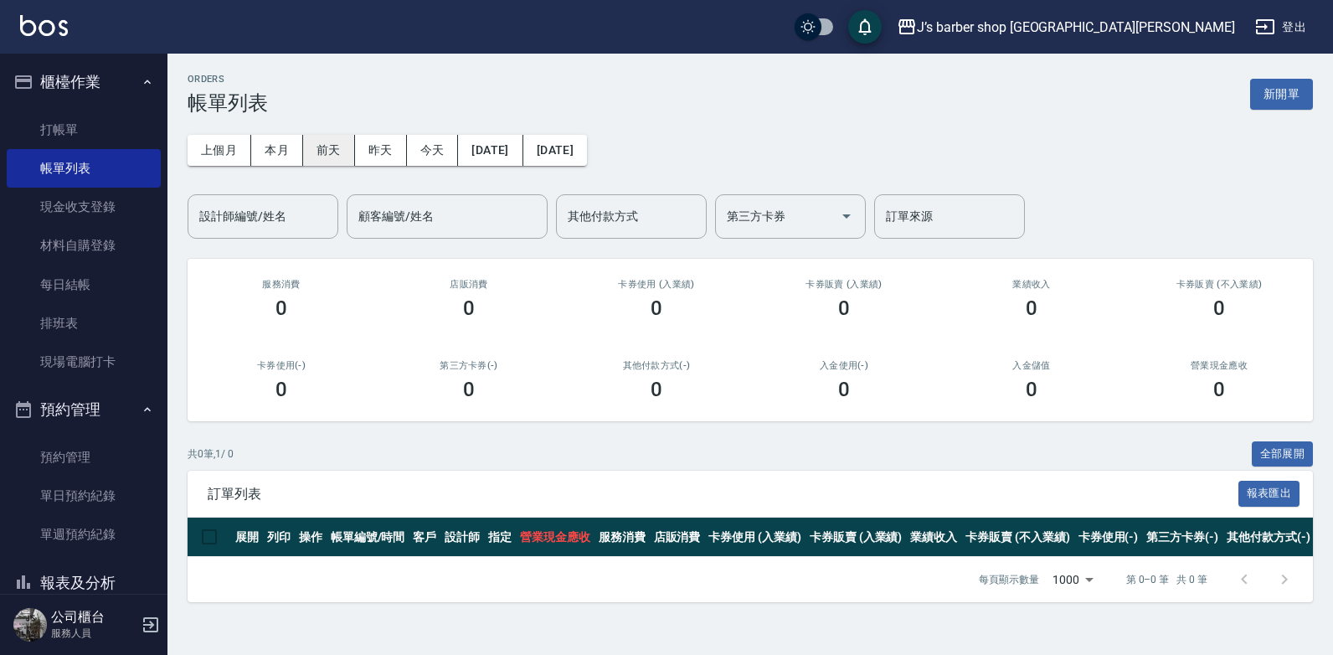
click at [341, 144] on button "前天" at bounding box center [329, 150] width 52 height 31
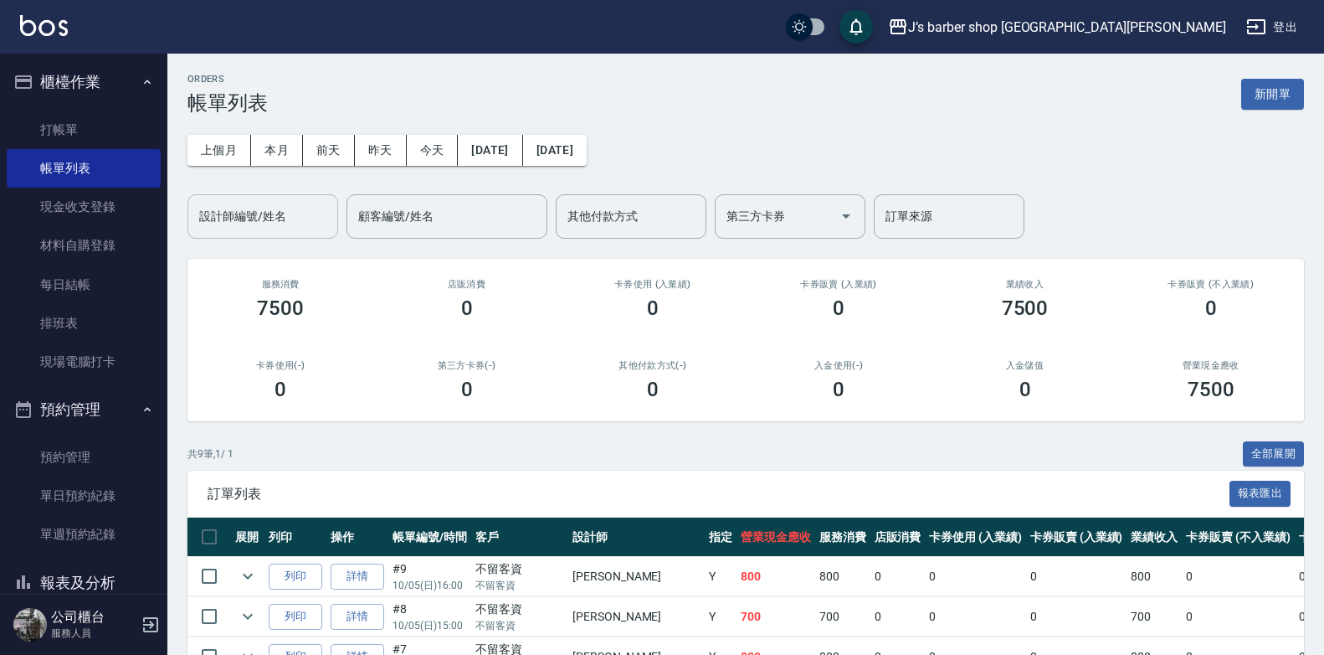
click at [296, 237] on div "設計師編號/姓名" at bounding box center [263, 216] width 151 height 44
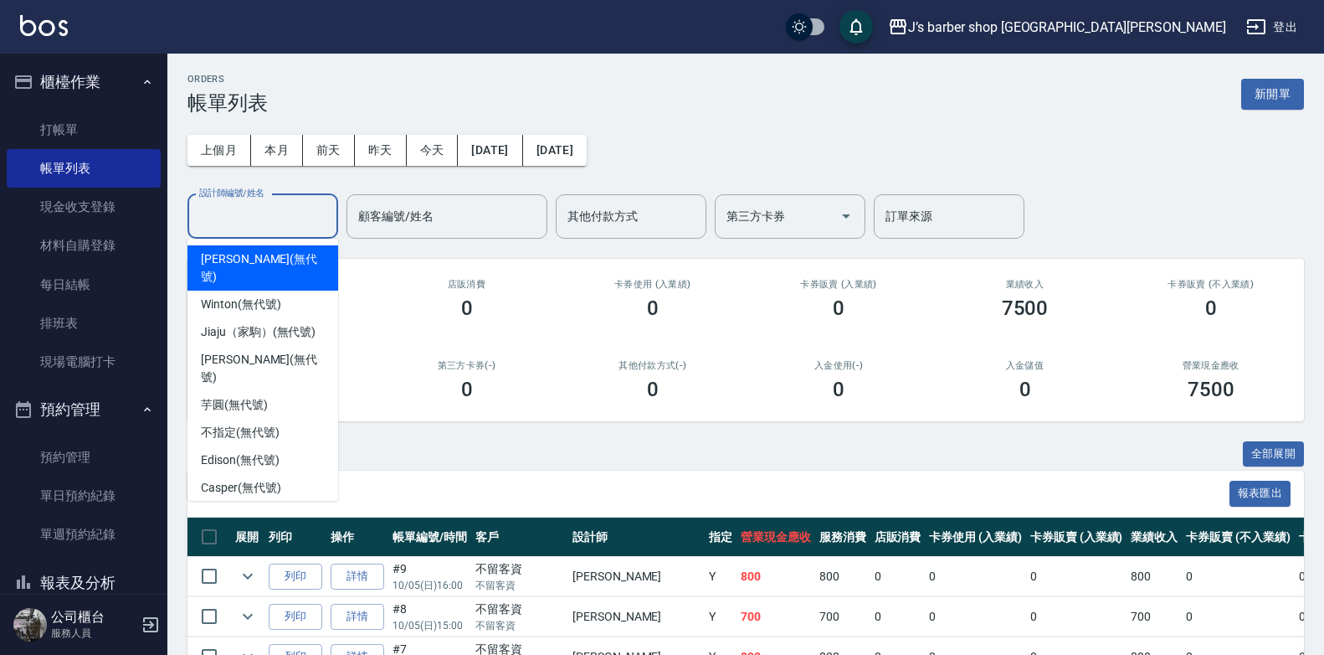
click at [270, 247] on div "[PERSON_NAME] (無代號)" at bounding box center [263, 267] width 151 height 45
type input "[PERSON_NAME](無代號)"
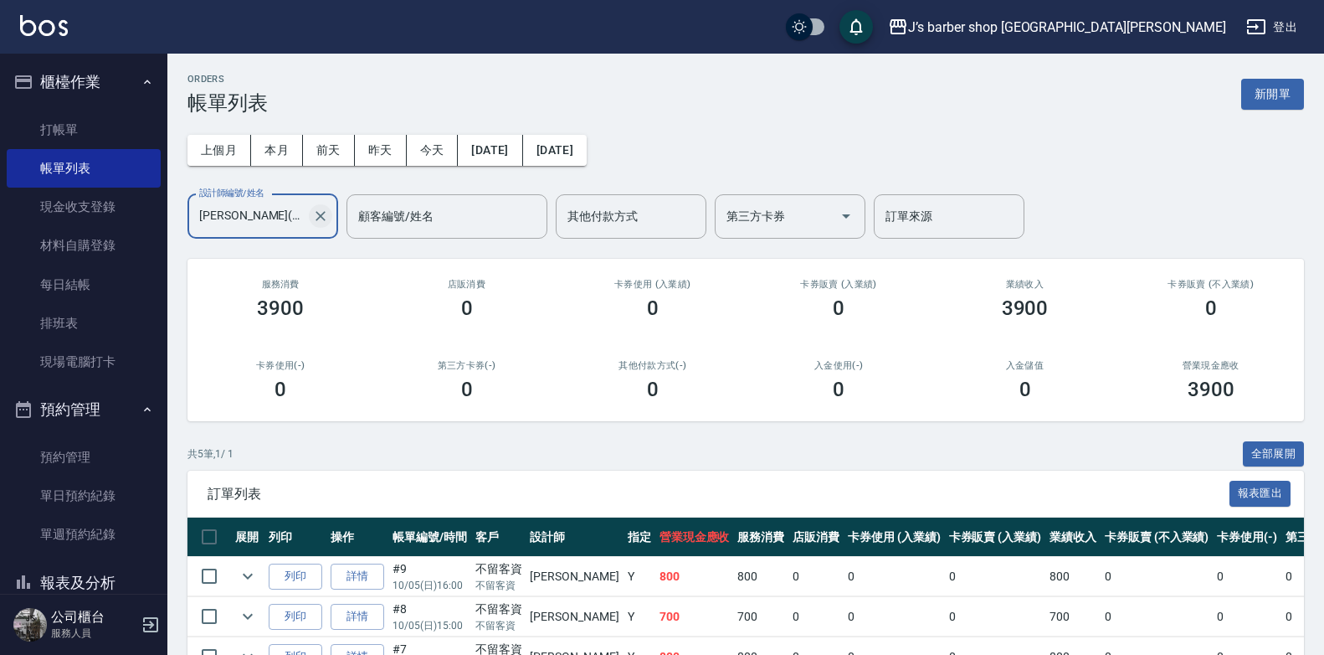
click at [317, 220] on icon "Clear" at bounding box center [321, 216] width 10 height 10
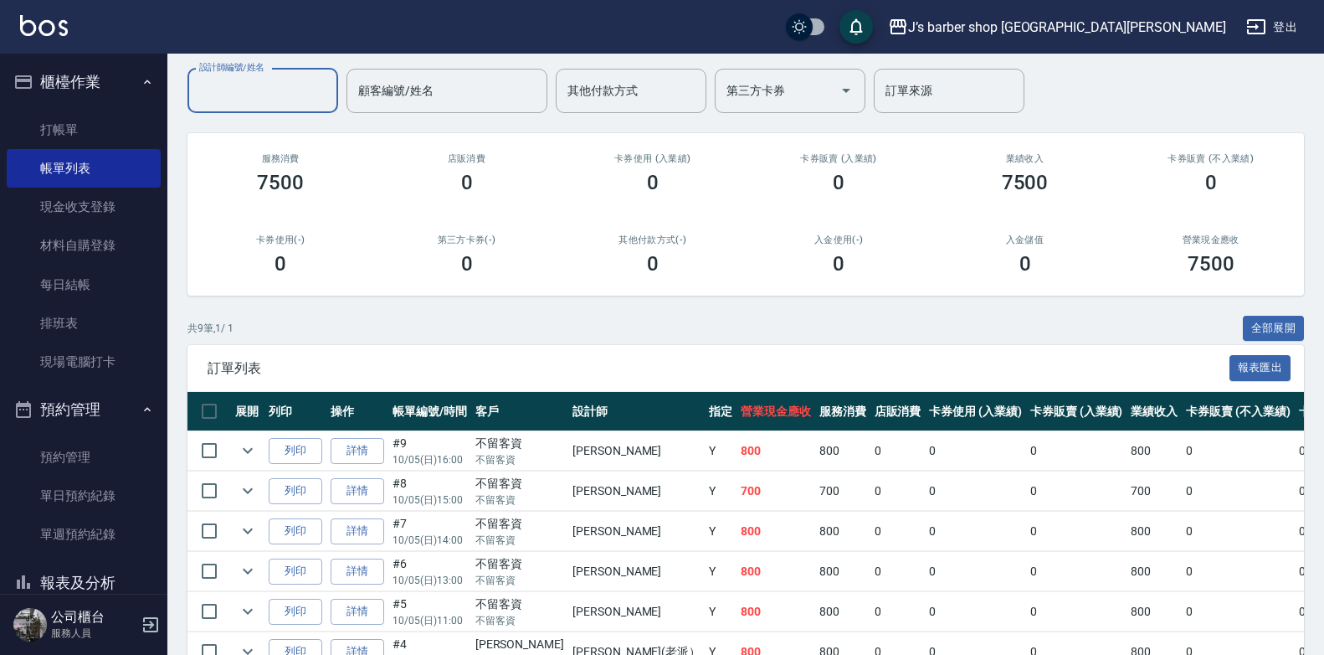
scroll to position [167, 0]
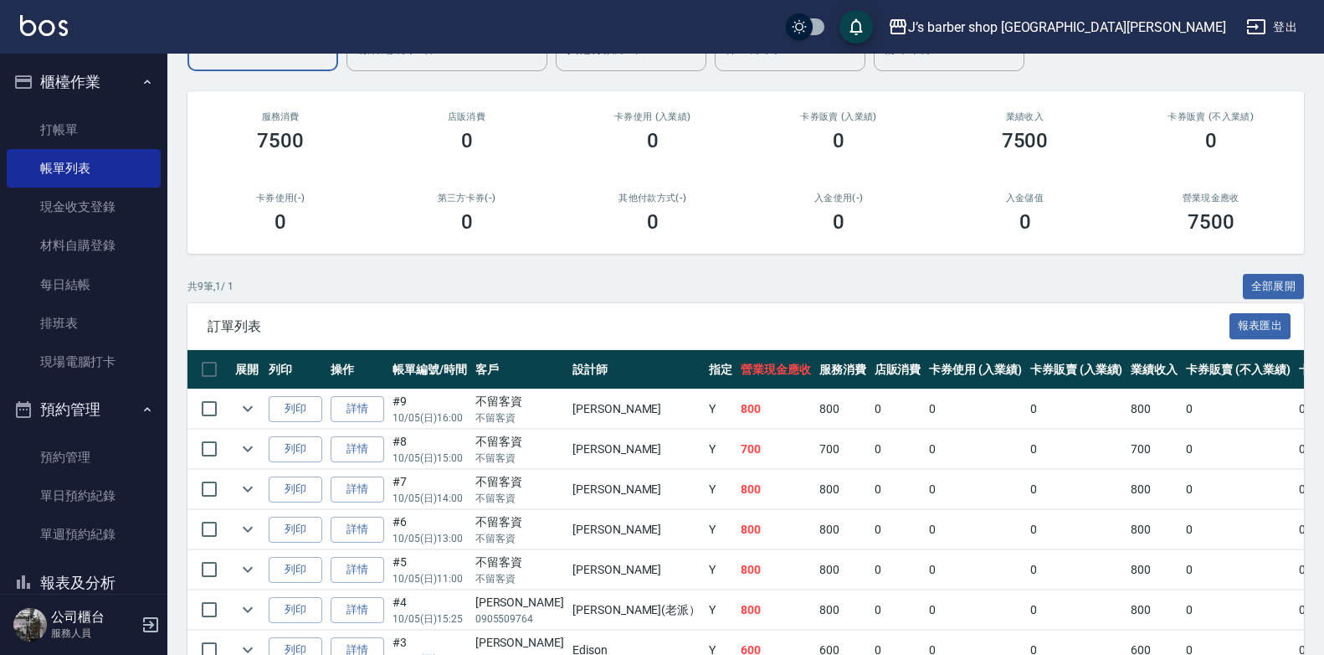
click at [349, 454] on link "詳情" at bounding box center [358, 449] width 54 height 26
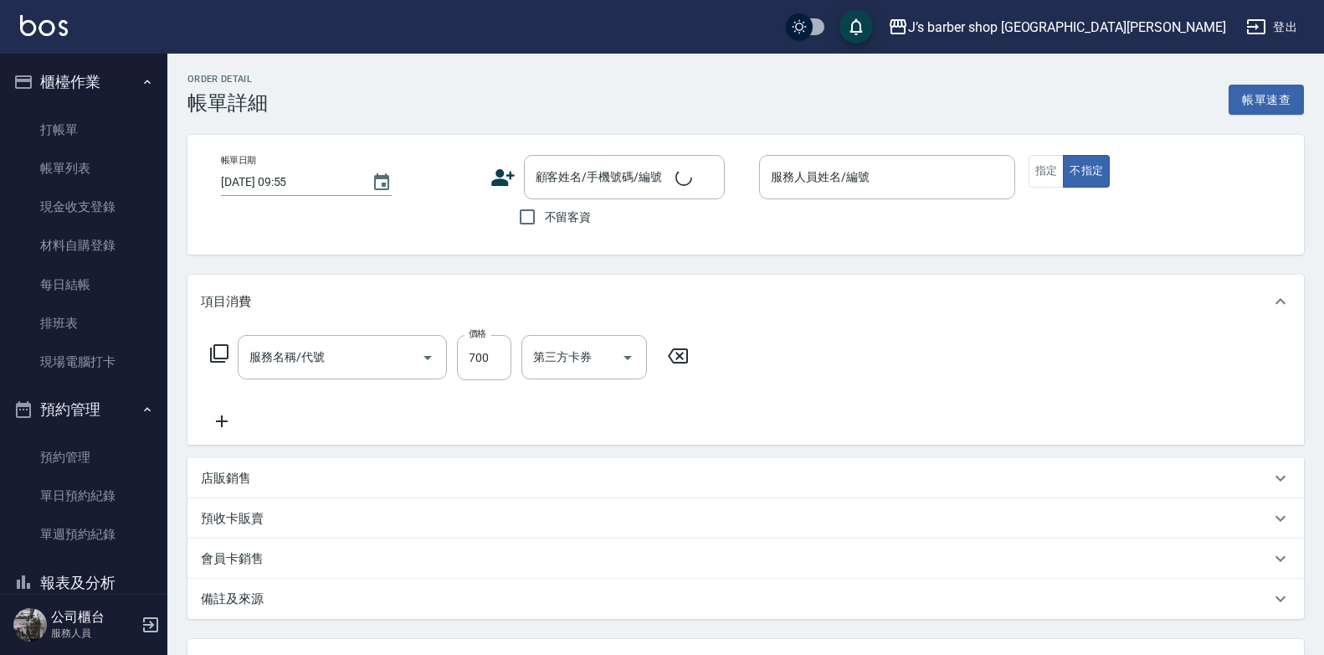
type input "[DATE] 15:00"
checkbox input "true"
type input "[PERSON_NAME](無代號)"
type input "洗剪(101)"
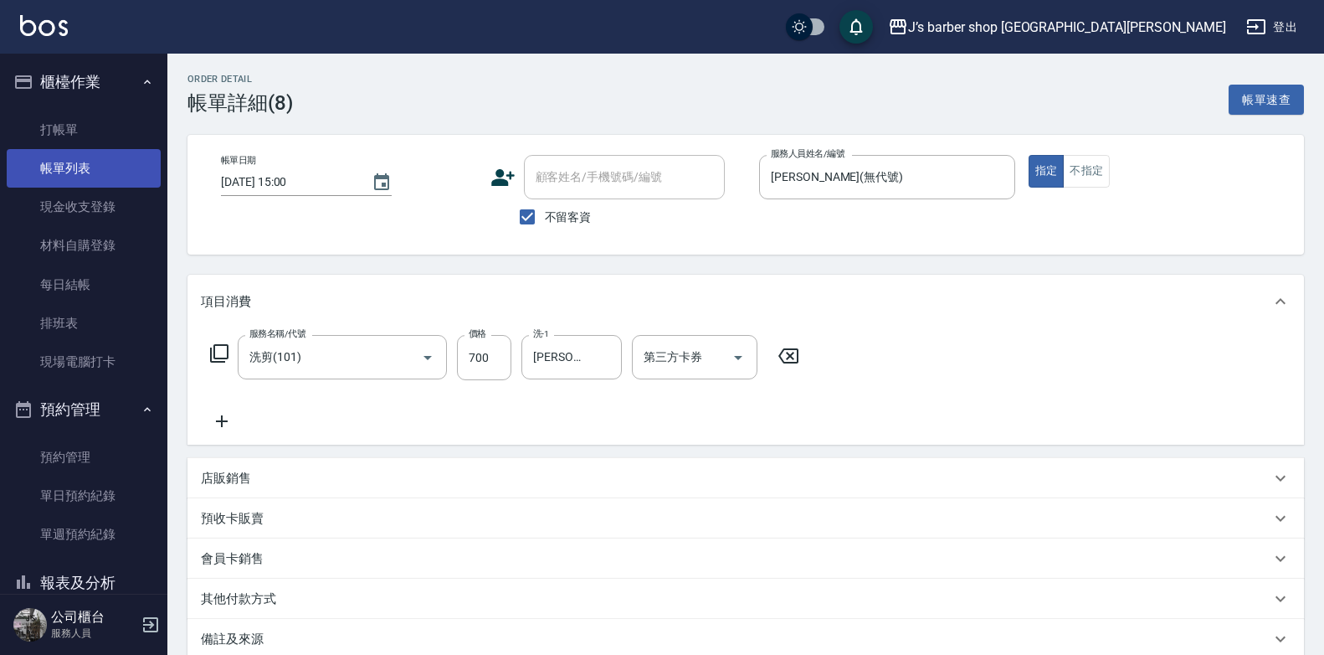
click at [131, 177] on link "帳單列表" at bounding box center [84, 168] width 154 height 39
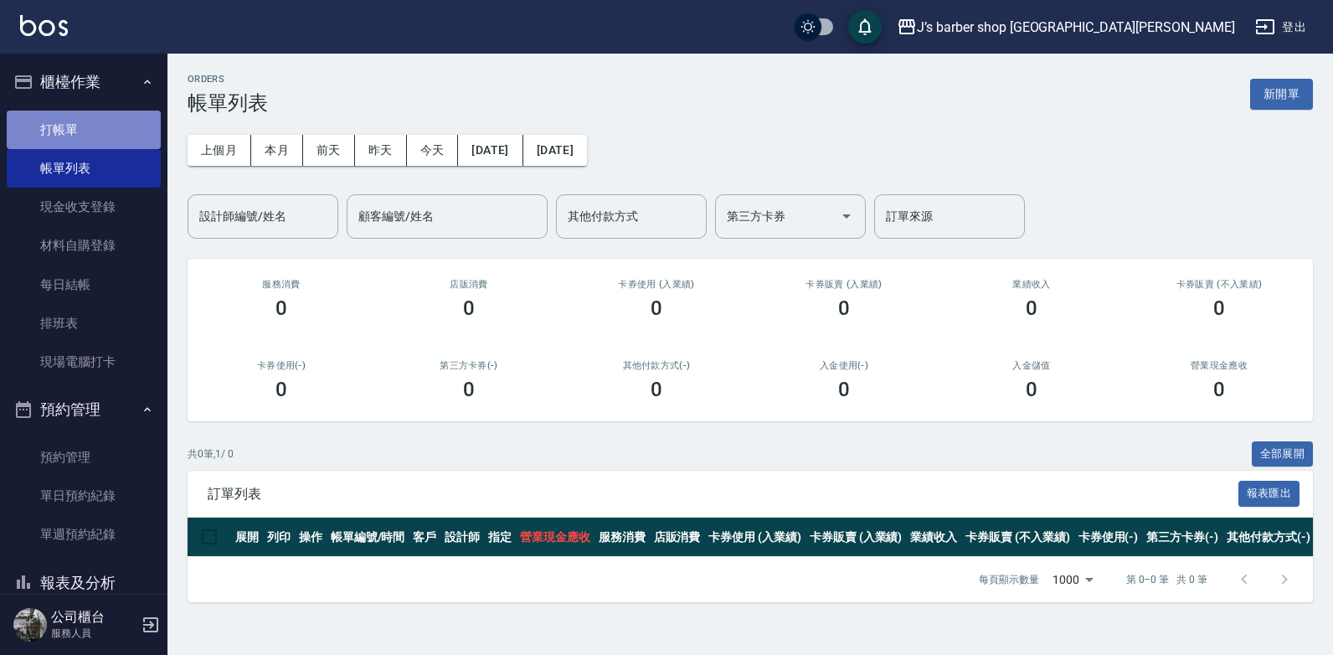
click at [125, 136] on link "打帳單" at bounding box center [84, 130] width 154 height 39
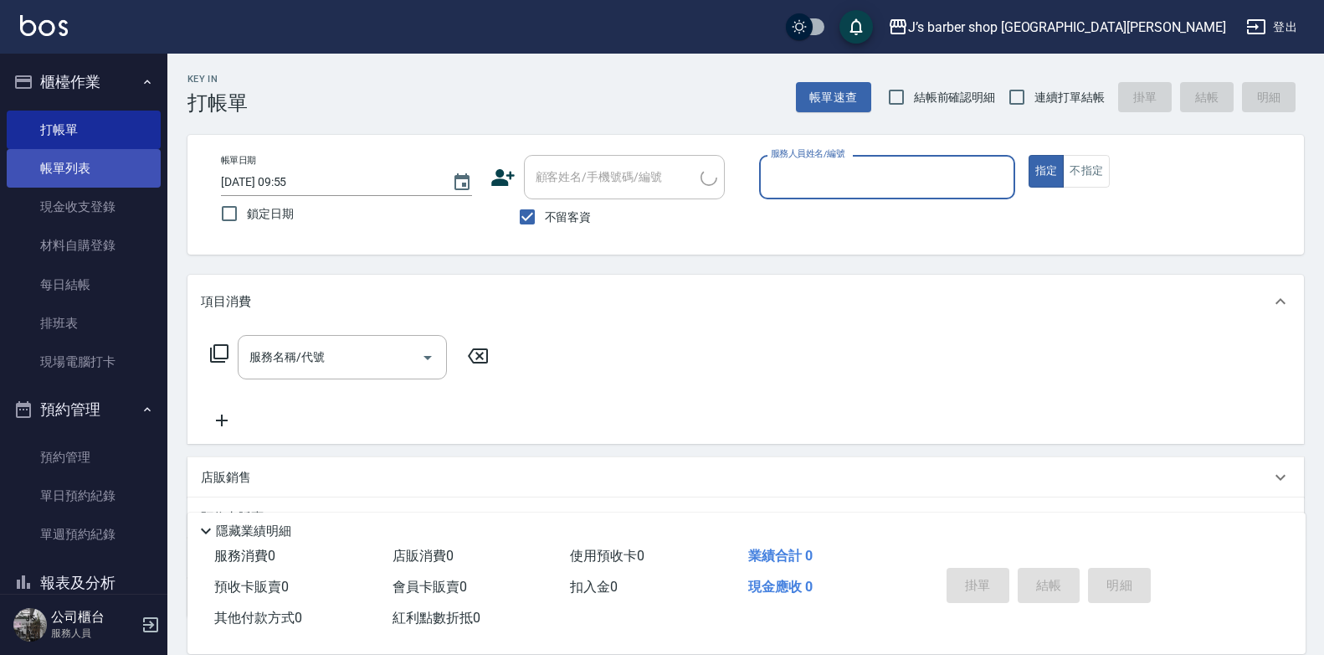
click at [120, 175] on link "帳單列表" at bounding box center [84, 168] width 154 height 39
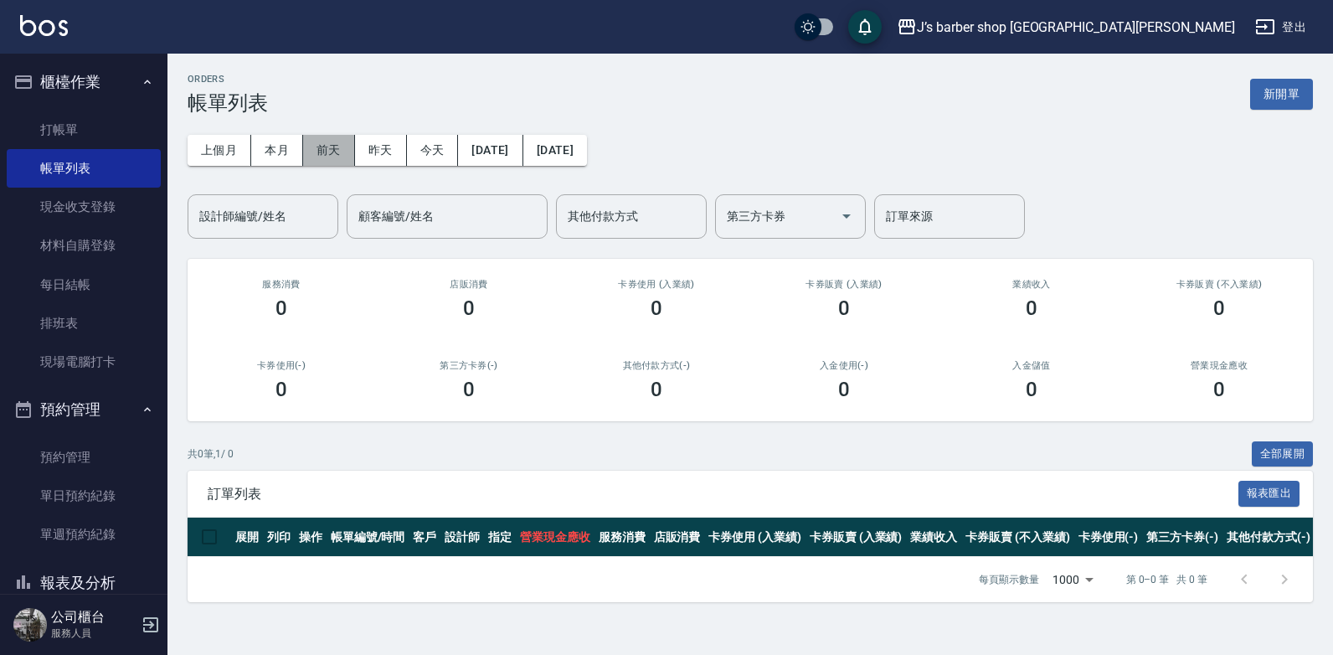
click at [336, 147] on button "前天" at bounding box center [329, 150] width 52 height 31
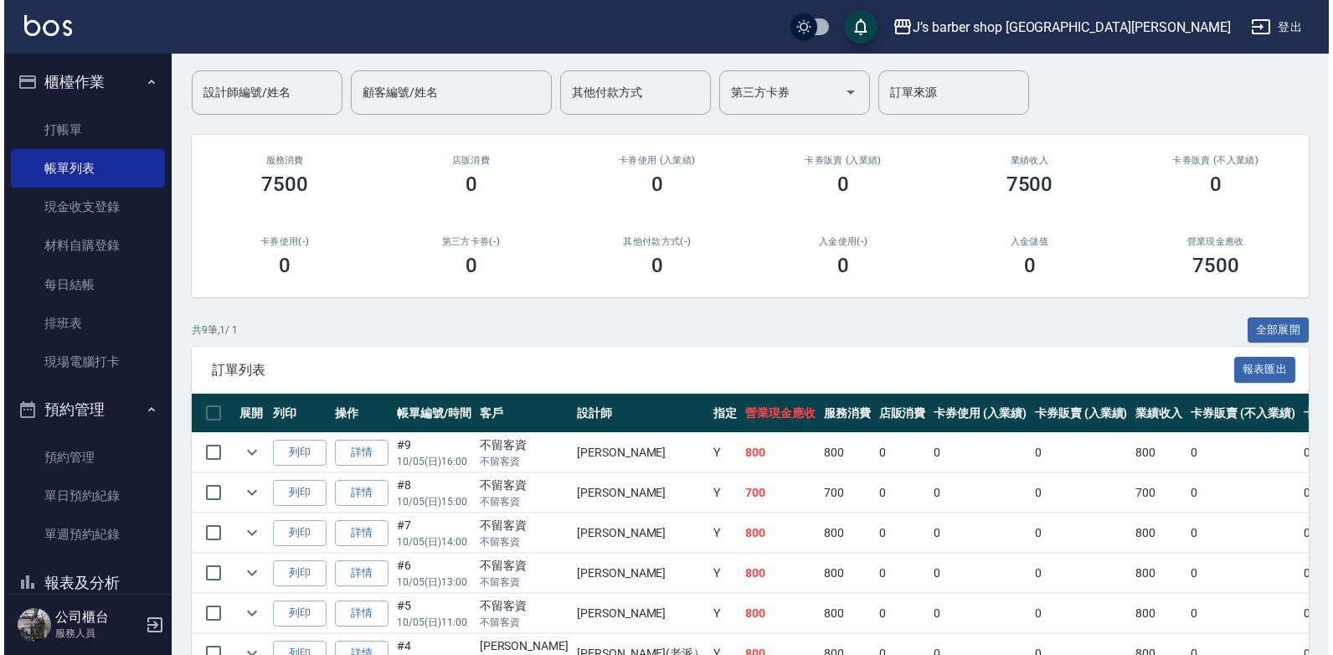
scroll to position [251, 0]
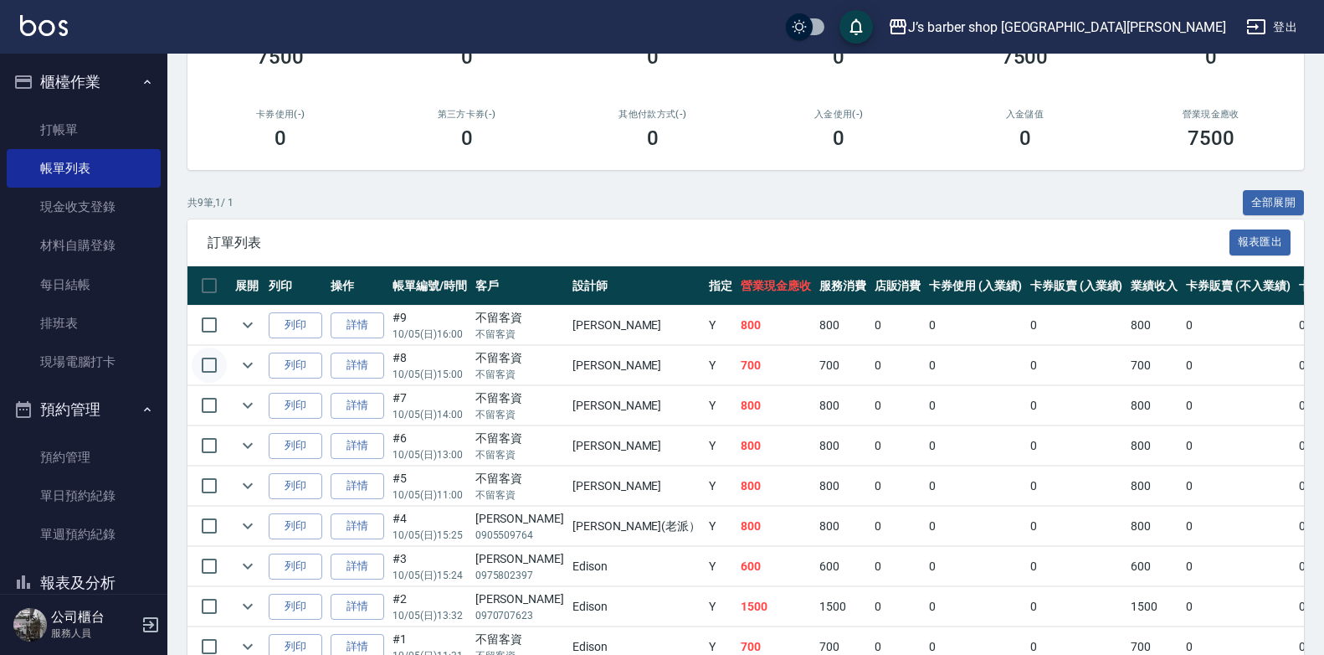
click at [212, 360] on input "checkbox" at bounding box center [209, 364] width 35 height 35
checkbox input "true"
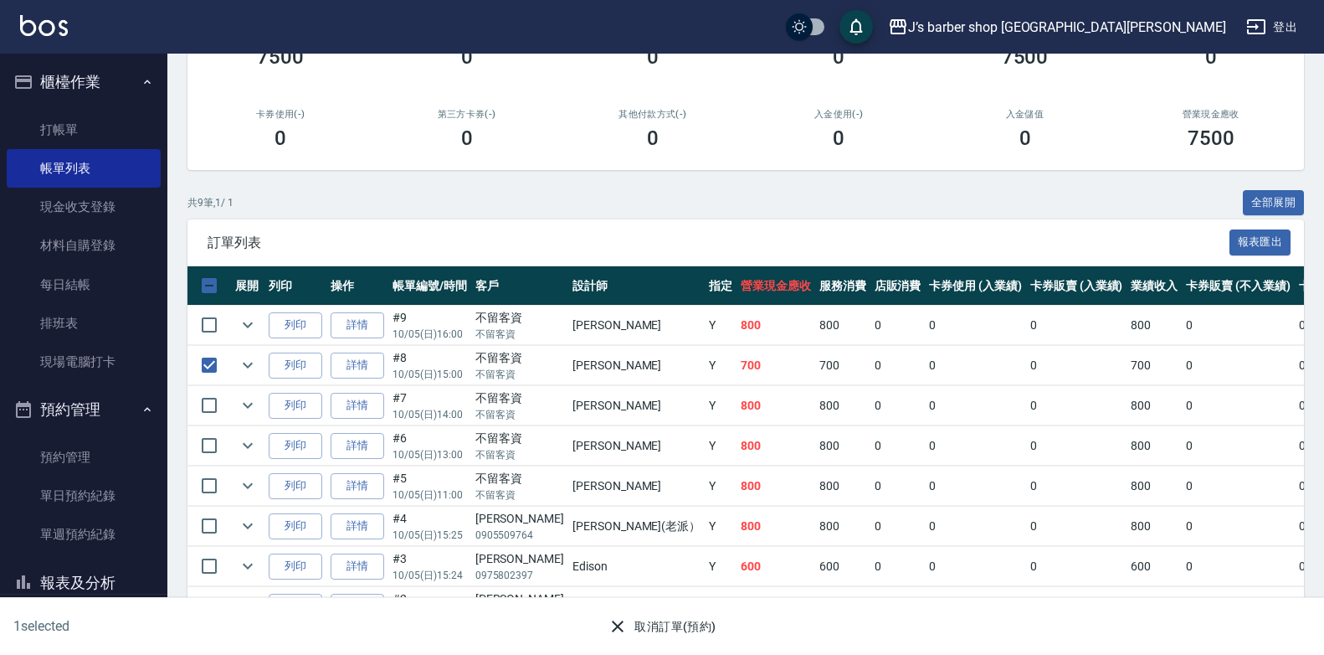
click at [666, 635] on button "取消訂單(預約)" at bounding box center [661, 626] width 121 height 31
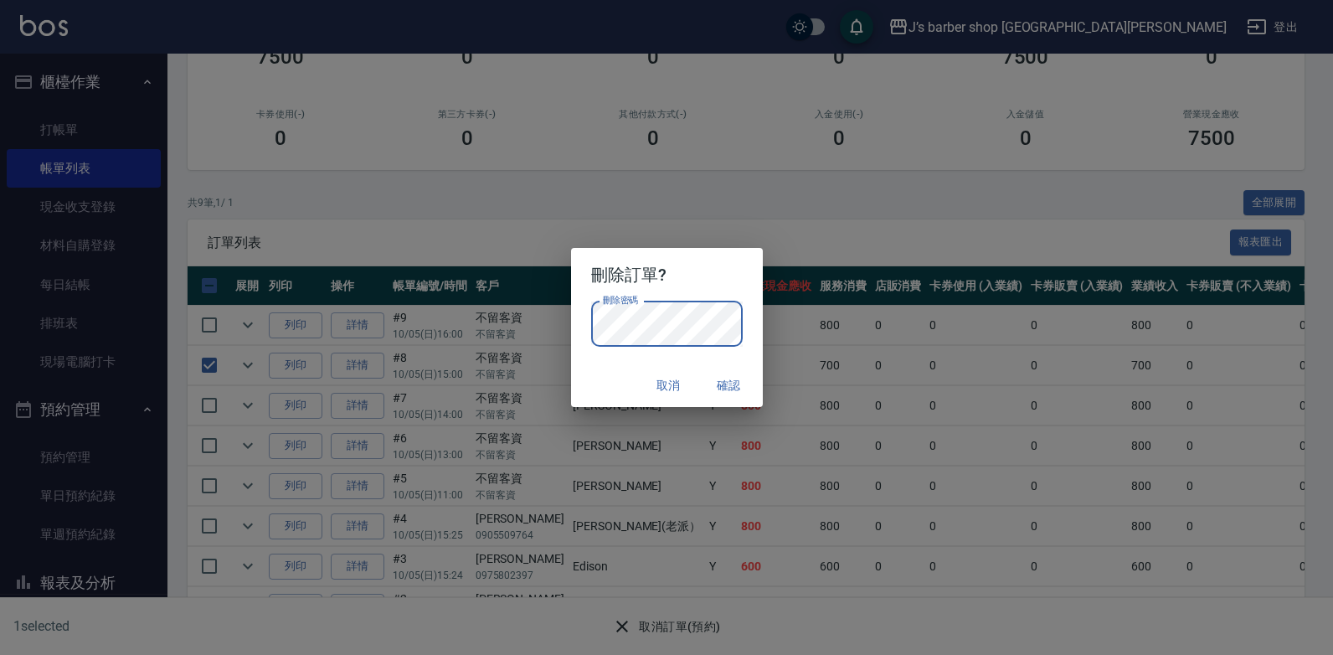
click at [726, 382] on button "確認" at bounding box center [729, 385] width 54 height 31
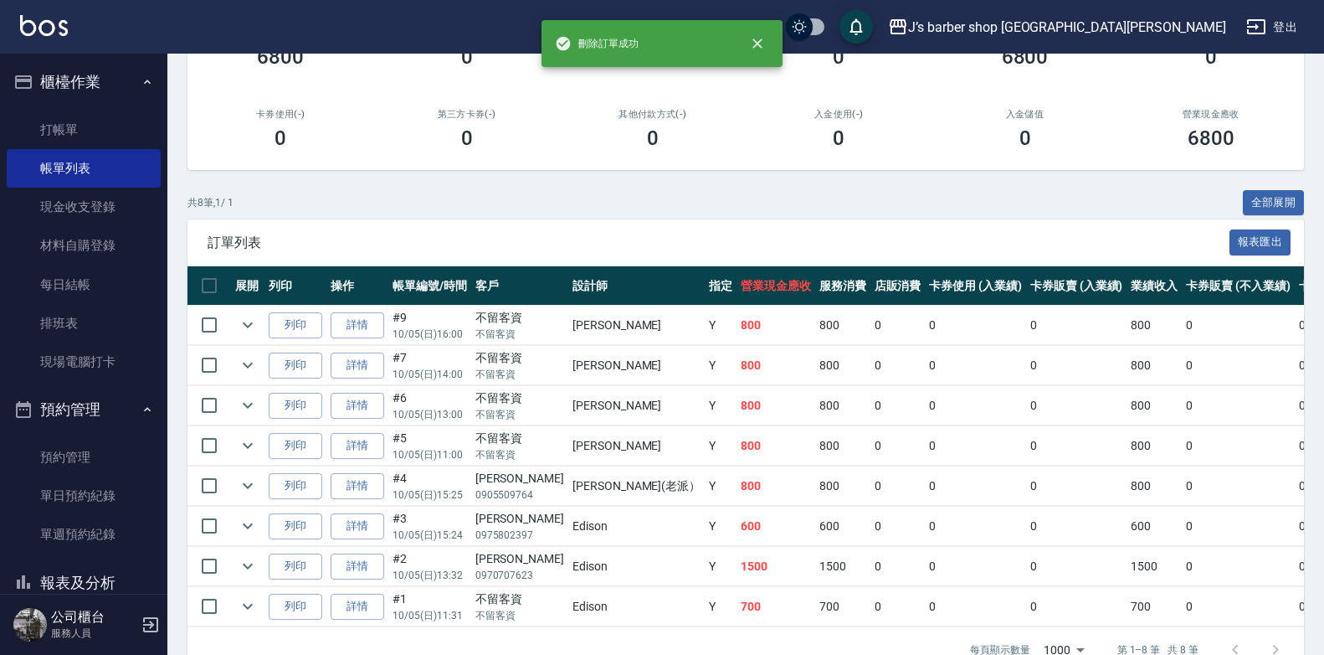
scroll to position [0, 0]
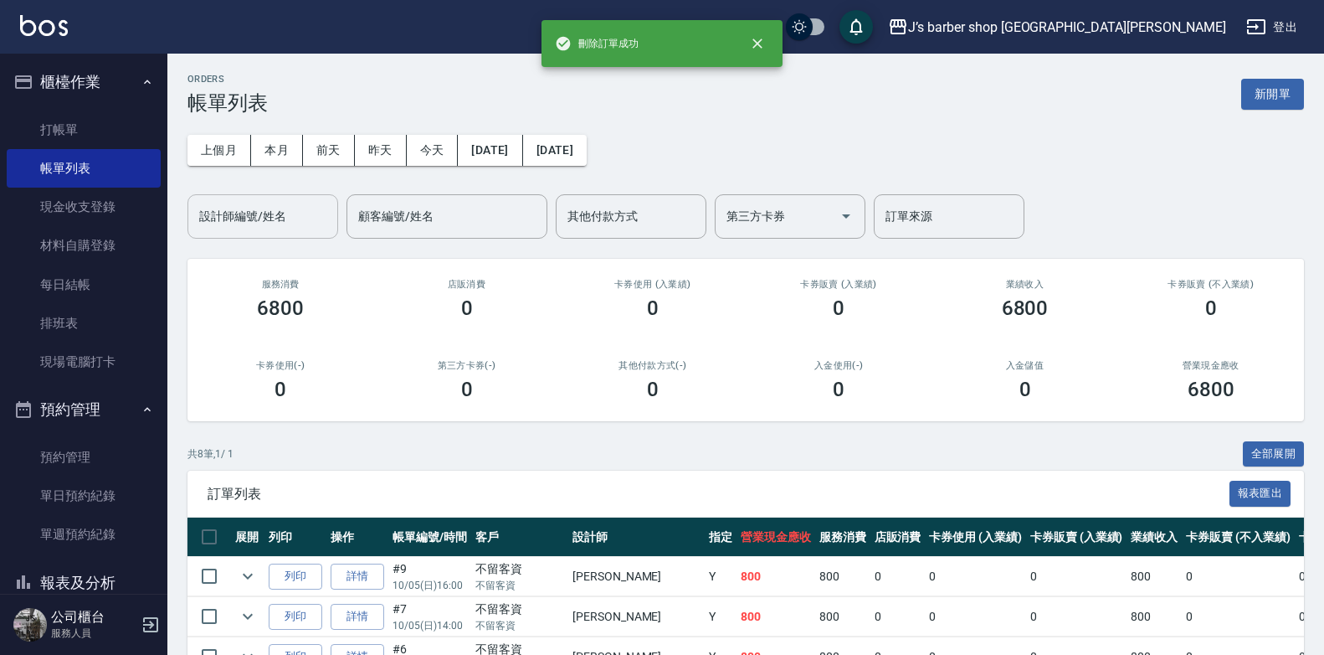
click at [285, 212] on input "設計師編號/姓名" at bounding box center [263, 216] width 136 height 29
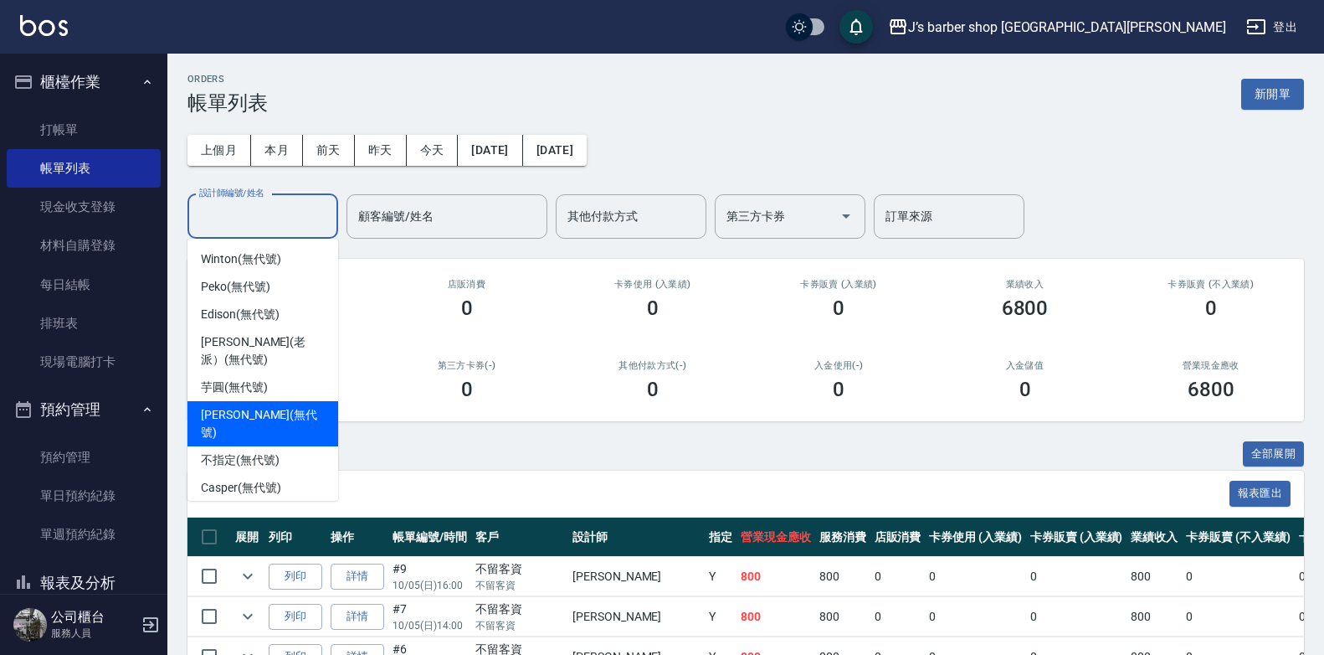
click at [268, 407] on span "[PERSON_NAME] (無代號)" at bounding box center [263, 423] width 124 height 35
type input "[PERSON_NAME](無代號)"
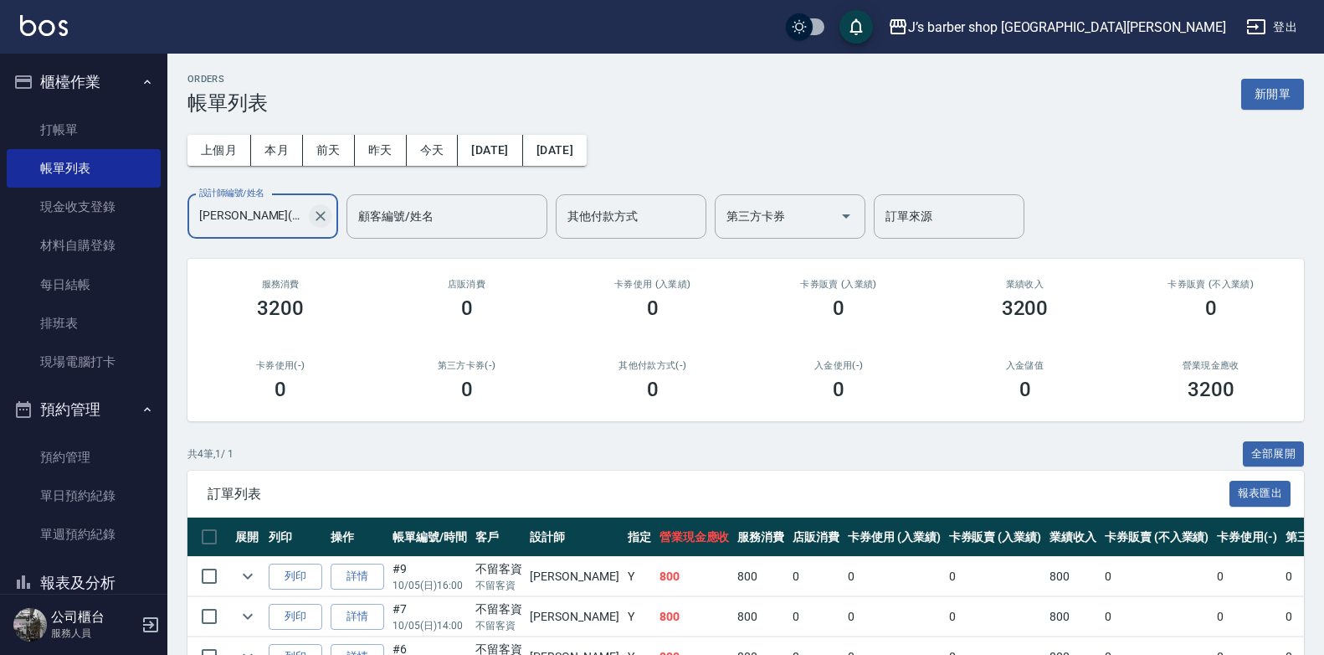
click at [323, 215] on icon "Clear" at bounding box center [320, 216] width 17 height 17
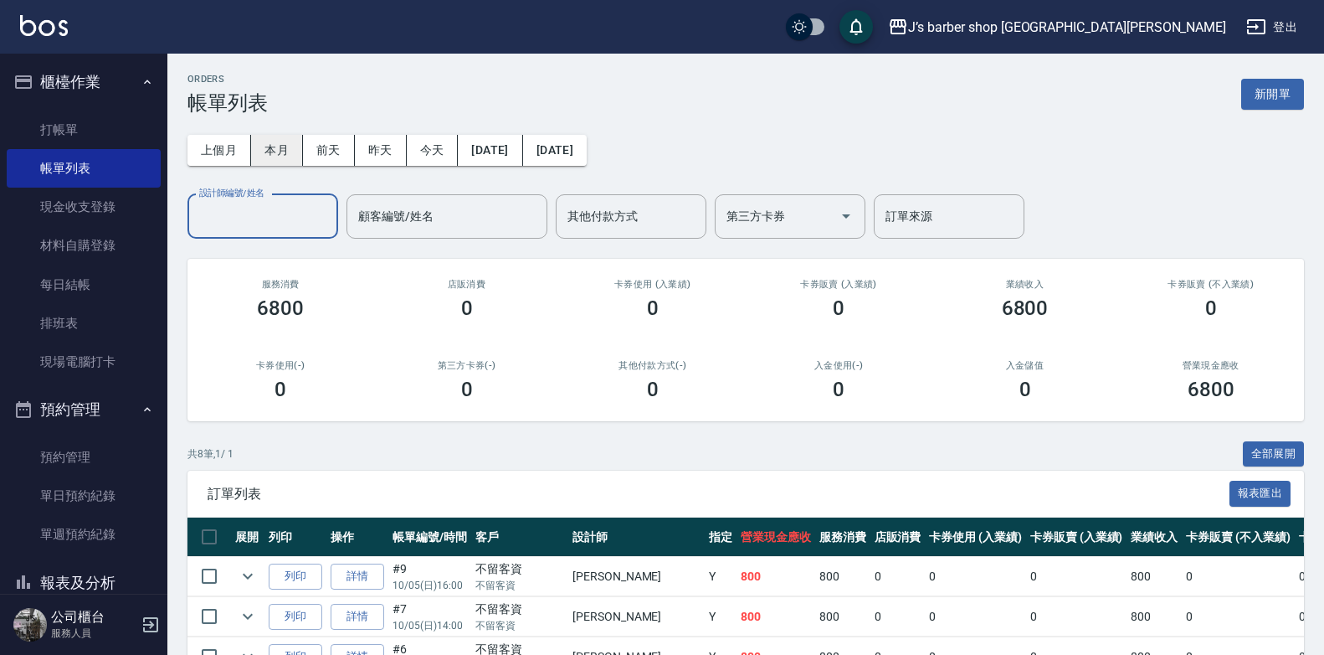
click at [285, 135] on button "本月" at bounding box center [277, 150] width 52 height 31
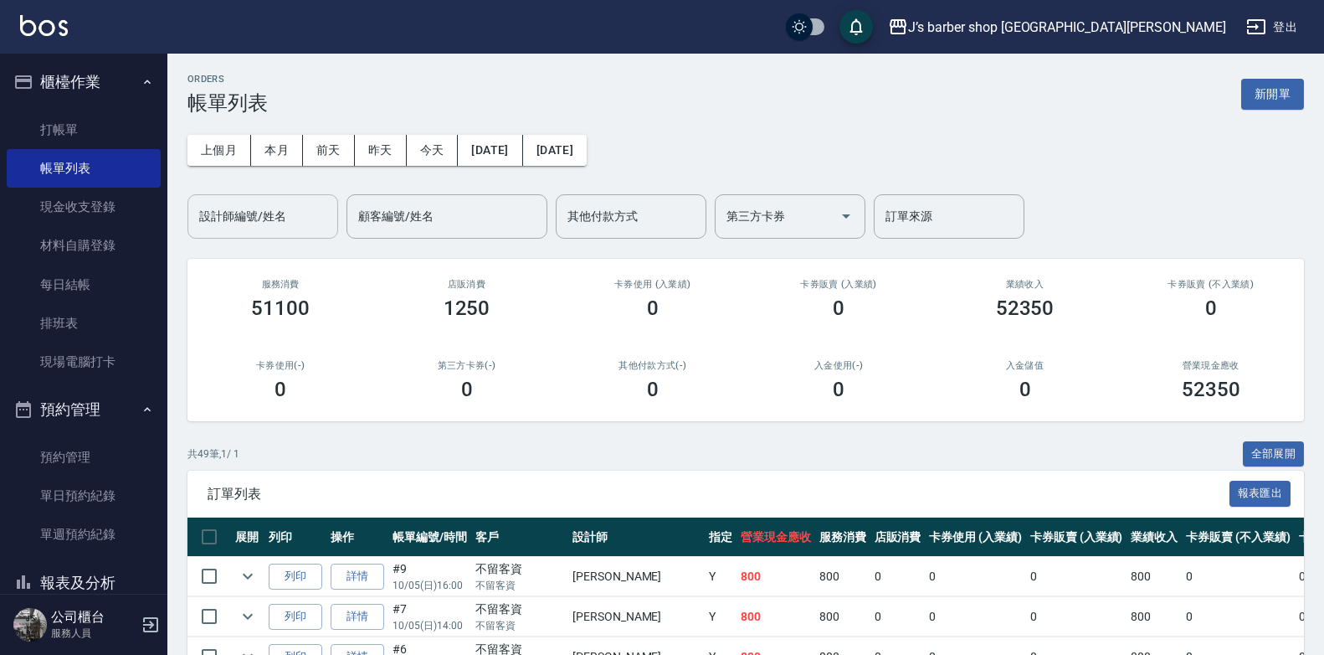
click at [266, 208] on input "設計師編號/姓名" at bounding box center [263, 216] width 136 height 29
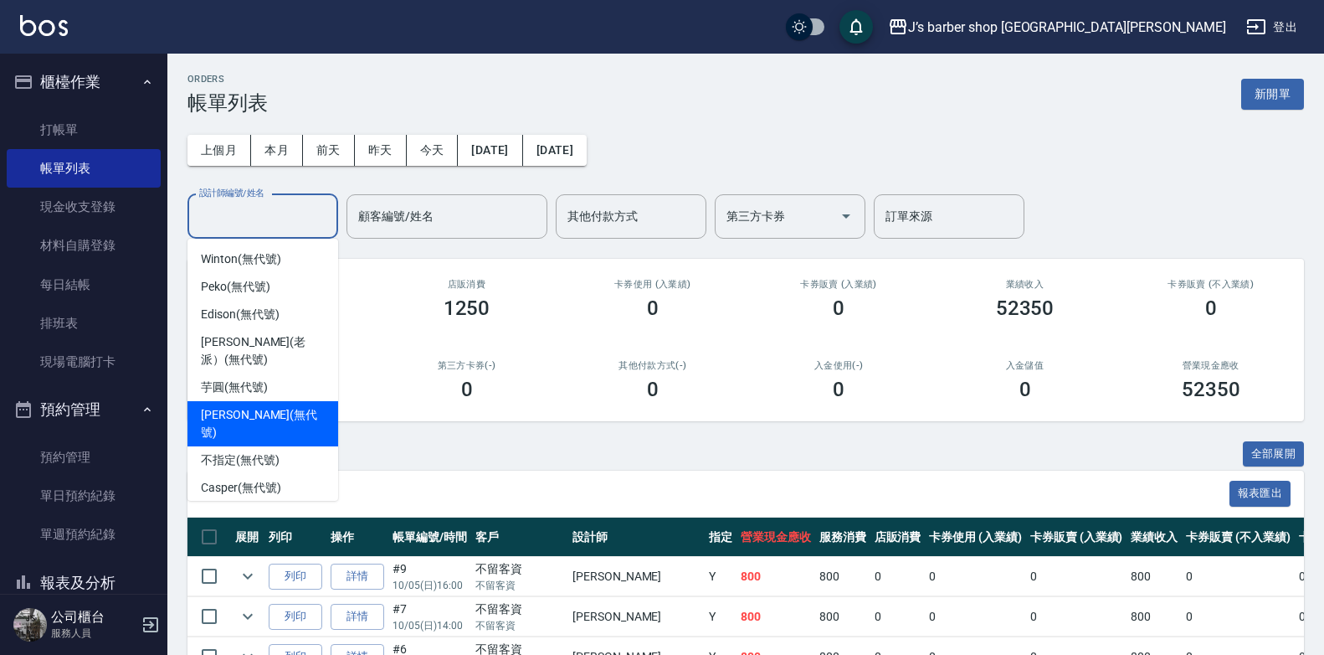
click at [251, 426] on div "[PERSON_NAME] (無代號)" at bounding box center [263, 423] width 151 height 45
type input "[PERSON_NAME](無代號)"
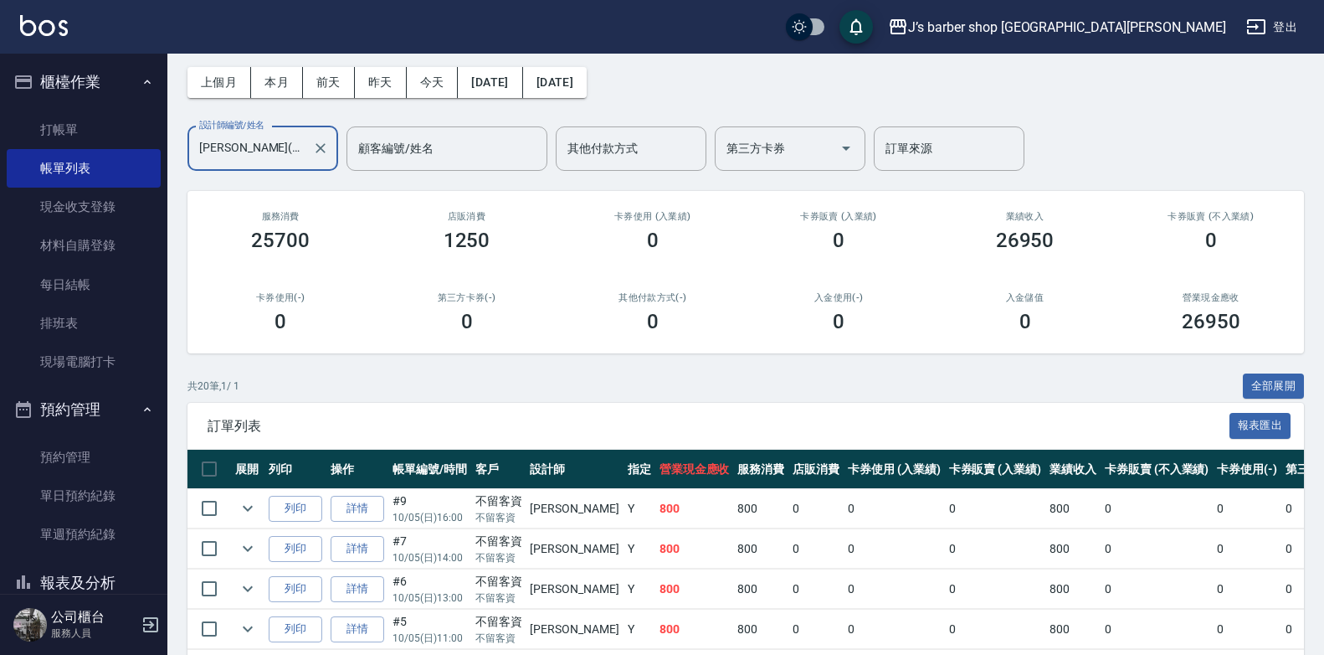
scroll to position [30, 0]
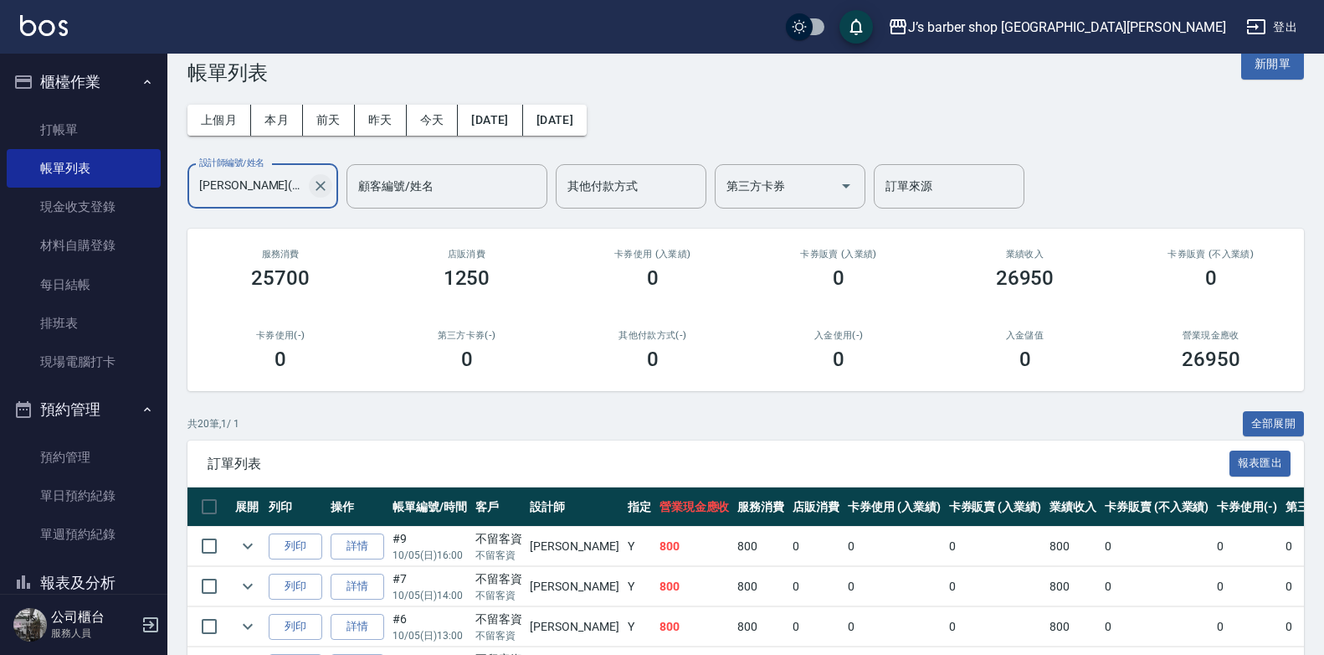
click at [320, 183] on icon "Clear" at bounding box center [320, 185] width 17 height 17
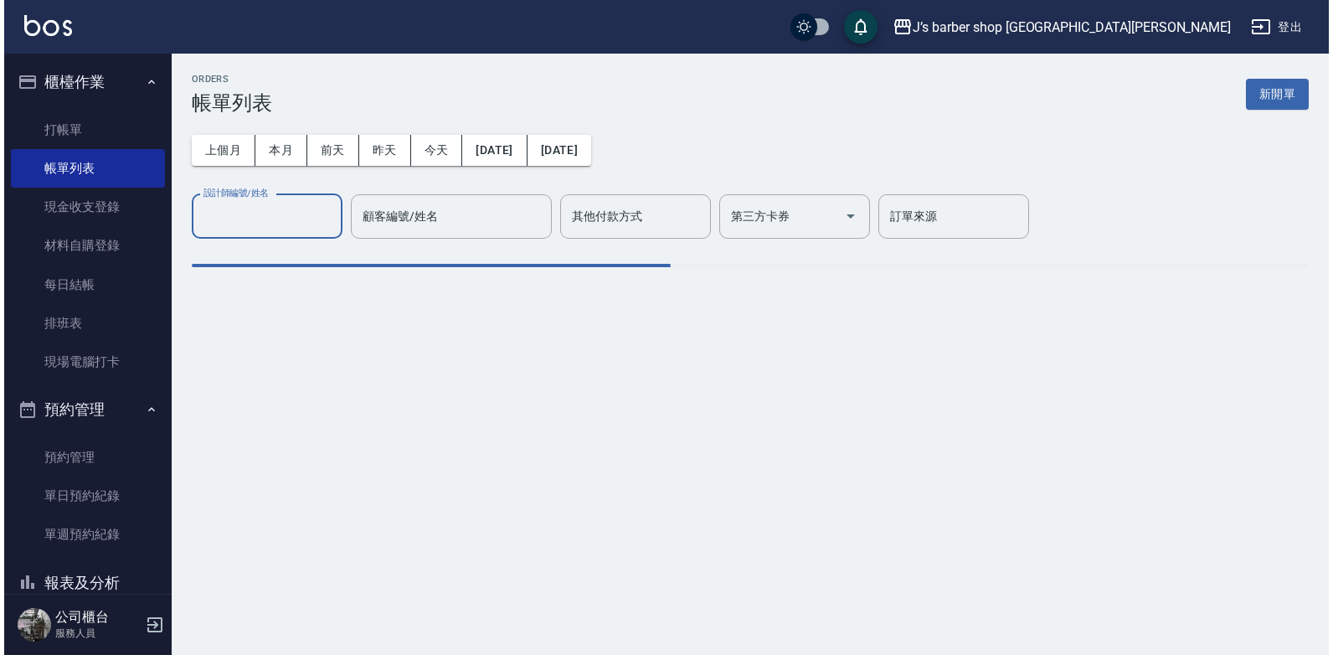
scroll to position [0, 0]
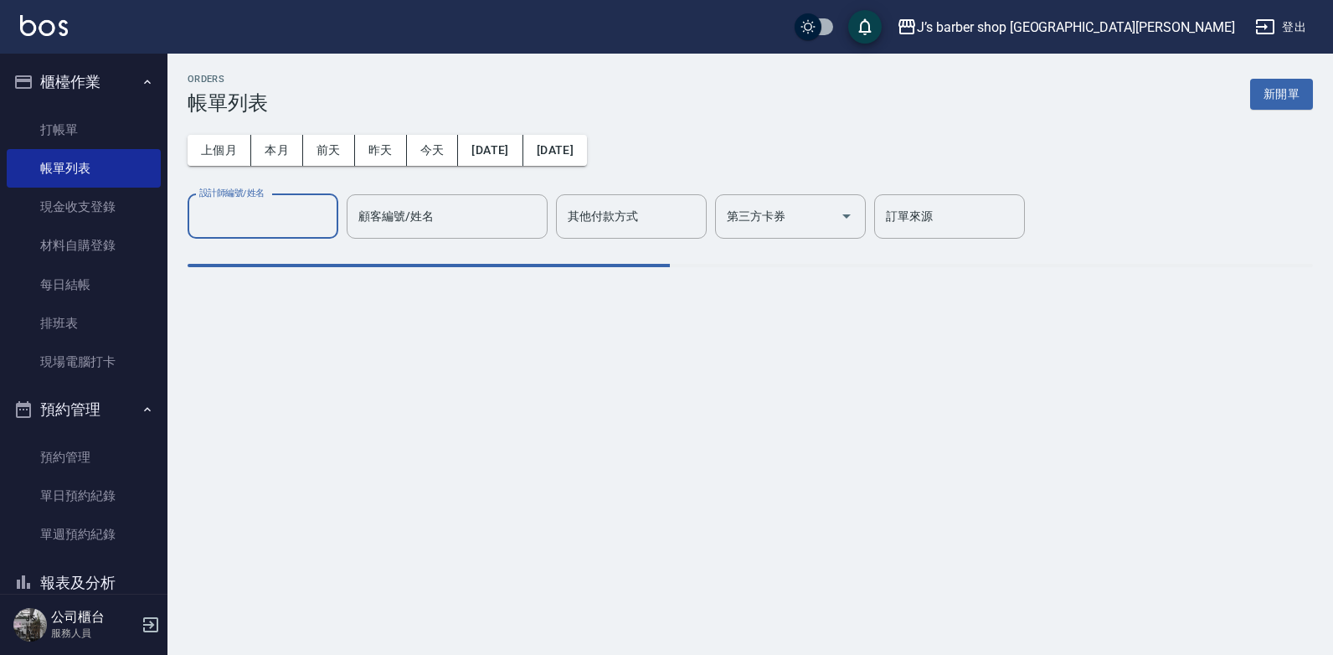
click at [244, 183] on div "上個月 本月 [DATE] [DATE] [DATE] [DATE] [DATE] 設計師編號/姓名 設計師編號/姓名 顧客編號/姓名 顧客編號/姓名 其他付…" at bounding box center [750, 177] width 1125 height 124
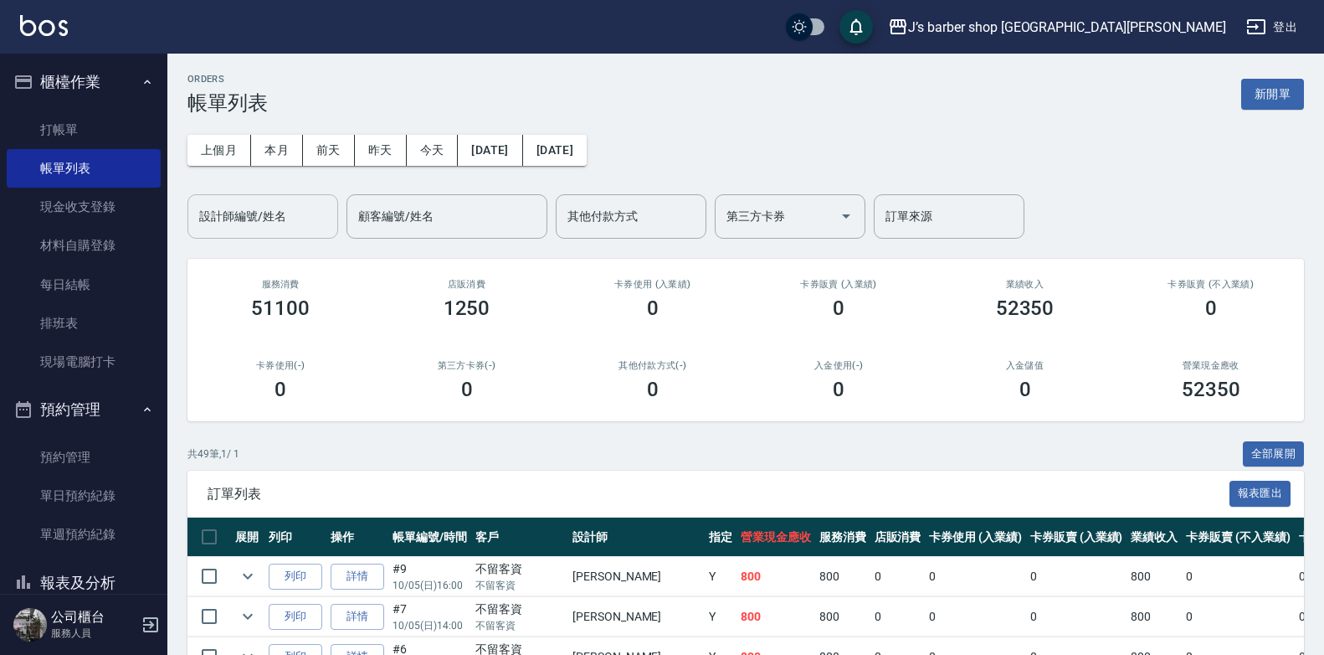
click at [224, 223] on input "設計師編號/姓名" at bounding box center [263, 216] width 136 height 29
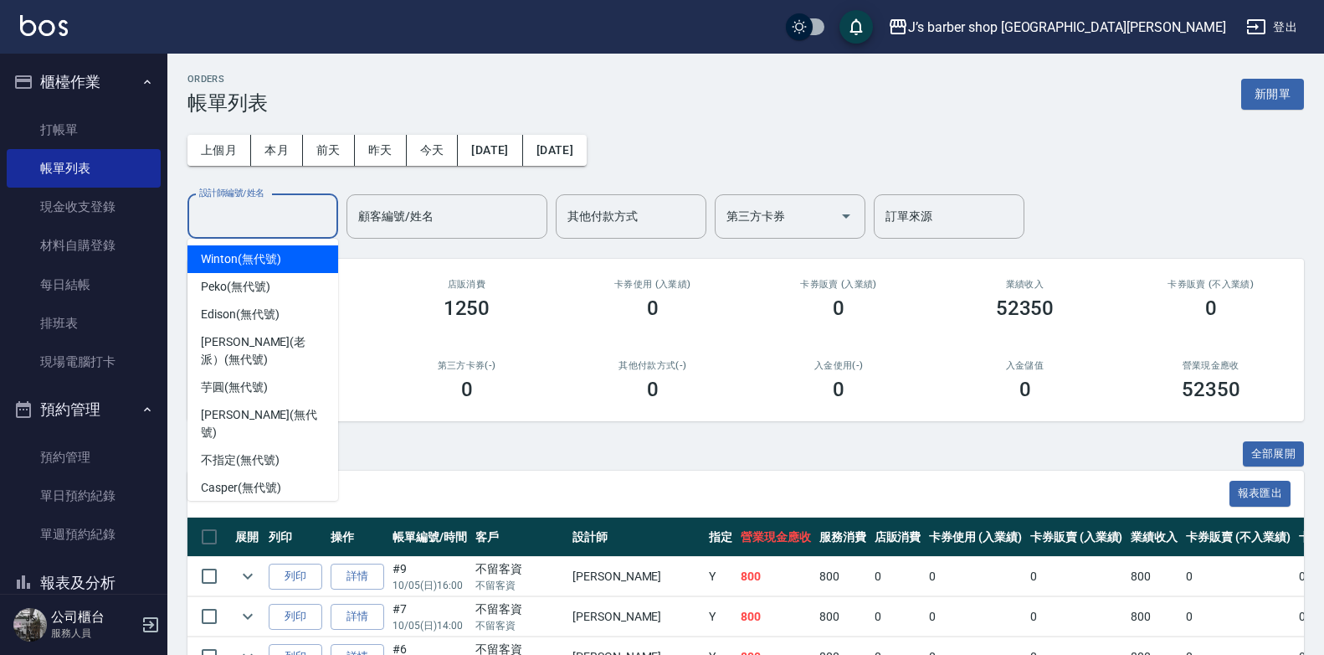
click at [223, 242] on ul "Winton (無代號) Peko (無代號) [PERSON_NAME] (無代號) [PERSON_NAME](老派） (無代號) [PERSON_NAM…" at bounding box center [263, 370] width 151 height 262
click at [213, 257] on span "Winton (無代號)" at bounding box center [241, 259] width 80 height 18
type input "Winton(無代號)"
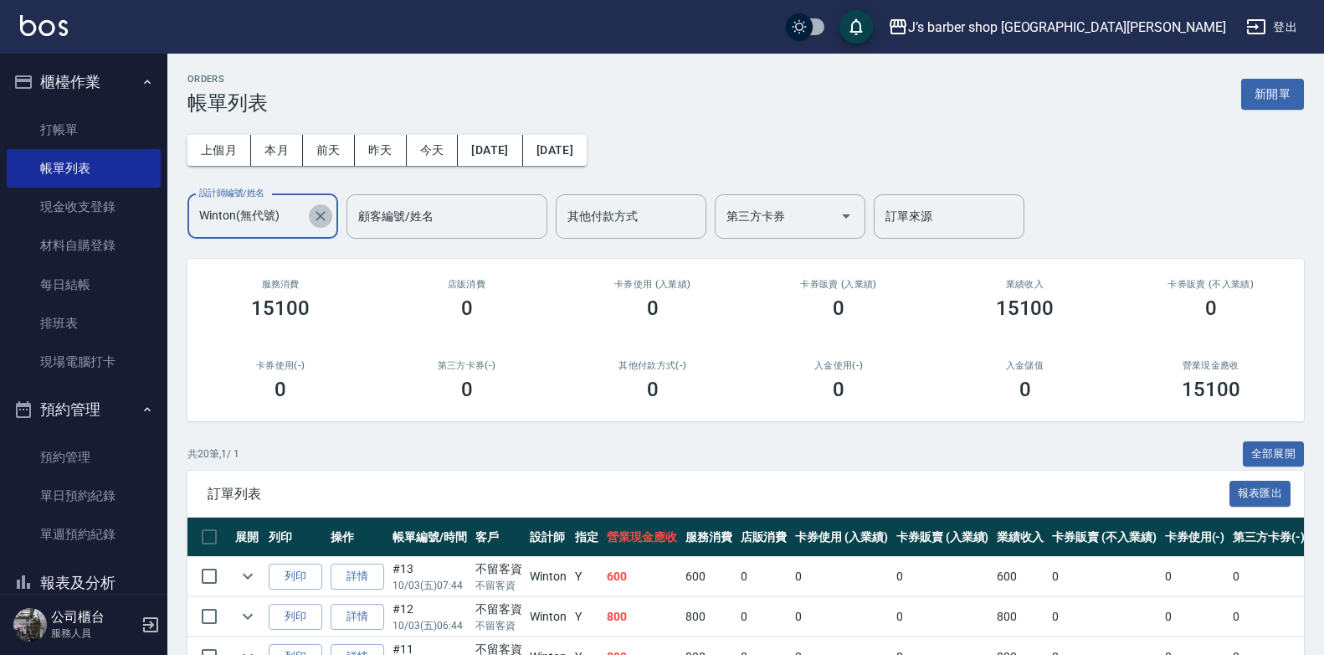
click at [325, 213] on icon "Clear" at bounding box center [321, 216] width 10 height 10
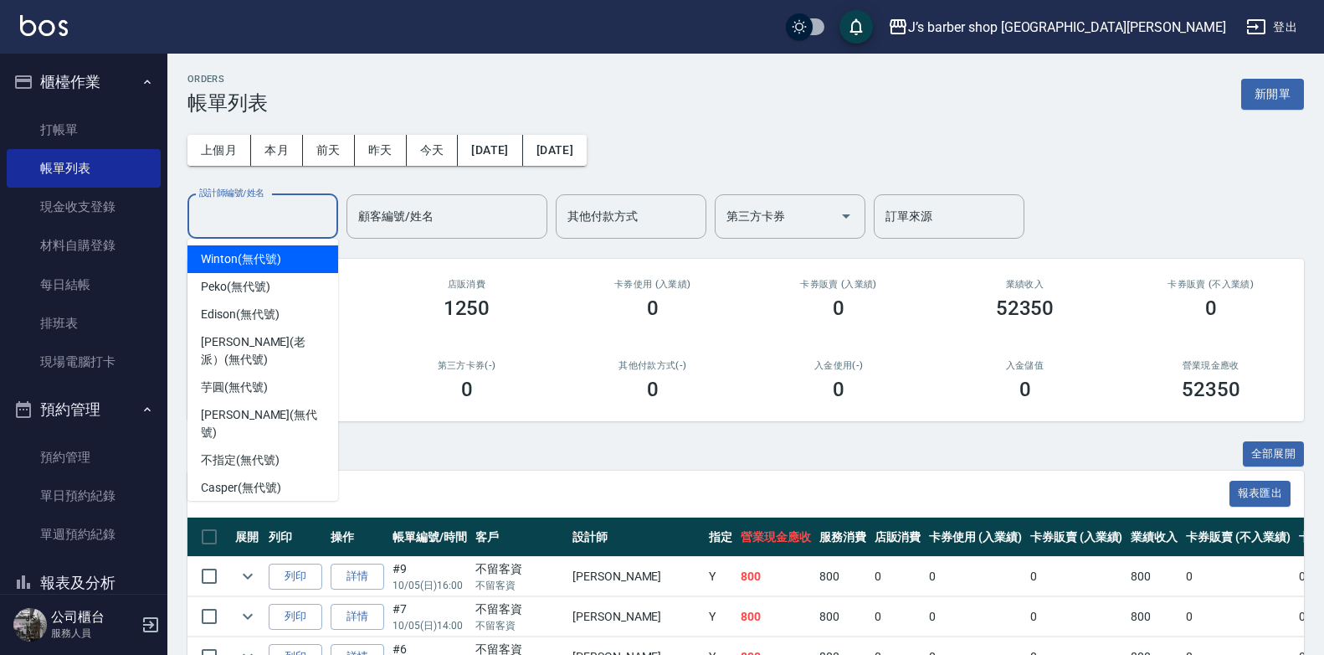
click at [285, 219] on input "設計師編號/姓名" at bounding box center [263, 216] width 136 height 29
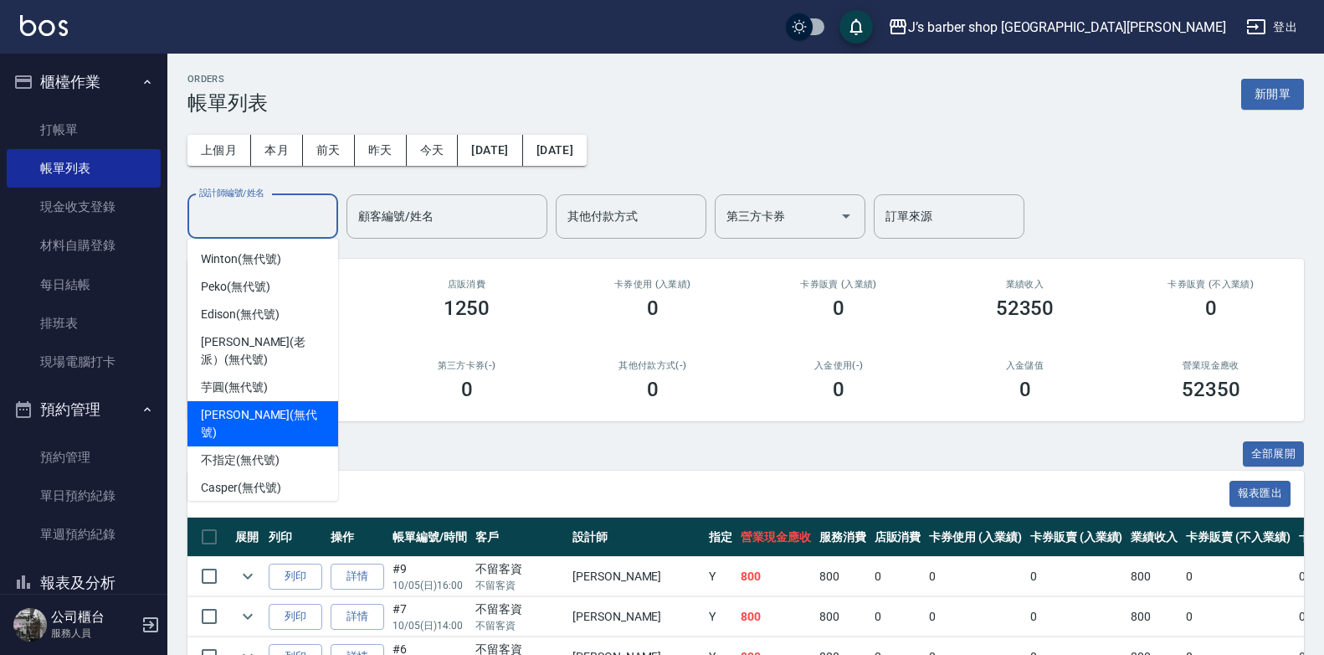
click at [225, 412] on span "[PERSON_NAME] (無代號)" at bounding box center [263, 423] width 124 height 35
type input "[PERSON_NAME](無代號)"
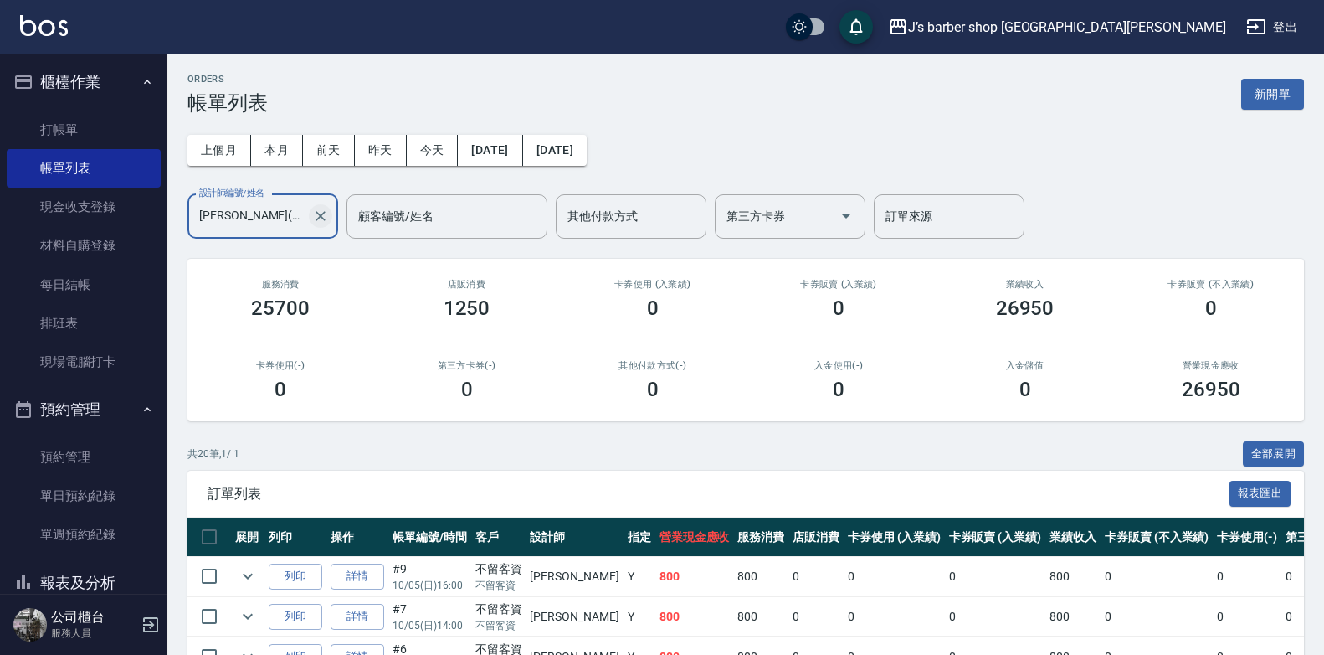
click at [315, 213] on icon "Clear" at bounding box center [320, 216] width 17 height 17
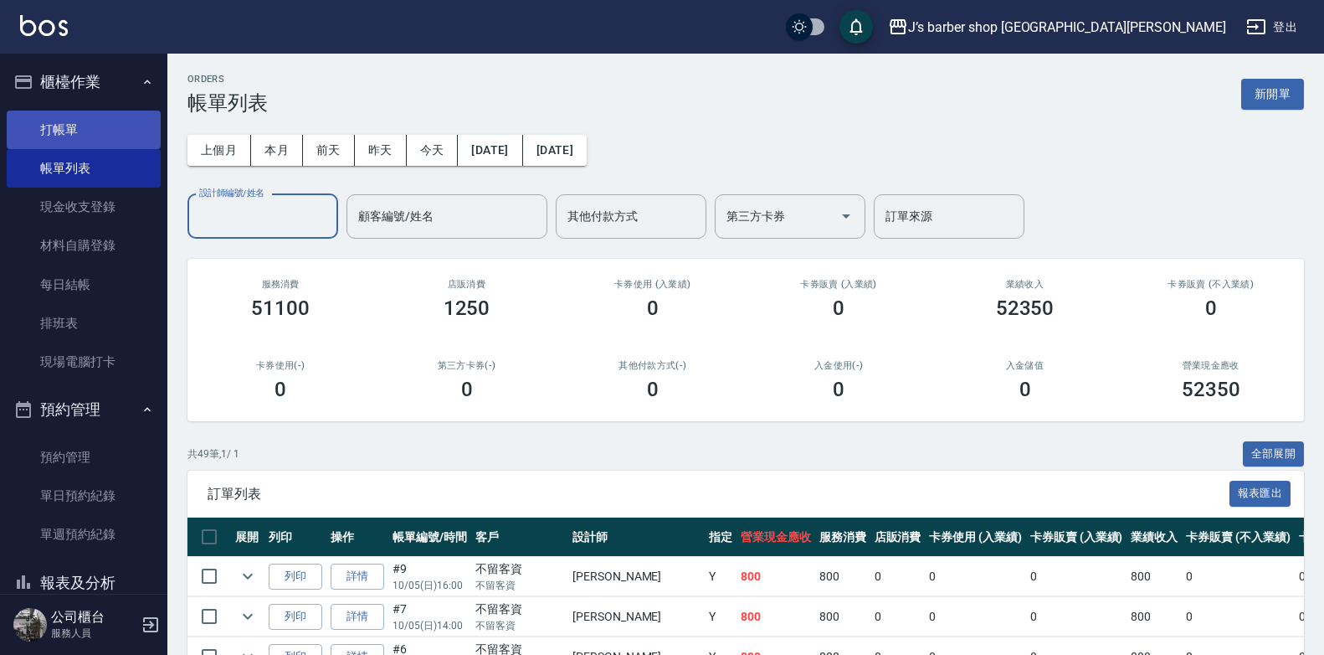
click at [67, 122] on link "打帳單" at bounding box center [84, 130] width 154 height 39
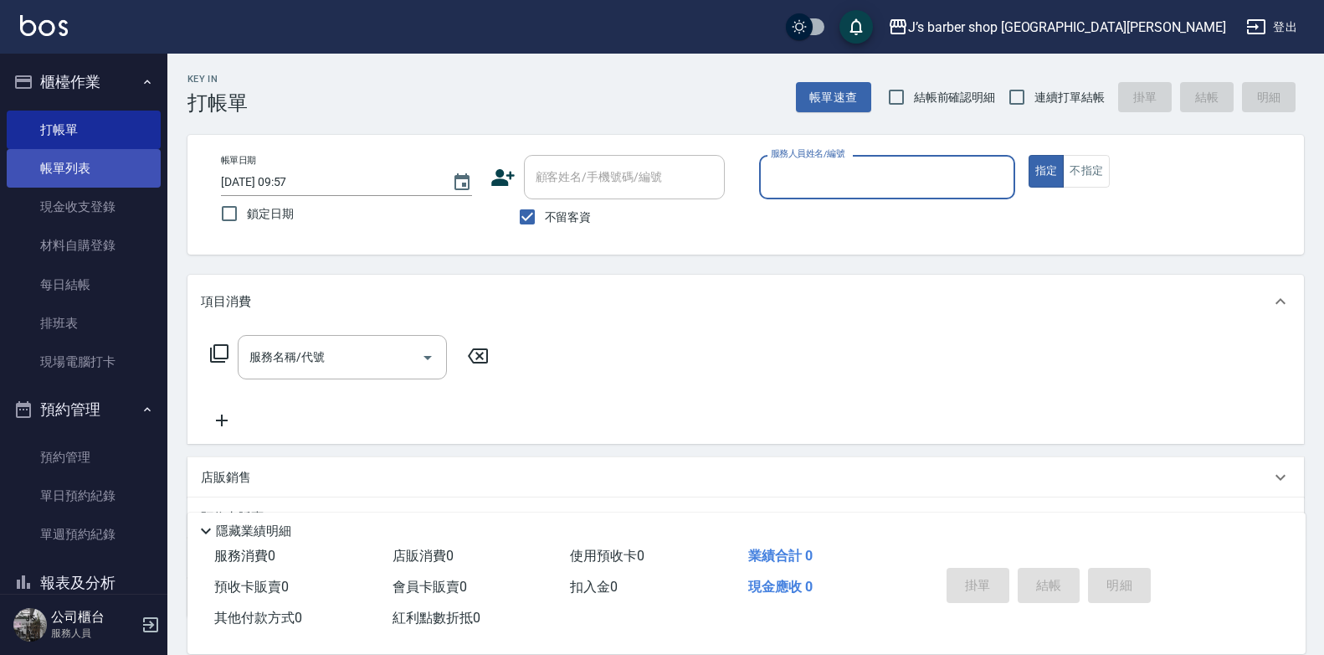
click at [95, 172] on link "帳單列表" at bounding box center [84, 168] width 154 height 39
